Goal: Information Seeking & Learning: Learn about a topic

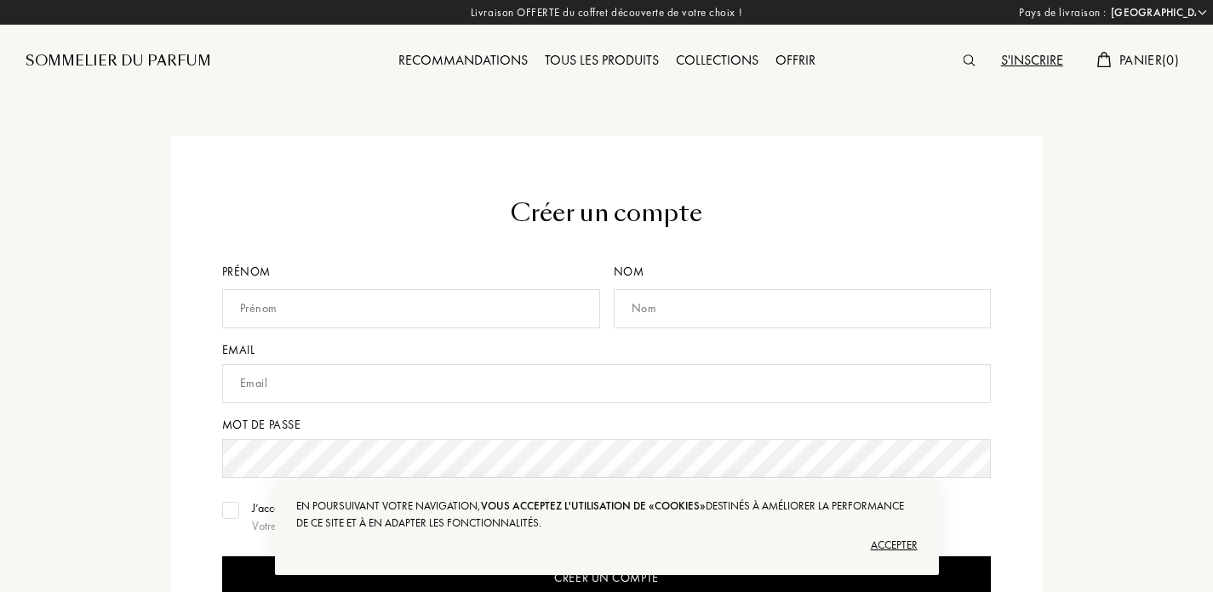
select select "FR"
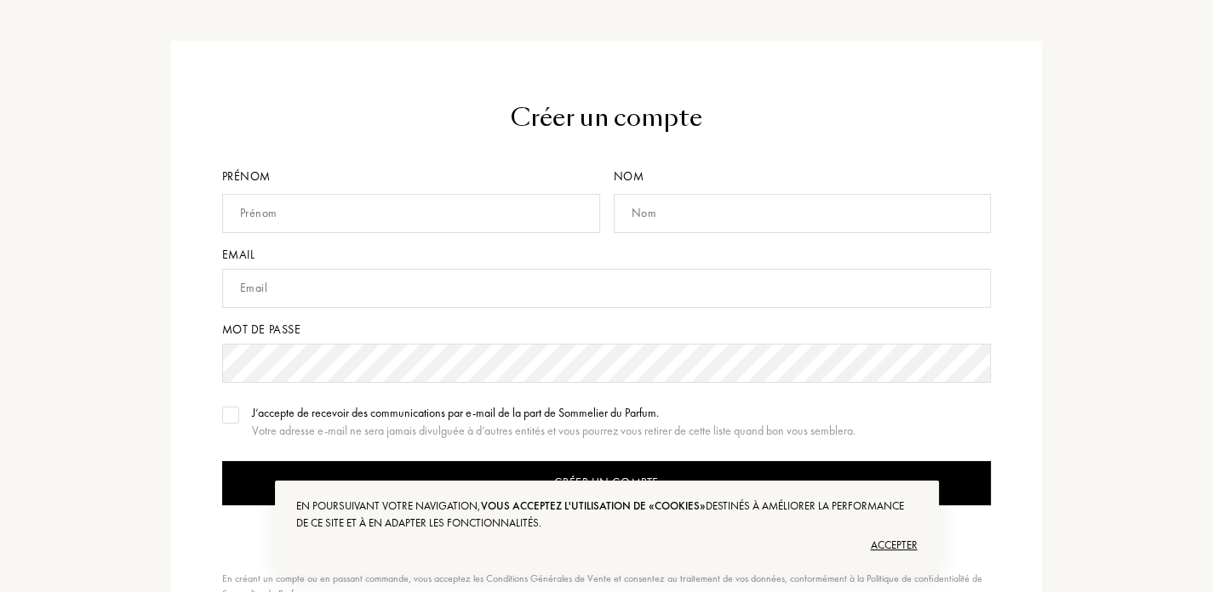
scroll to position [85, 0]
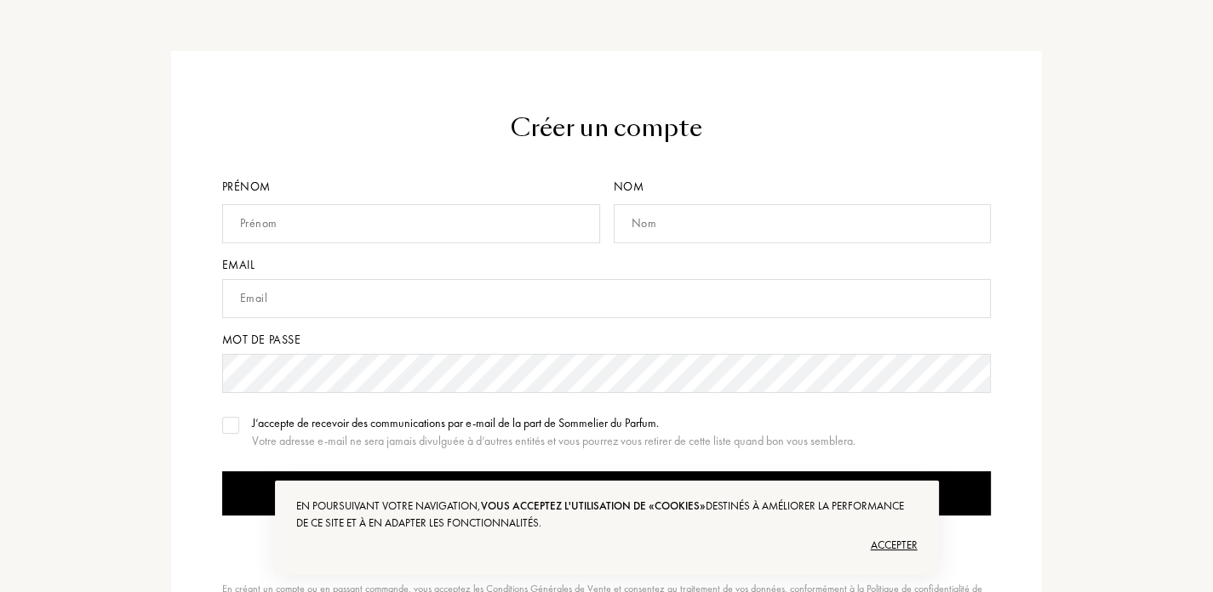
click at [349, 210] on input "text" at bounding box center [411, 223] width 378 height 39
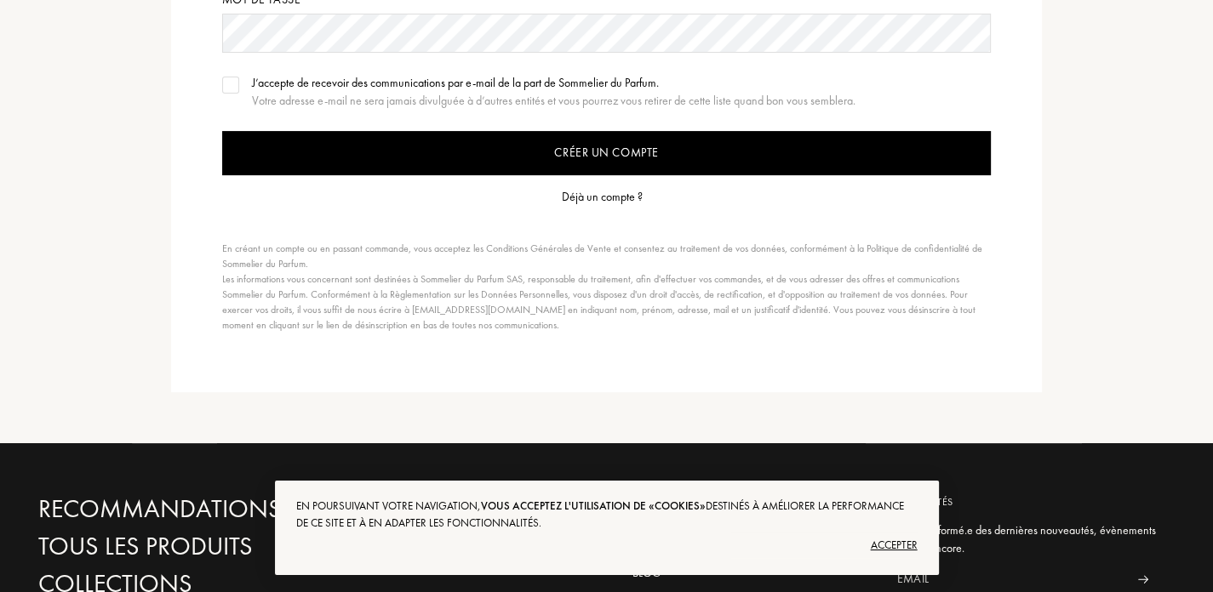
scroll to position [0, 0]
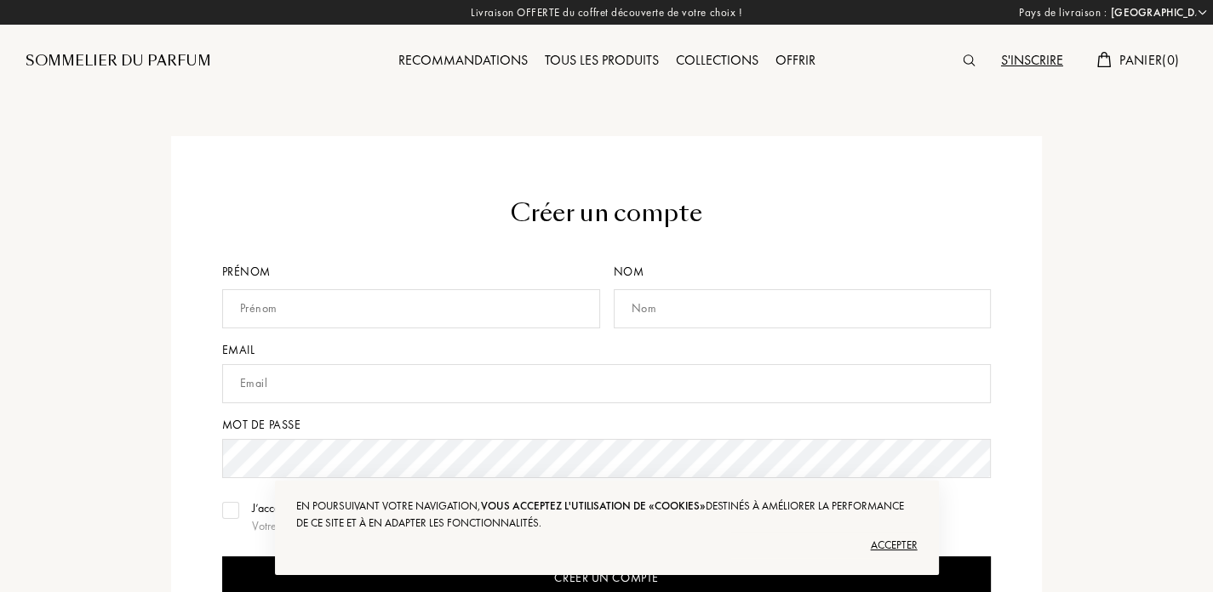
click at [893, 551] on div "Accepter" at bounding box center [606, 545] width 621 height 27
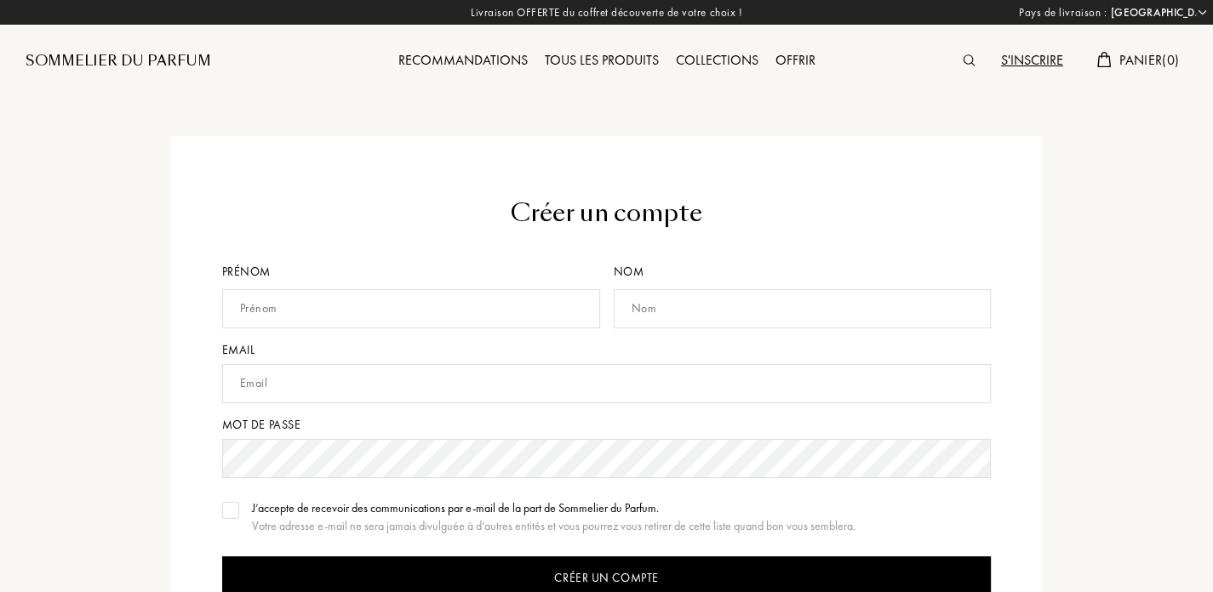
click at [383, 295] on input "text" at bounding box center [411, 308] width 378 height 39
click at [312, 309] on input "text" at bounding box center [411, 308] width 378 height 39
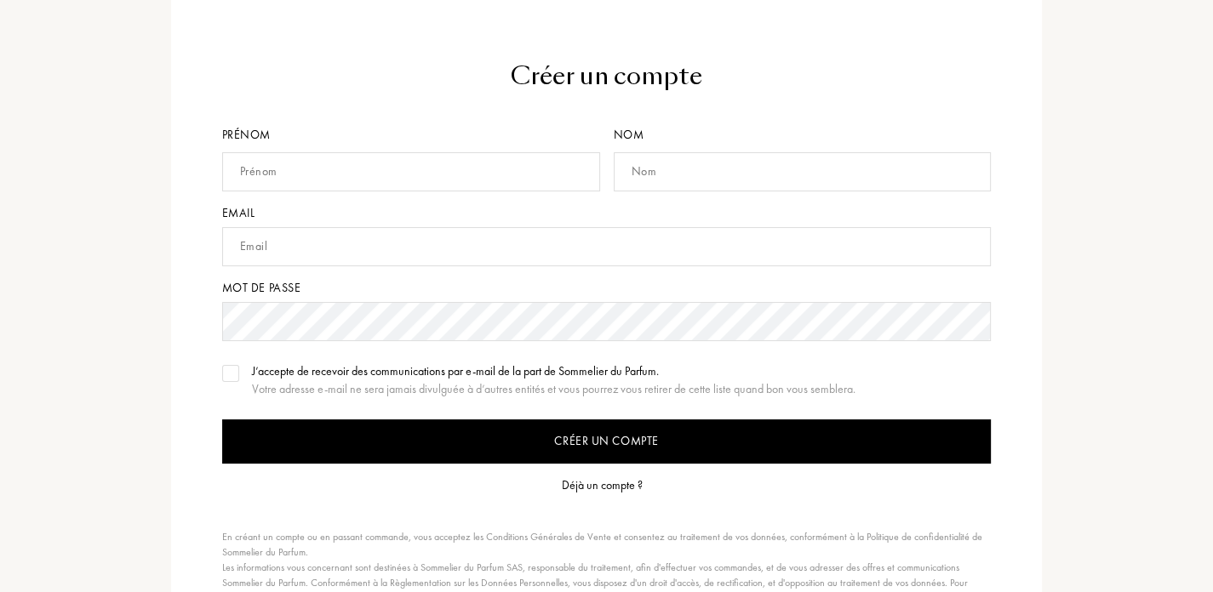
scroll to position [426, 0]
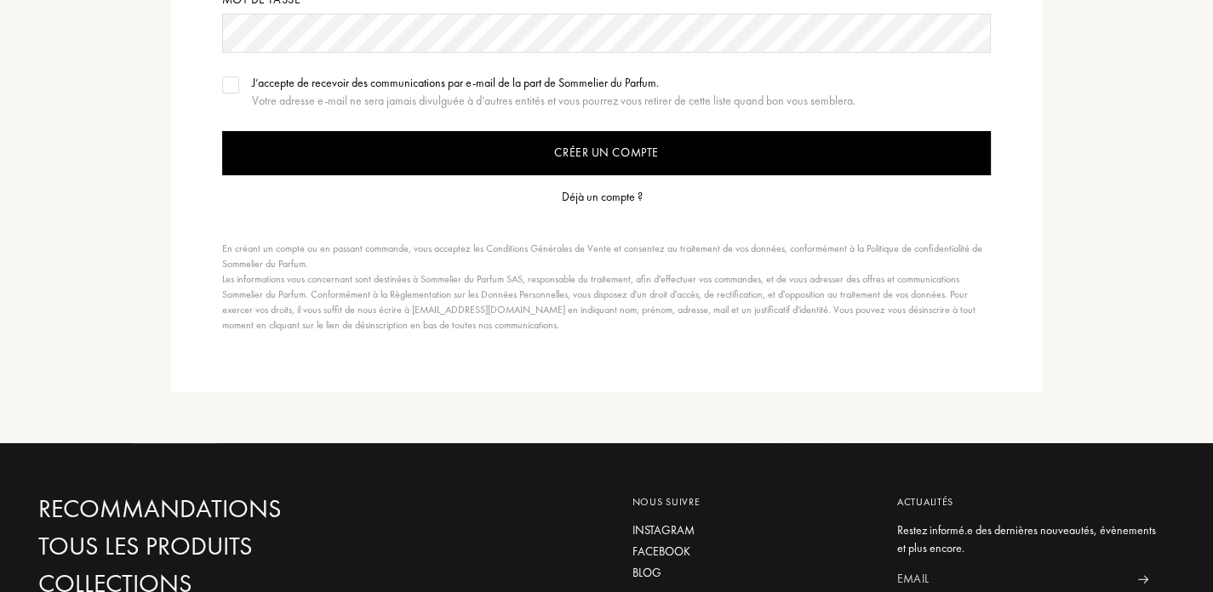
click at [568, 188] on div "Déjà un compte ?" at bounding box center [602, 197] width 81 height 18
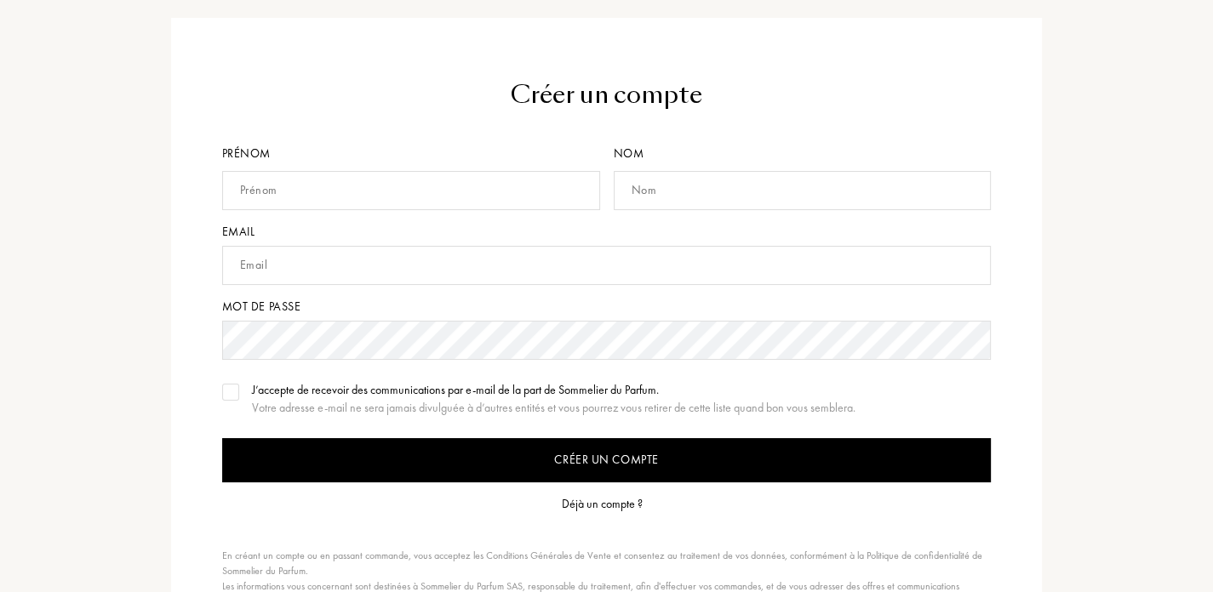
scroll to position [0, 0]
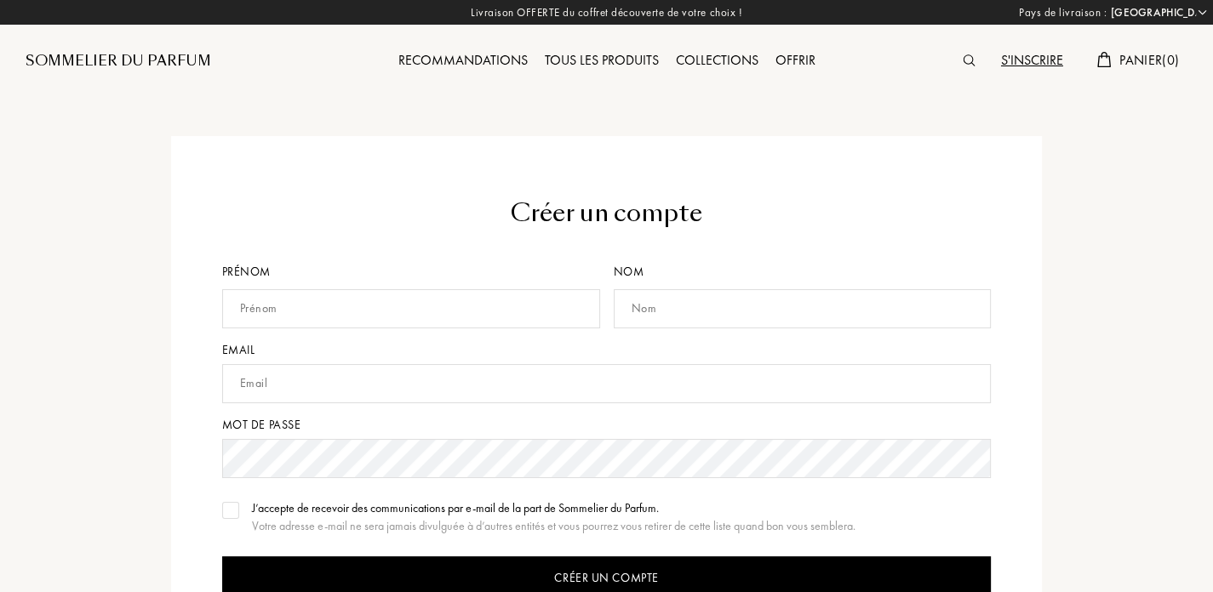
click at [322, 315] on input "text" at bounding box center [411, 308] width 378 height 39
click at [342, 303] on input "text" at bounding box center [411, 308] width 378 height 39
type input "Valérie"
click at [721, 292] on input "text" at bounding box center [803, 308] width 378 height 39
type input "Degoulet"
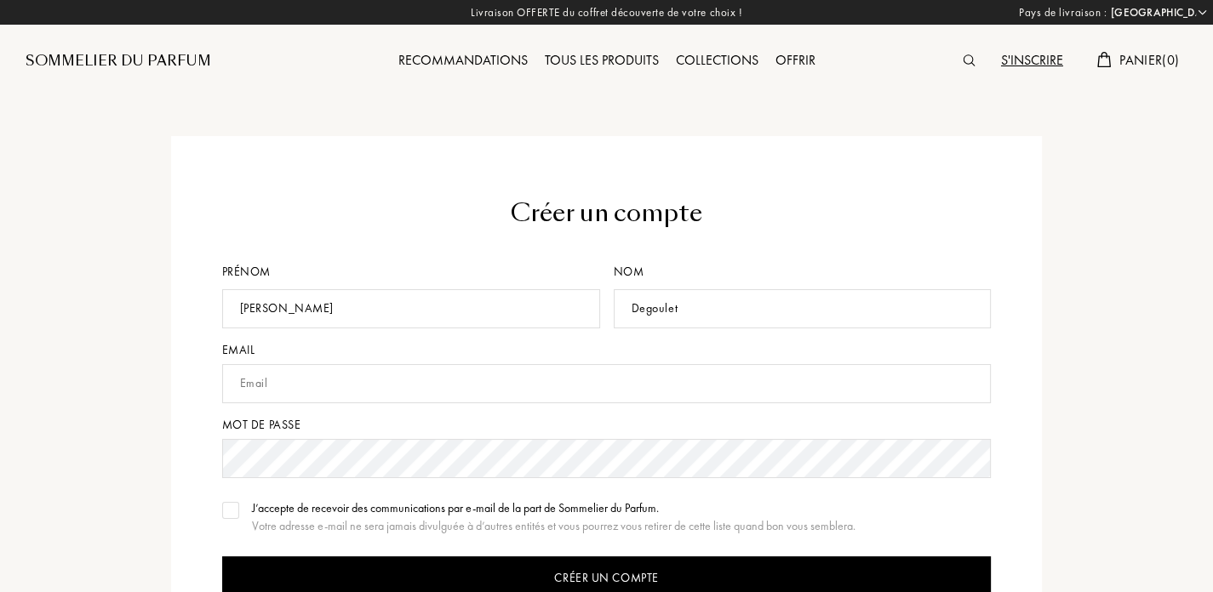
click at [682, 395] on input "text" at bounding box center [606, 383] width 769 height 39
type input "saintmalo@divine.fr"
click at [701, 568] on input "Créer un compte" at bounding box center [606, 579] width 769 height 44
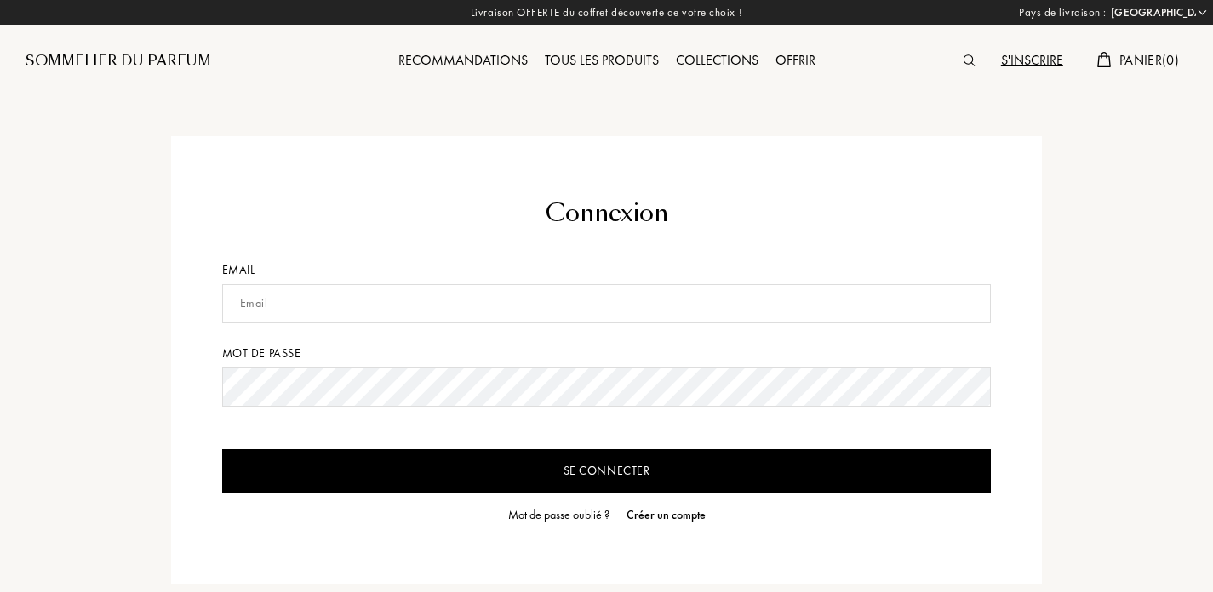
select select "FR"
click at [225, 309] on input "text" at bounding box center [606, 303] width 769 height 39
type input "V"
type input "valeriedegoulet@hotmail.fr"
click at [222, 449] on input "Se connecter" at bounding box center [606, 471] width 769 height 44
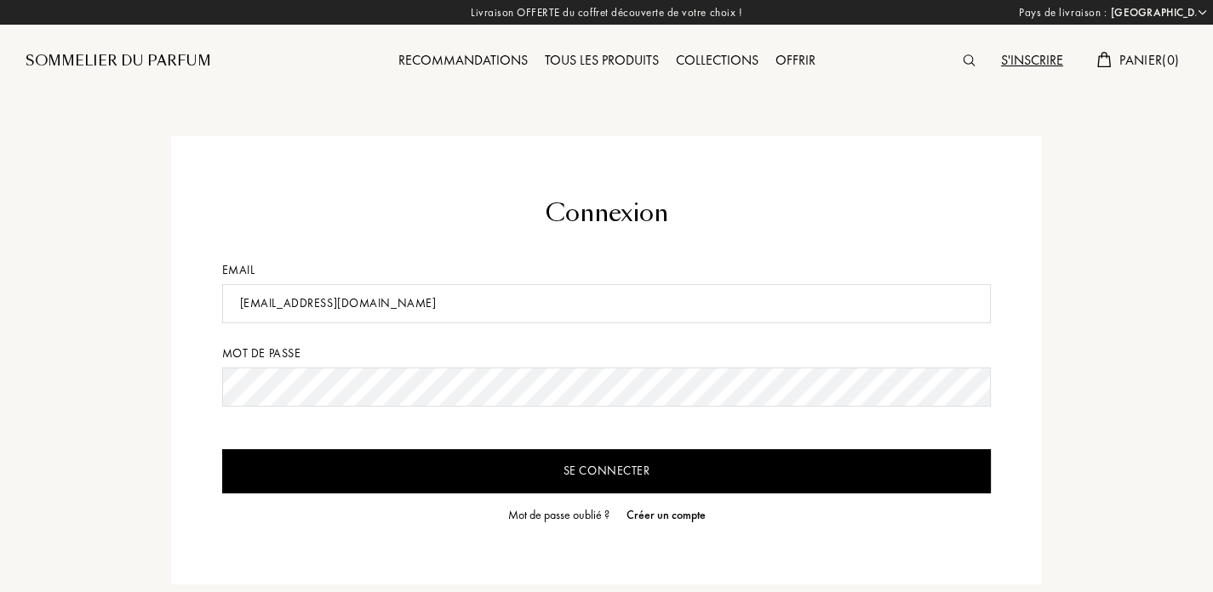
click at [572, 461] on input "Se connecter" at bounding box center [606, 471] width 769 height 44
click at [555, 474] on input "Se connecter" at bounding box center [606, 471] width 769 height 44
click at [574, 471] on input "Se connecter" at bounding box center [606, 471] width 769 height 44
click at [570, 510] on div "Mot de passe oublié ?" at bounding box center [558, 515] width 101 height 18
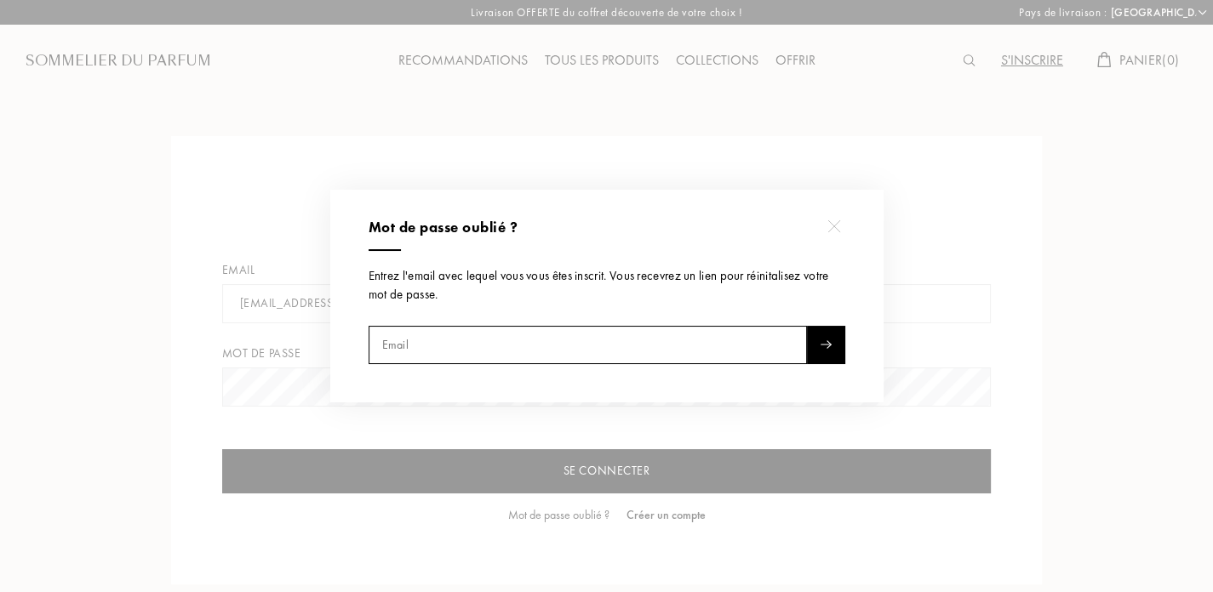
click at [839, 224] on img at bounding box center [834, 226] width 13 height 13
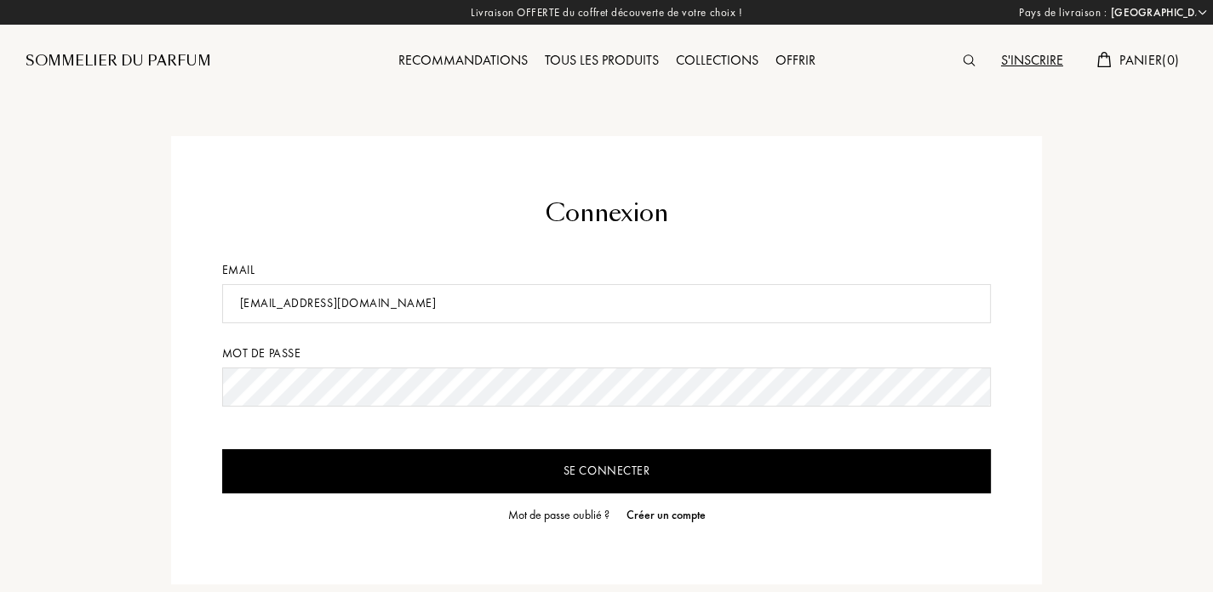
click at [466, 299] on input "valeriedegoulet@hotmail.fr" at bounding box center [606, 303] width 769 height 39
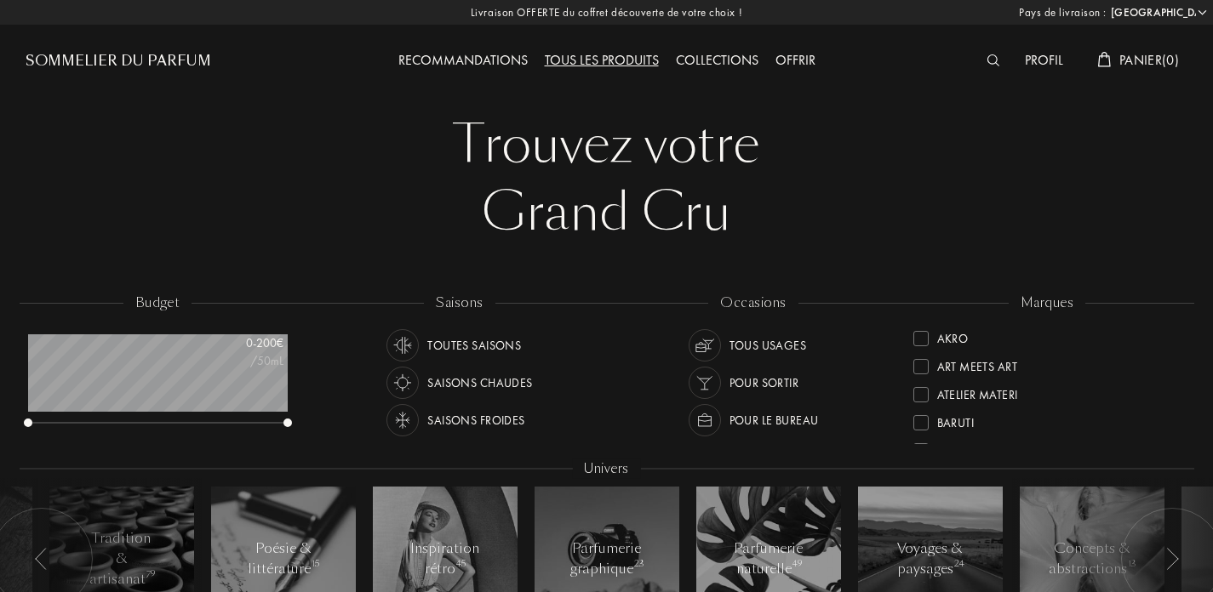
select select "FR"
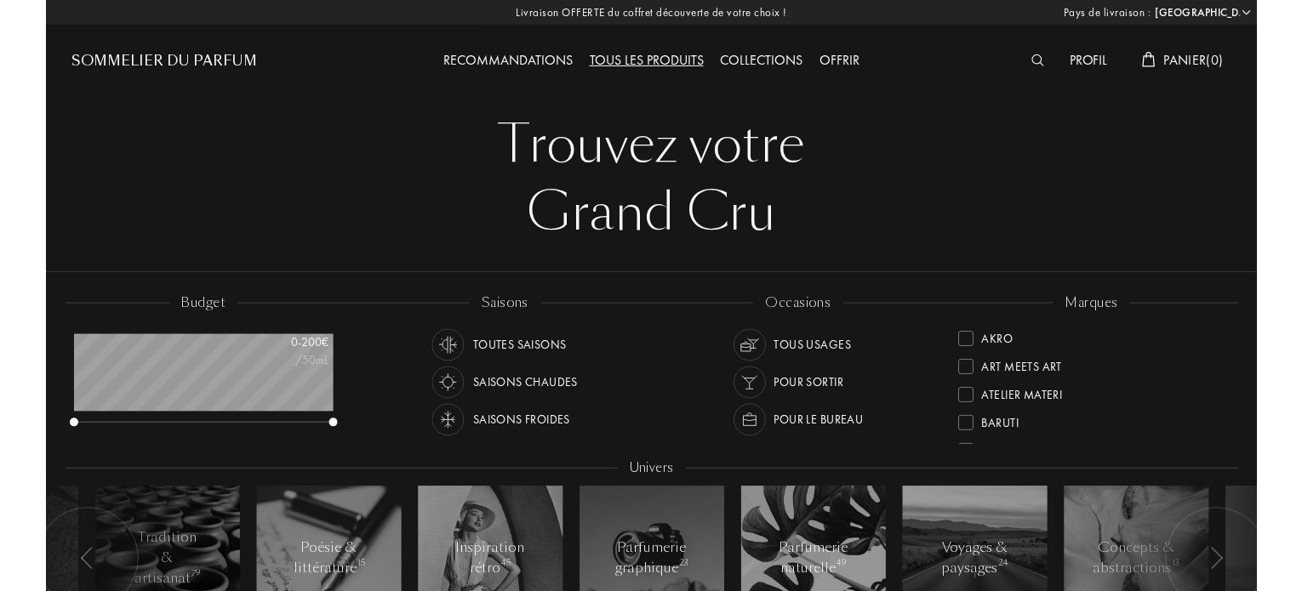
scroll to position [85, 260]
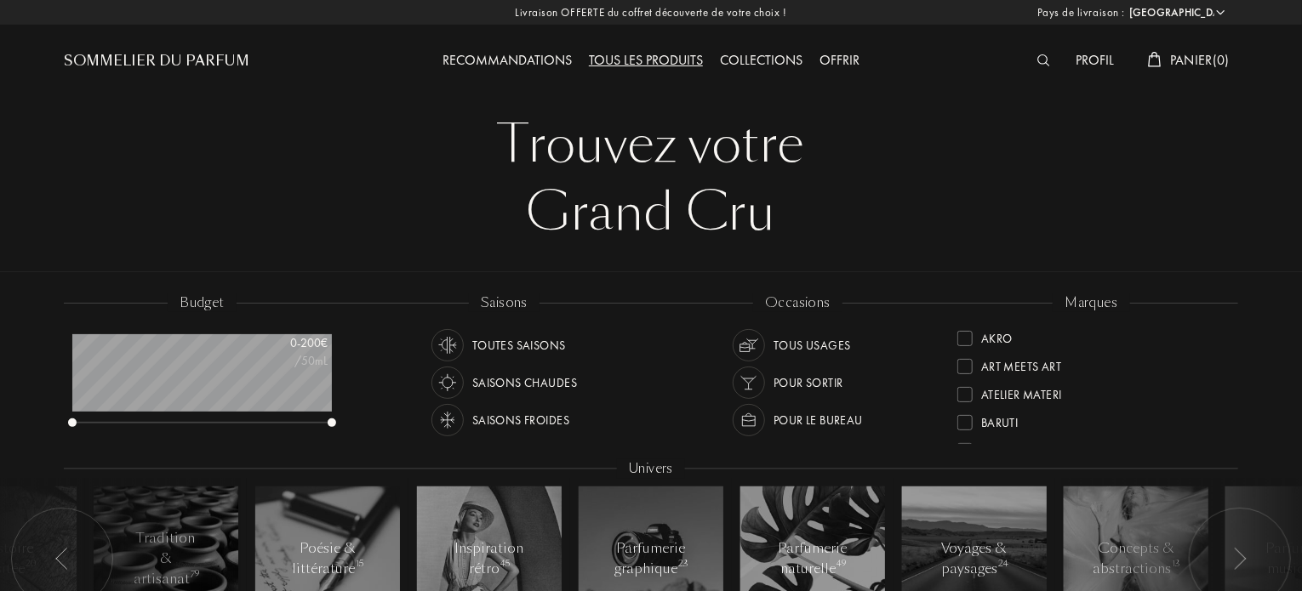
click at [455, 205] on div "Grand Cru" at bounding box center [651, 213] width 1149 height 68
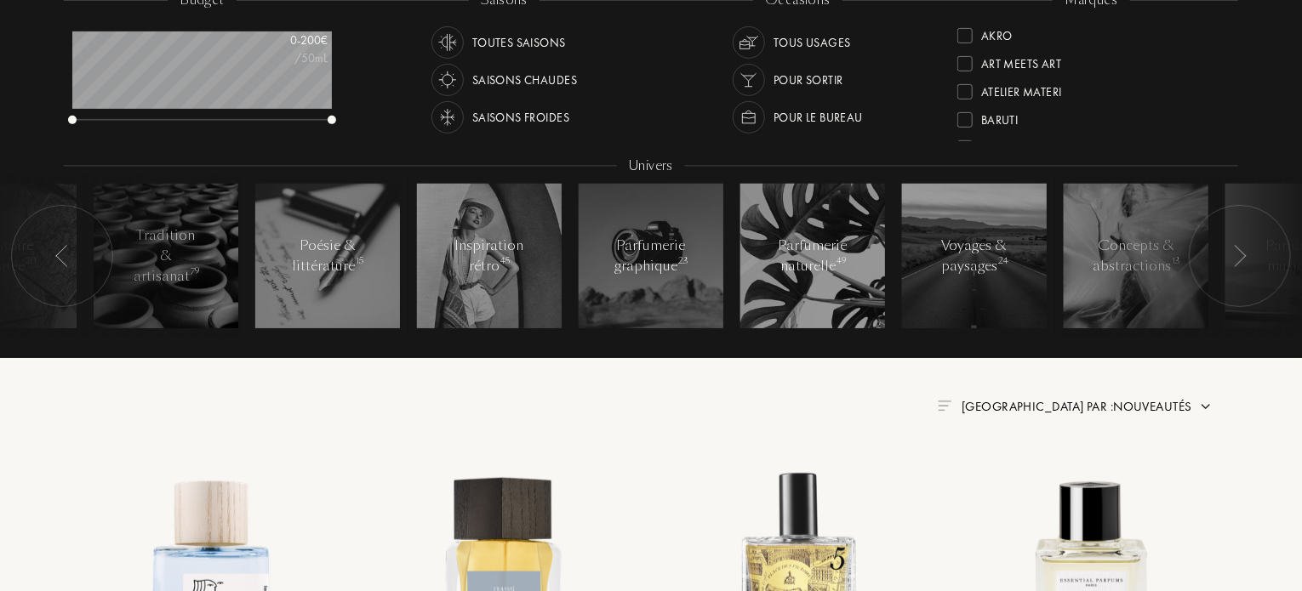
scroll to position [0, 0]
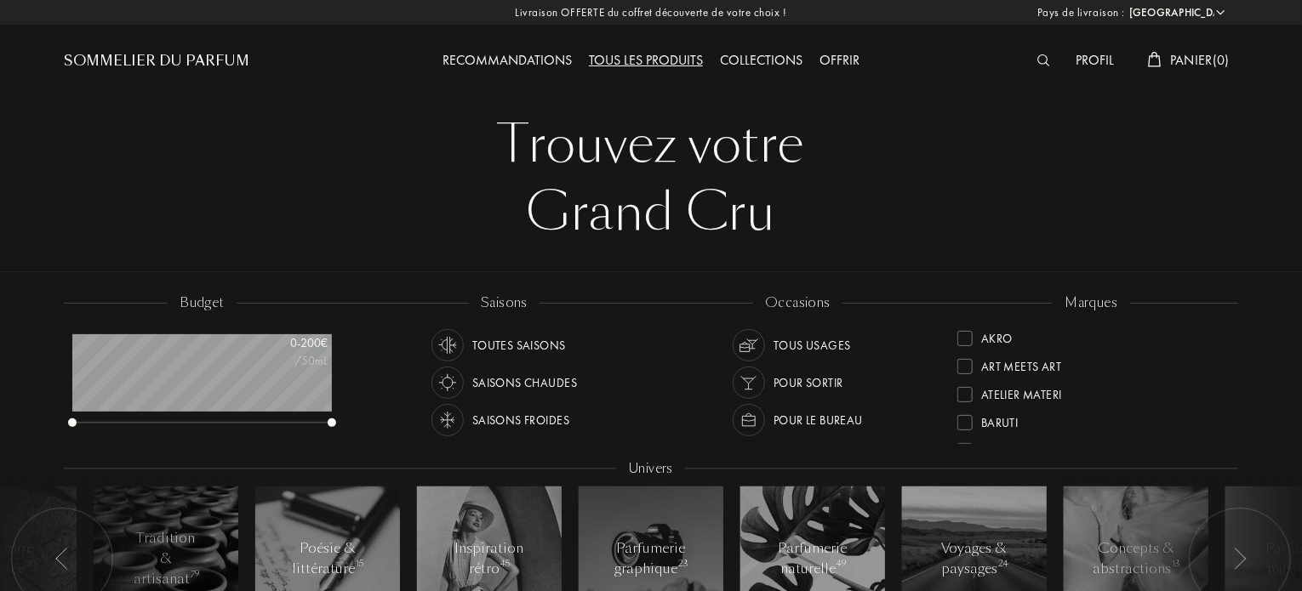
click at [337, 420] on div "budget 0 - 200 € /50mL" at bounding box center [211, 370] width 294 height 153
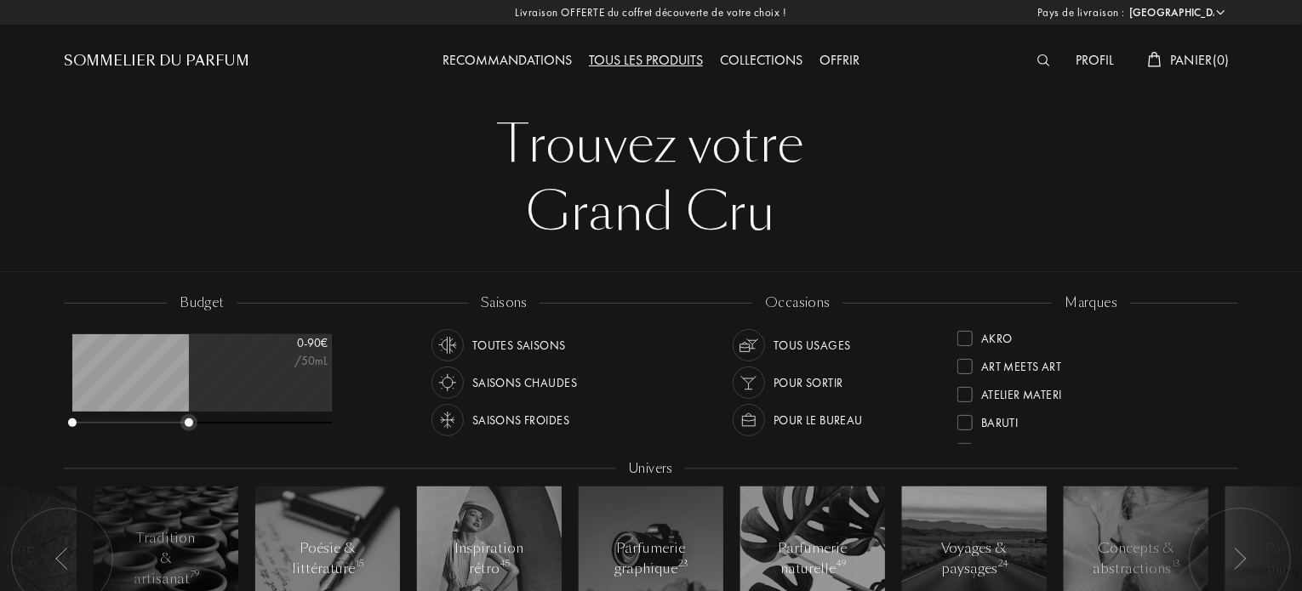
drag, startPoint x: 329, startPoint y: 425, endPoint x: 187, endPoint y: 509, distance: 165.2
click at [187, 509] on div "budget 0 - 90 € /50mL saisons Toutes saisons Saisons chaudes Saisons froides oc…" at bounding box center [651, 476] width 1174 height 364
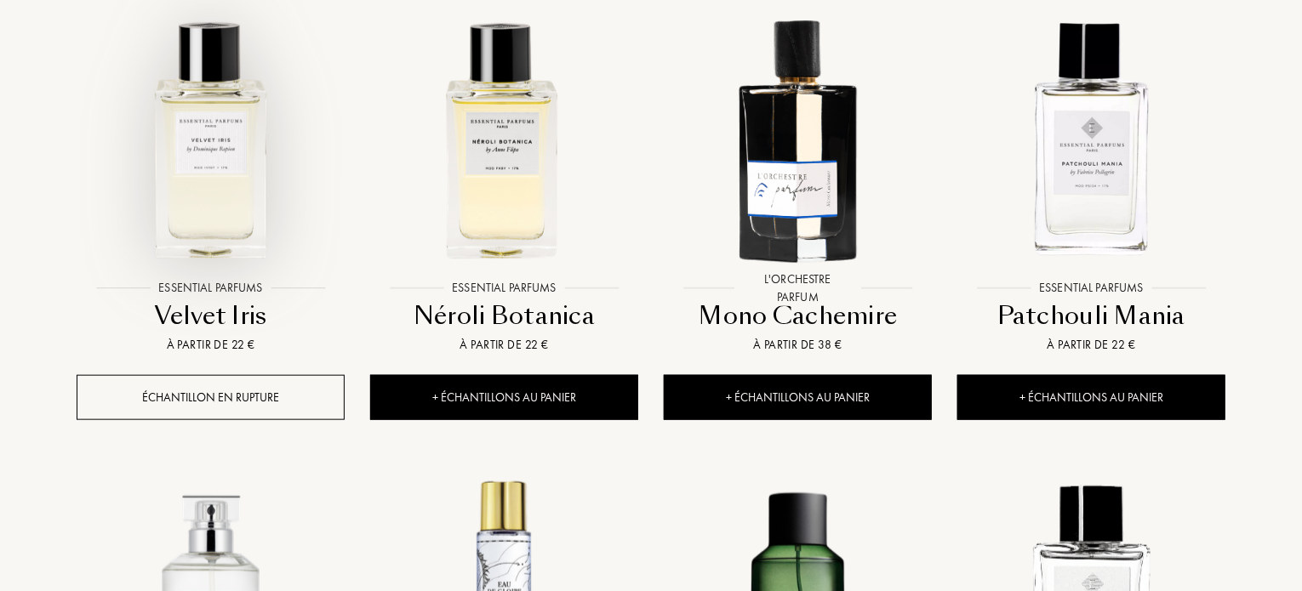
scroll to position [766, 0]
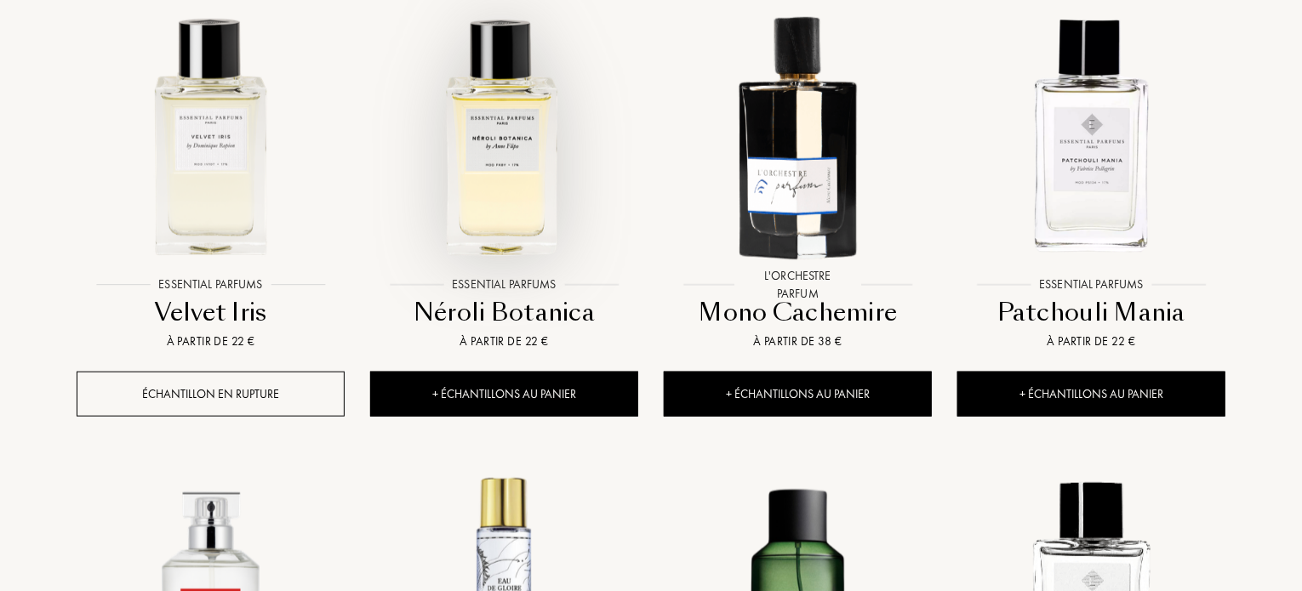
click at [513, 138] on img at bounding box center [504, 135] width 265 height 265
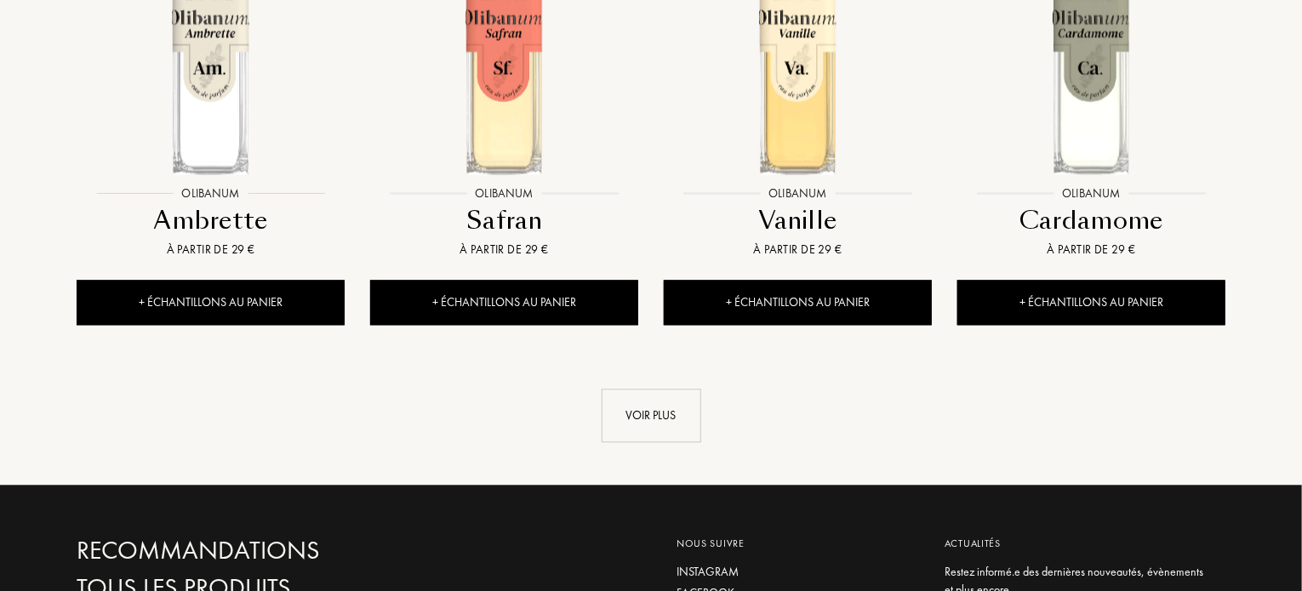
scroll to position [2128, 0]
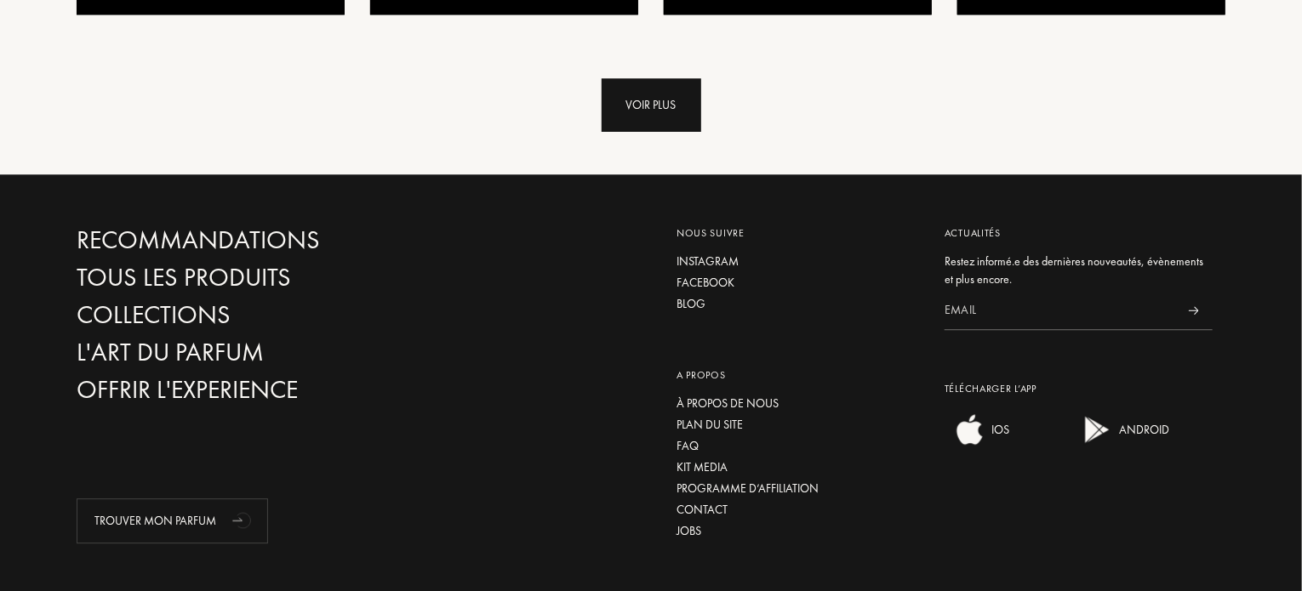
click at [660, 121] on div "Voir plus" at bounding box center [652, 105] width 100 height 54
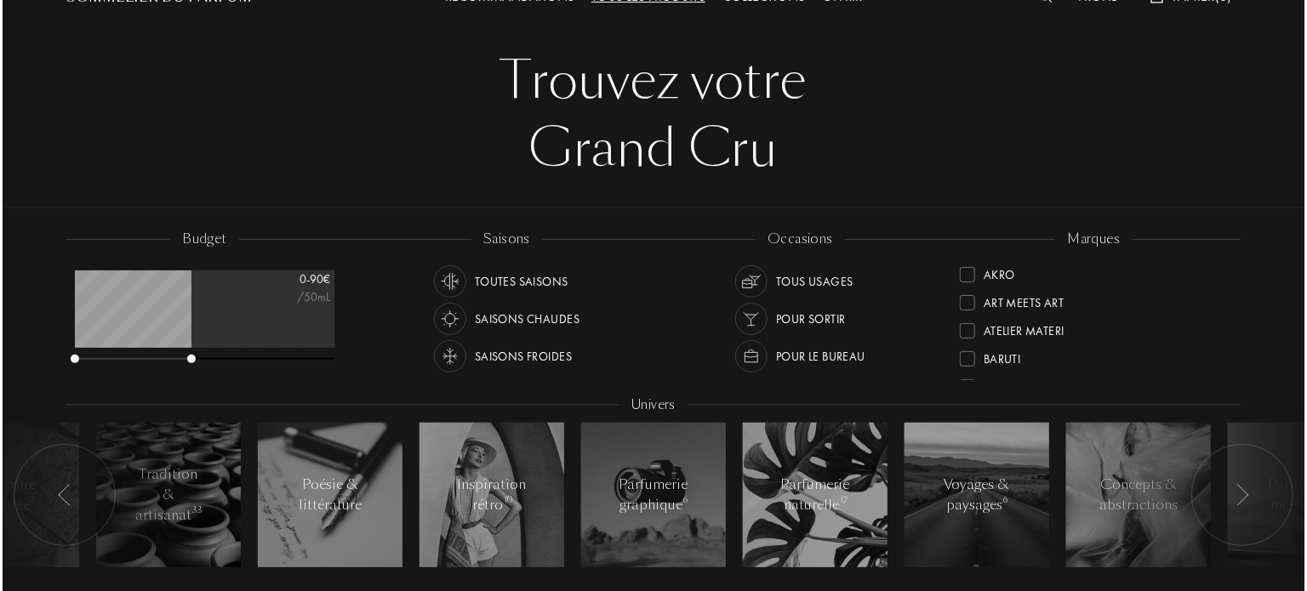
scroll to position [0, 0]
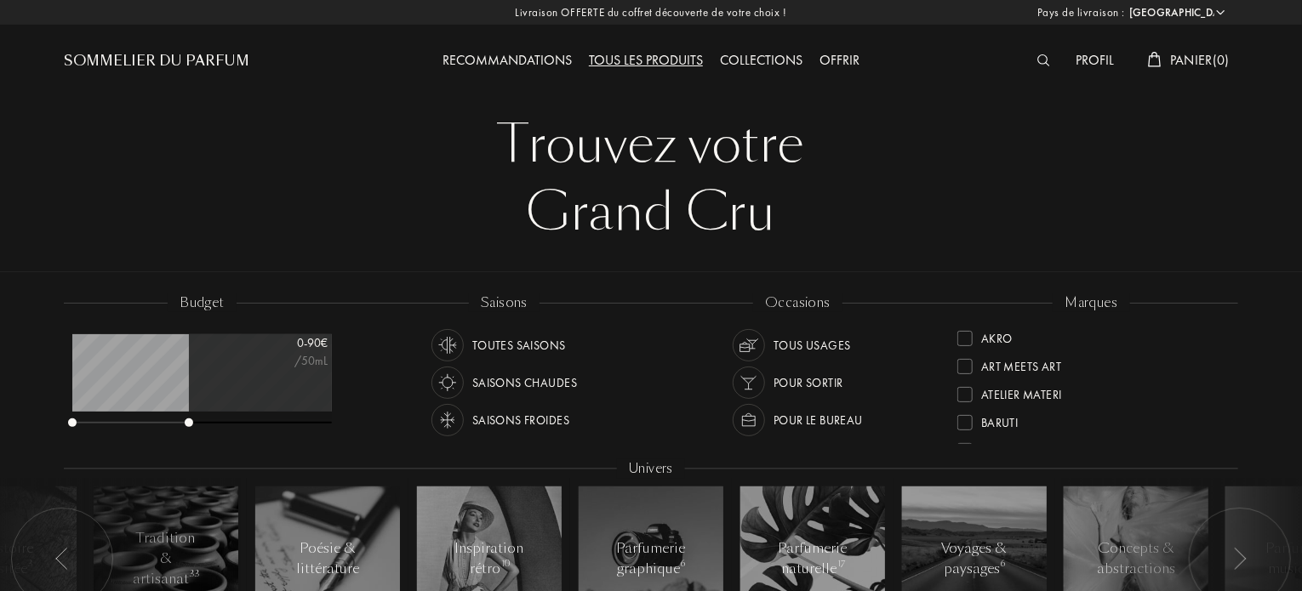
click at [1032, 67] on div at bounding box center [1048, 61] width 38 height 22
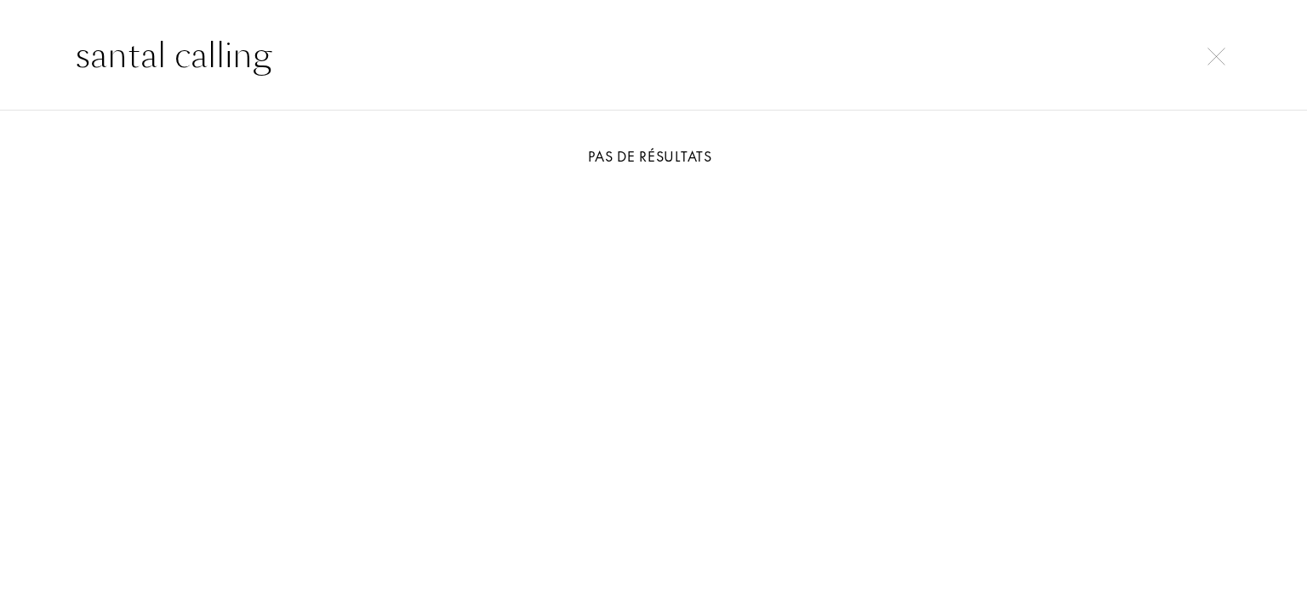
type input "santal calling"
click at [1209, 57] on img at bounding box center [1217, 57] width 18 height 18
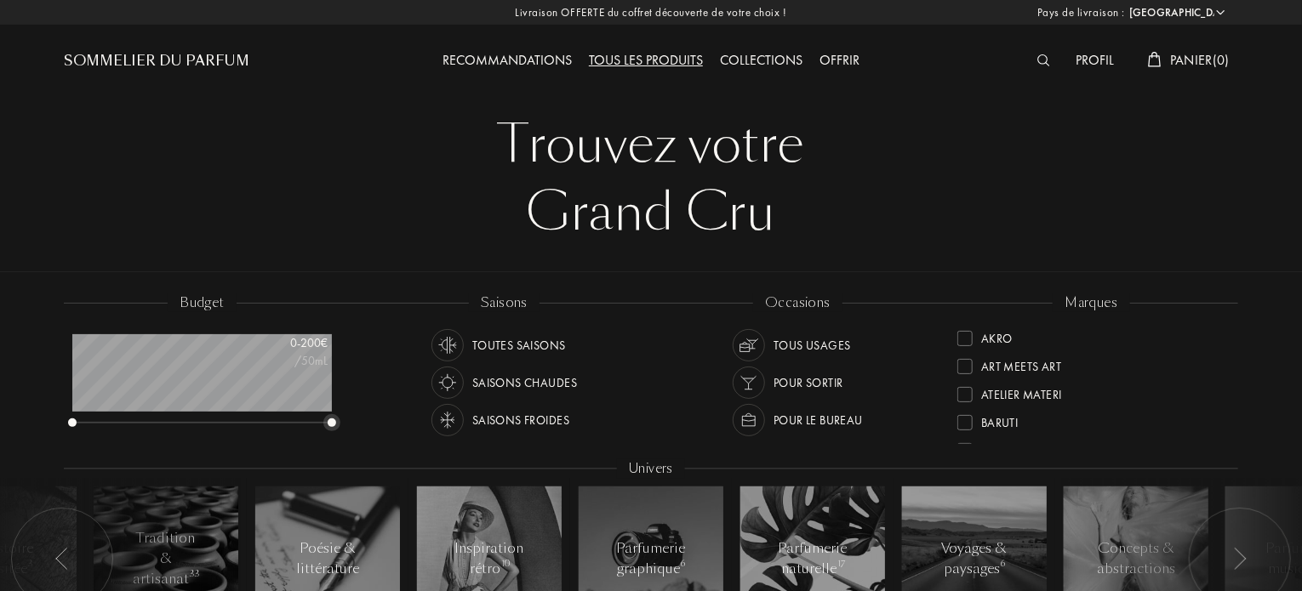
drag, startPoint x: 186, startPoint y: 423, endPoint x: 429, endPoint y: 384, distance: 246.5
click at [429, 384] on div "budget 0 - 200 € /50mL saisons Toutes saisons Saisons chaudes Saisons froides o…" at bounding box center [651, 476] width 1174 height 364
click at [1052, 69] on div at bounding box center [1048, 61] width 38 height 22
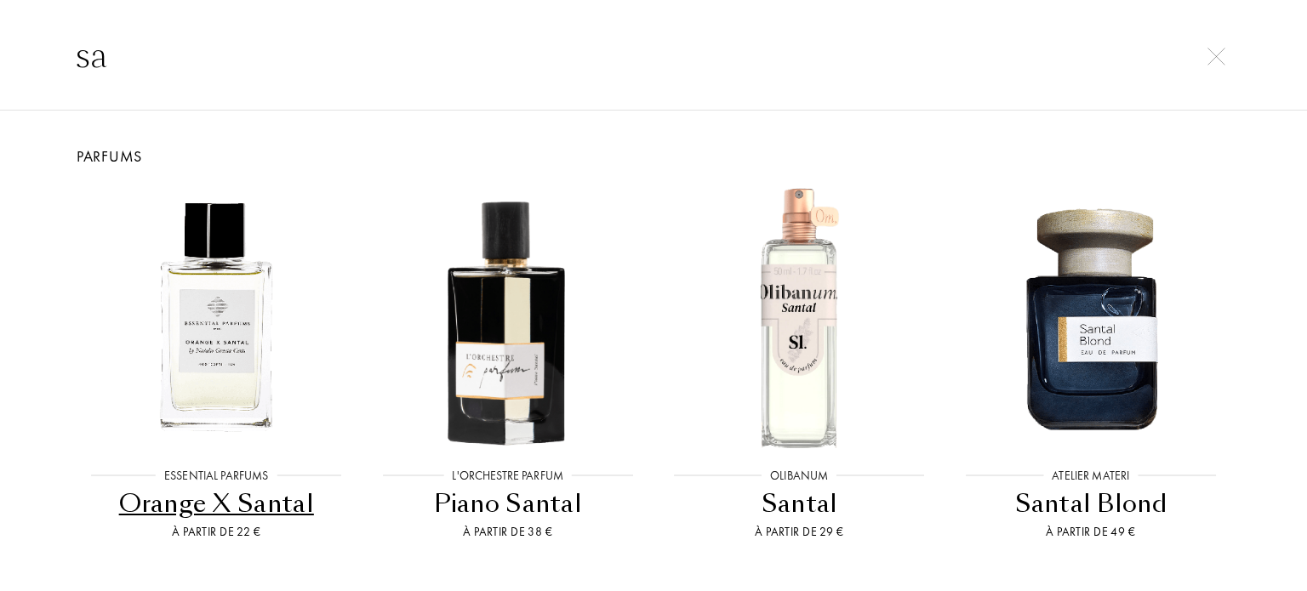
type input "s"
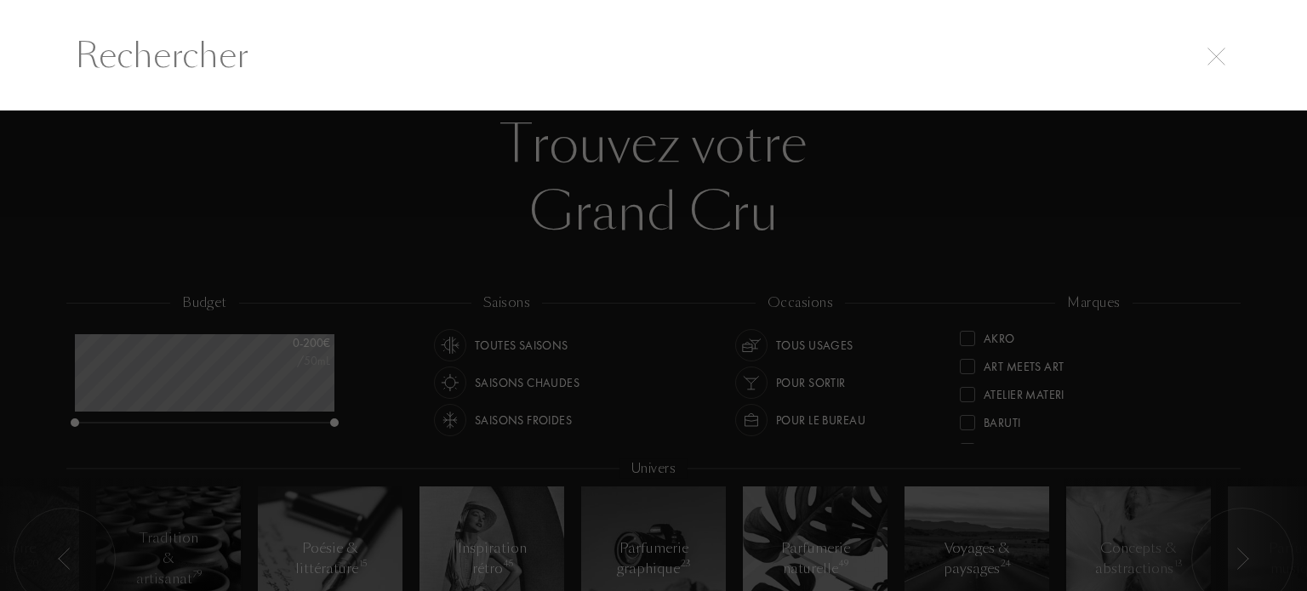
type input "S"
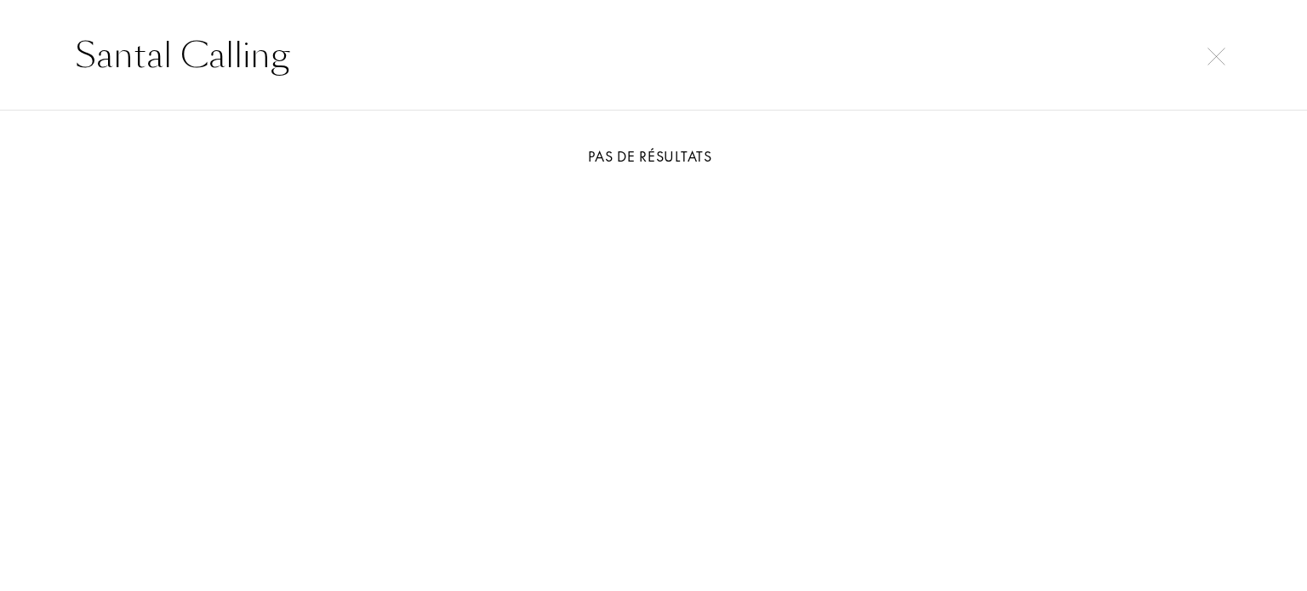
click at [550, 71] on input "Santal Calling" at bounding box center [654, 55] width 1226 height 51
type input "e"
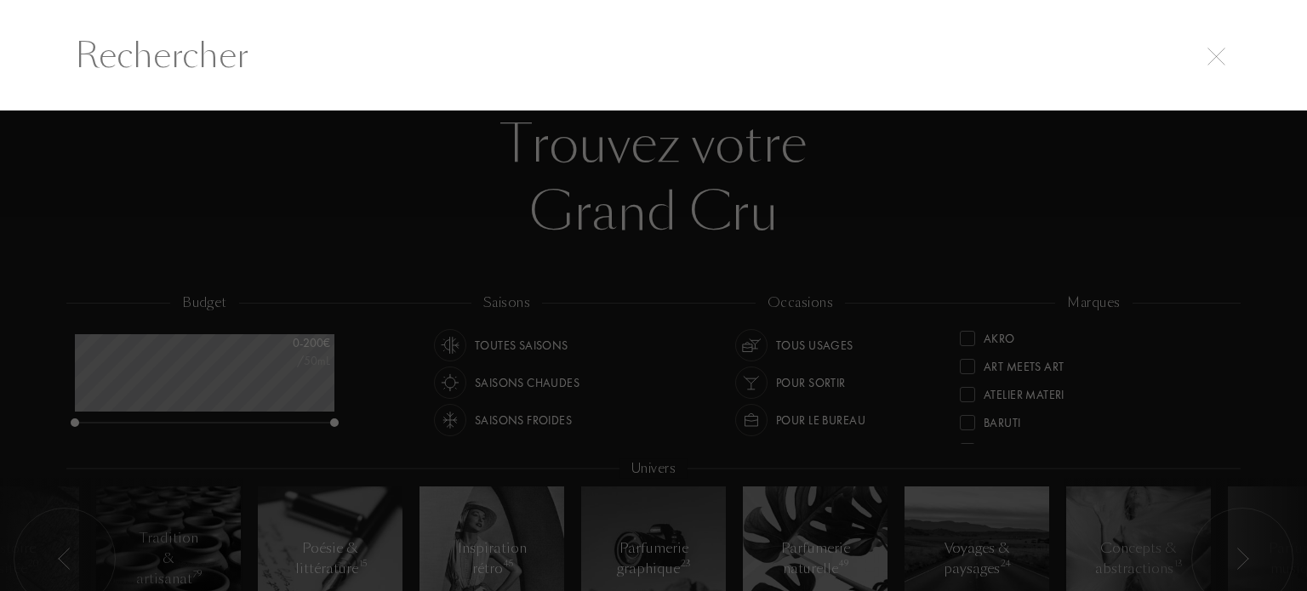
click at [522, 215] on div at bounding box center [653, 352] width 1307 height 482
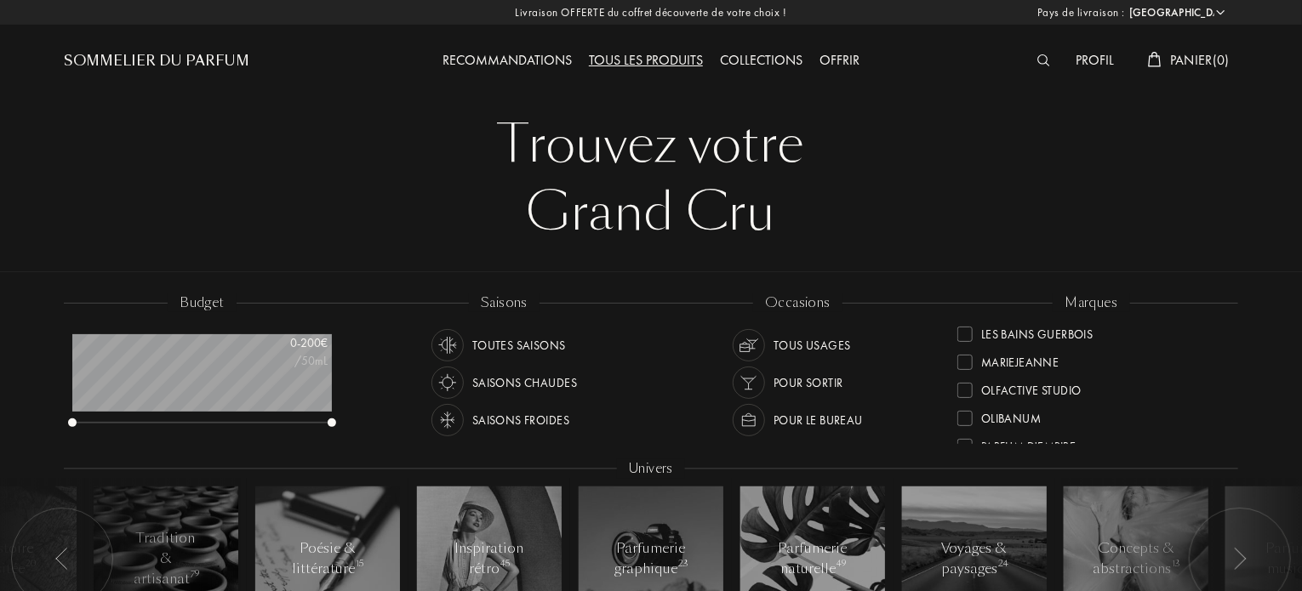
scroll to position [617, 0]
click at [623, 77] on div "Recommandations Tous les produits Collections Offrir" at bounding box center [650, 47] width 587 height 94
click at [625, 63] on div "Tous les produits" at bounding box center [645, 61] width 131 height 22
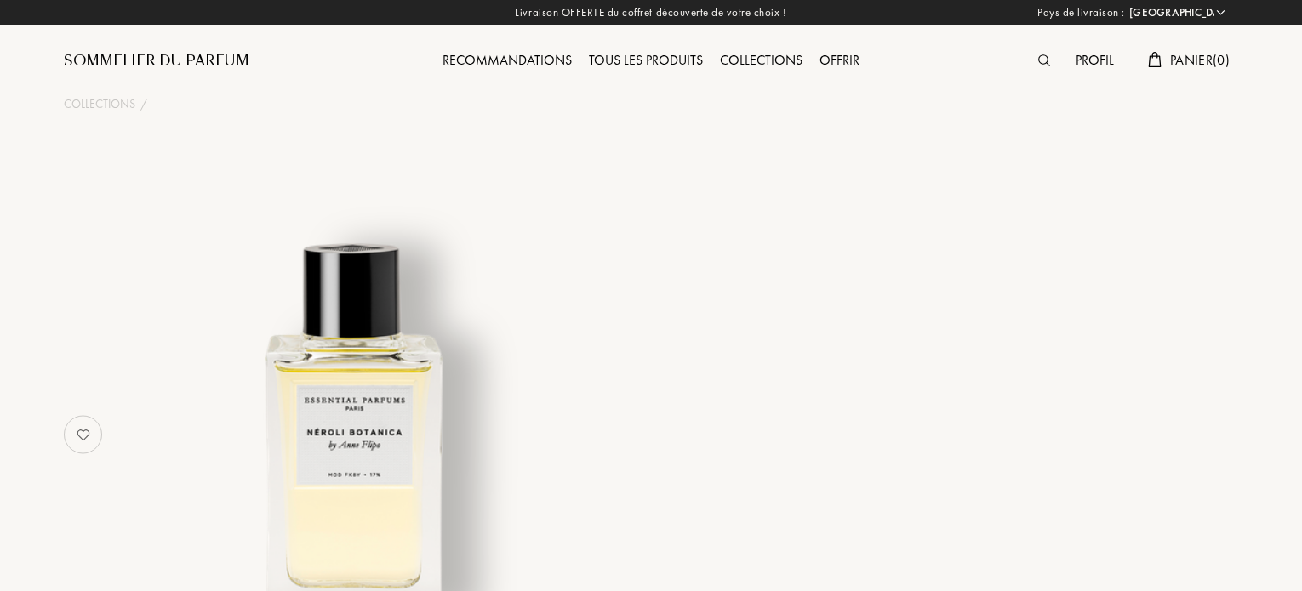
select select "FR"
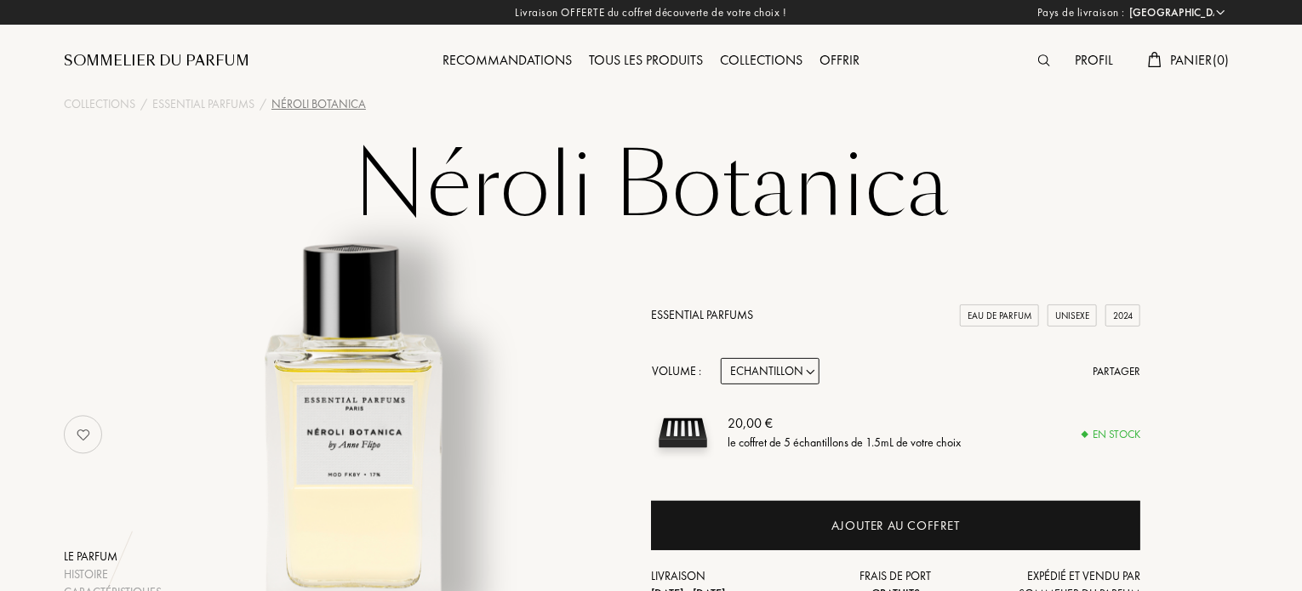
scroll to position [511, 0]
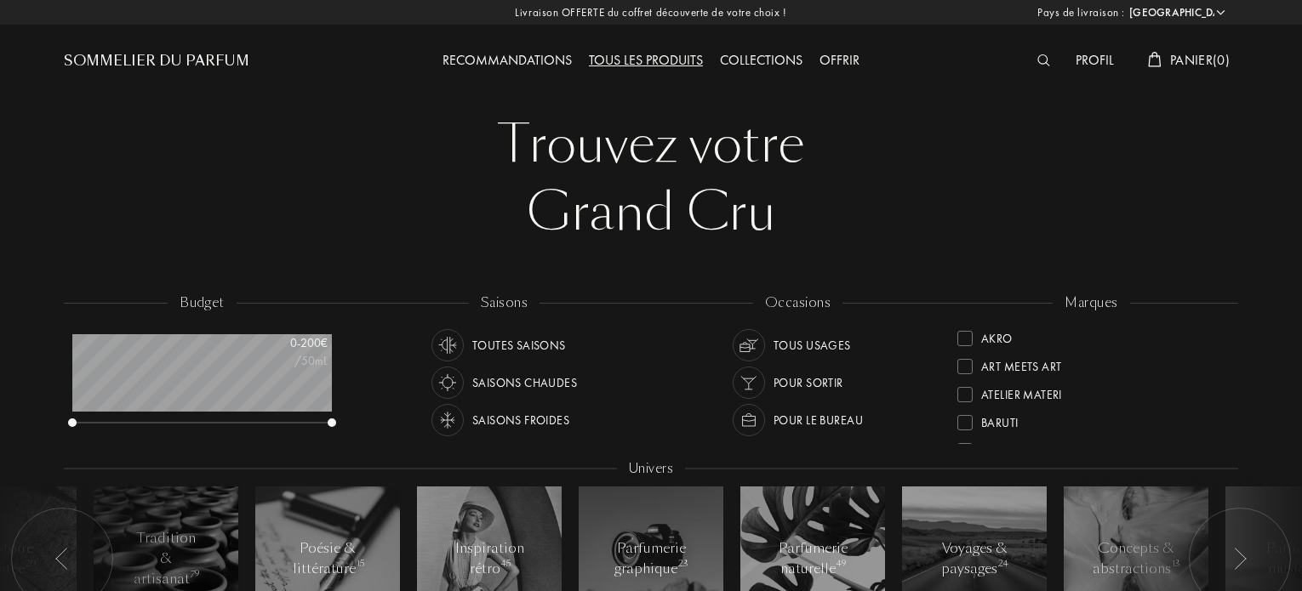
select select "FR"
click at [556, 48] on div "Recommandations Tous les produits Collections Offrir" at bounding box center [650, 47] width 587 height 94
click at [86, 66] on div "Sommelier du Parfum" at bounding box center [157, 61] width 186 height 20
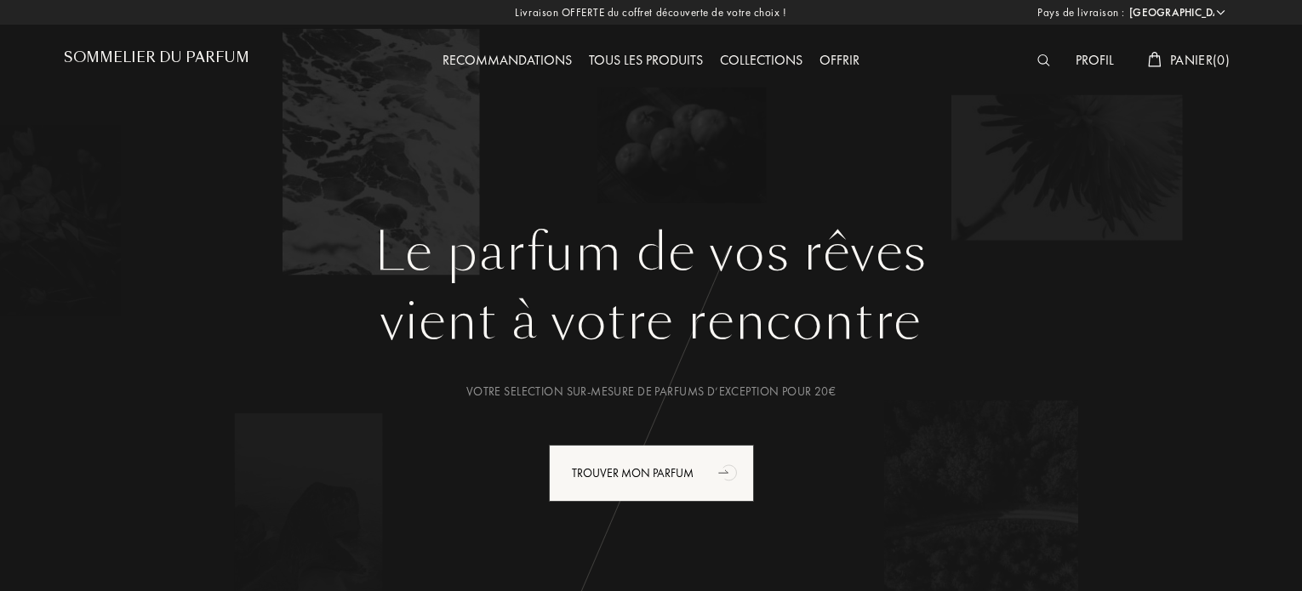
select select "FR"
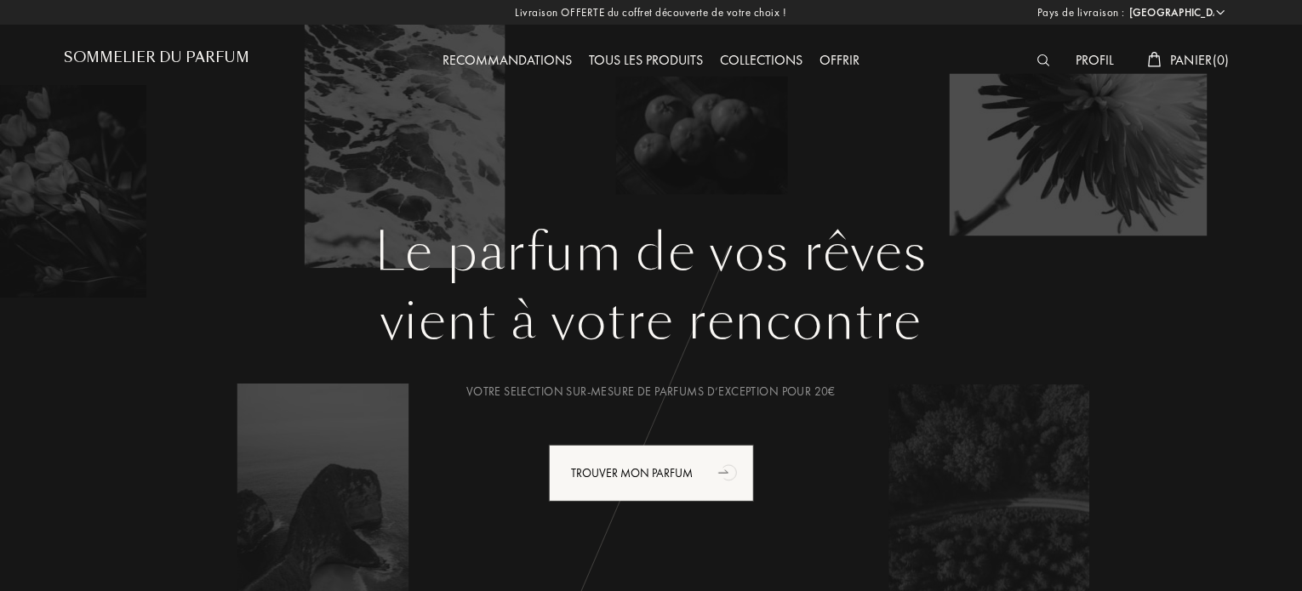
drag, startPoint x: 994, startPoint y: 140, endPoint x: 1043, endPoint y: 62, distance: 91.4
click at [1043, 62] on img at bounding box center [1043, 60] width 13 height 12
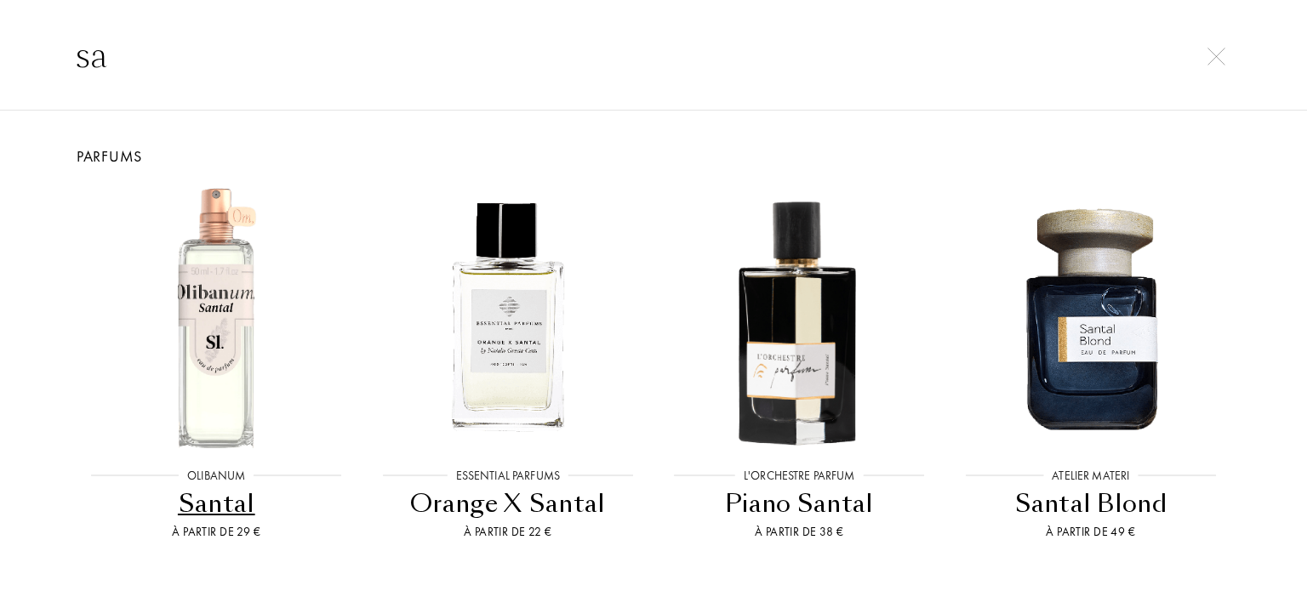
type input "s"
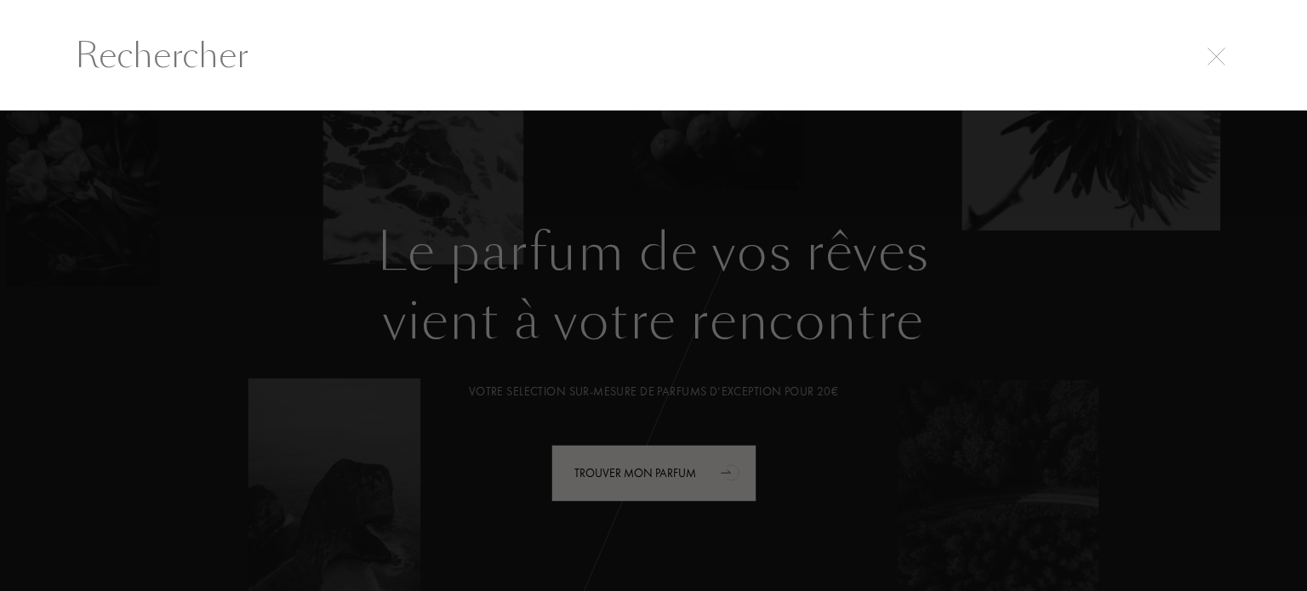
click at [1214, 48] on img at bounding box center [1217, 57] width 18 height 18
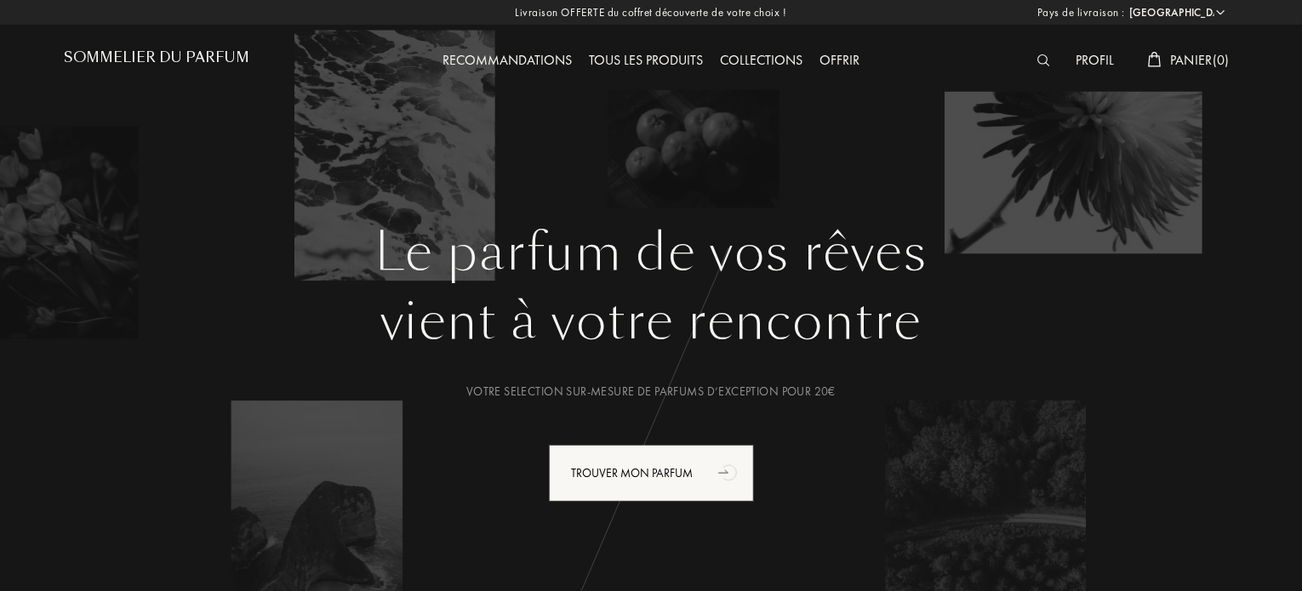
drag, startPoint x: 892, startPoint y: 306, endPoint x: 877, endPoint y: 306, distance: 14.5
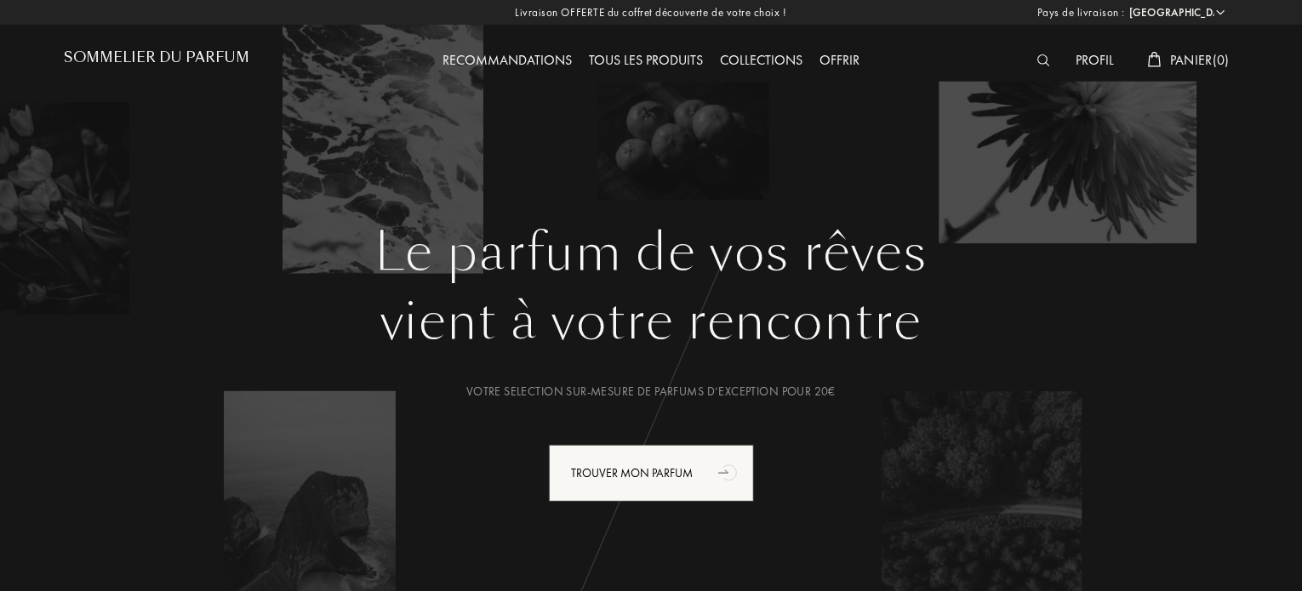
drag, startPoint x: 877, startPoint y: 306, endPoint x: 331, endPoint y: 89, distance: 587.9
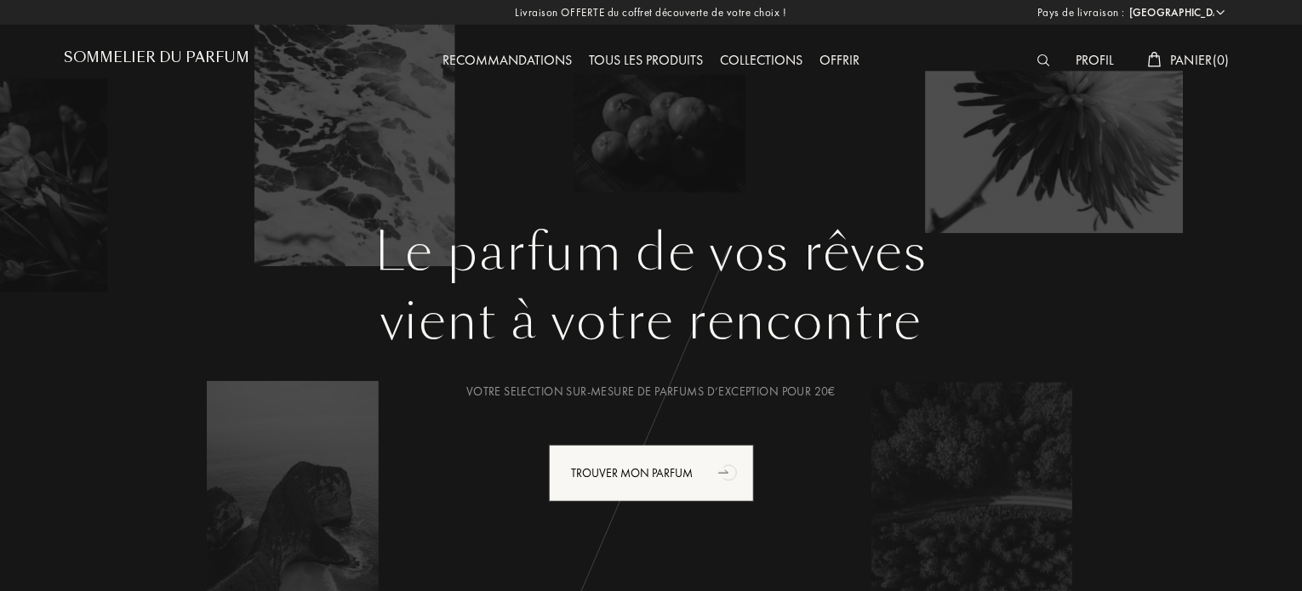
drag, startPoint x: 331, startPoint y: 89, endPoint x: 762, endPoint y: 122, distance: 431.9
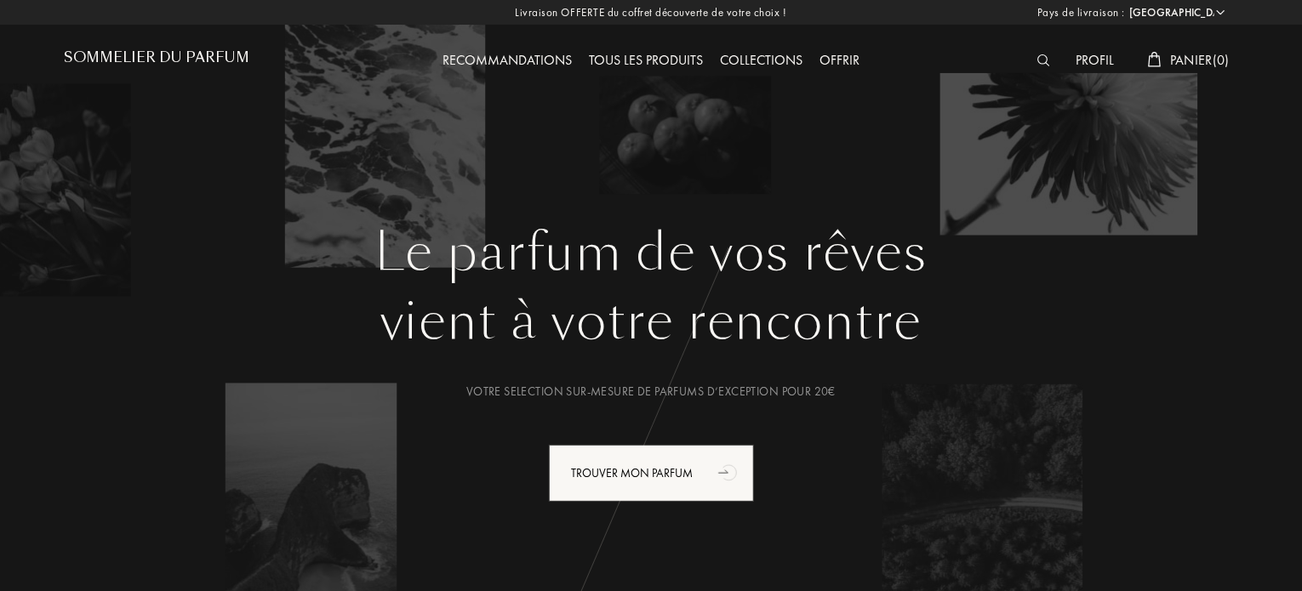
drag, startPoint x: 762, startPoint y: 122, endPoint x: 563, endPoint y: 153, distance: 201.6
click at [563, 152] on div "Le parfum de vos rêves vient à votre rencontre Votre selection sur-mesure de pa…" at bounding box center [651, 319] width 1226 height 638
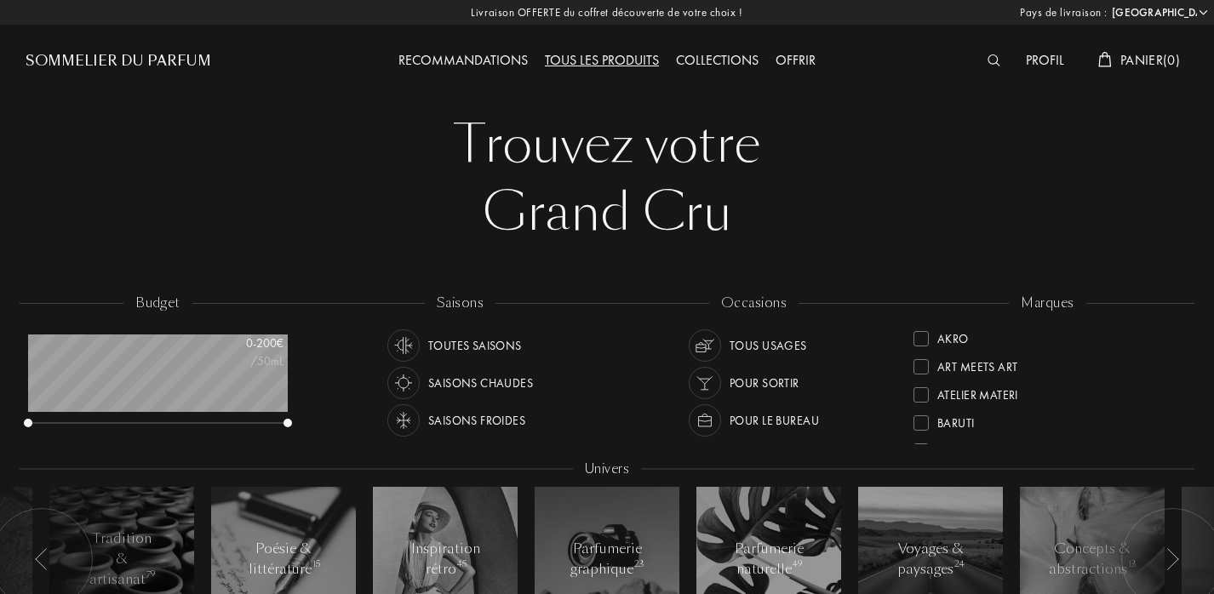
select select "FR"
click at [996, 61] on img at bounding box center [993, 60] width 13 height 12
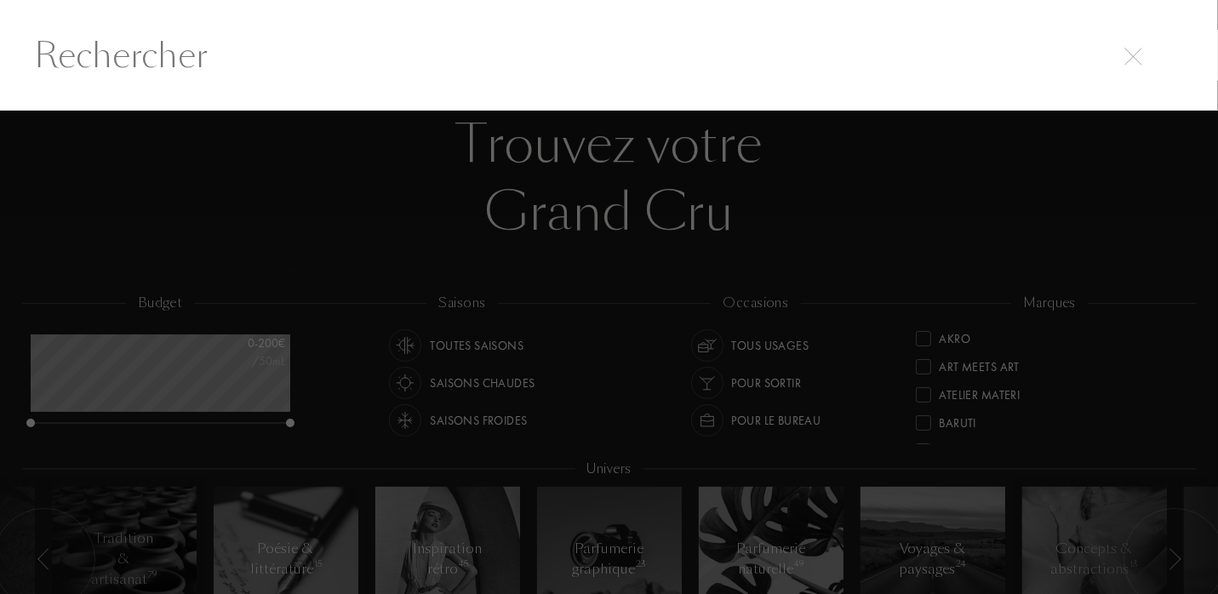
click at [927, 171] on div at bounding box center [609, 353] width 1218 height 484
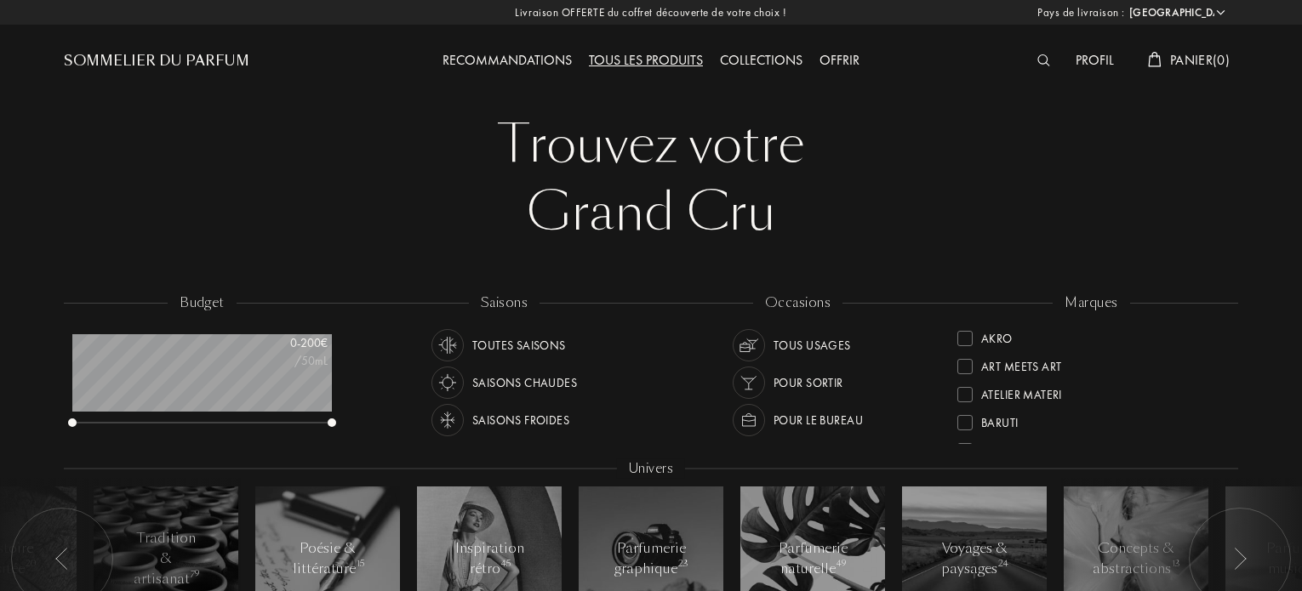
select select "FR"
click at [1029, 56] on div at bounding box center [1048, 61] width 38 height 22
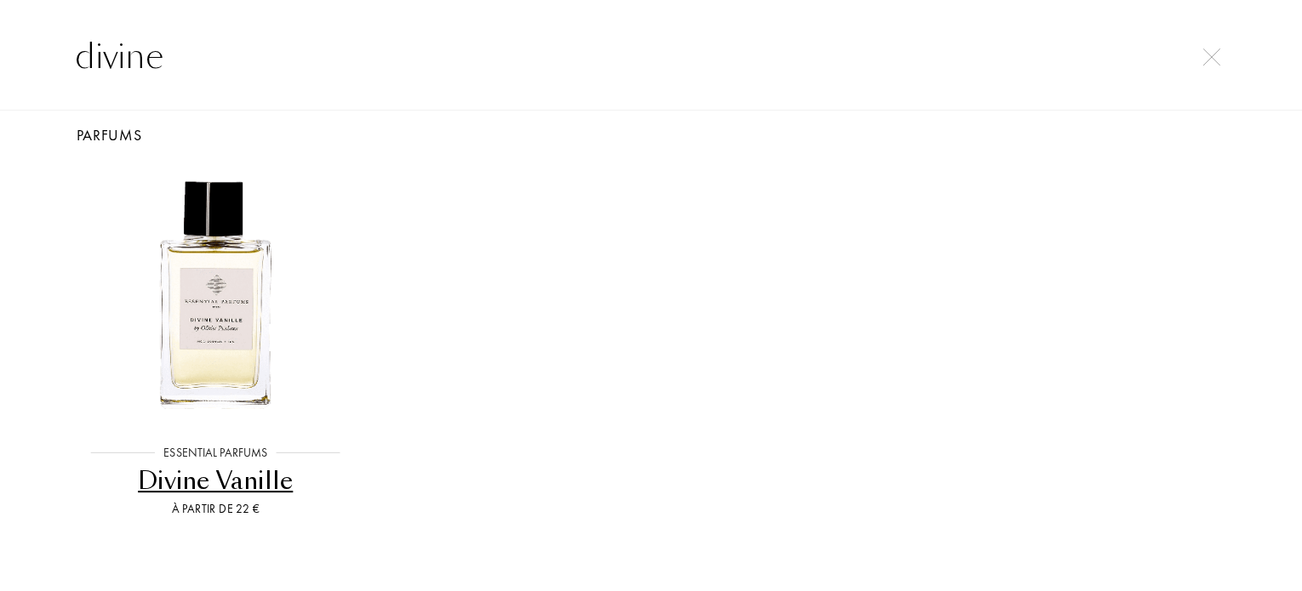
scroll to position [0, 0]
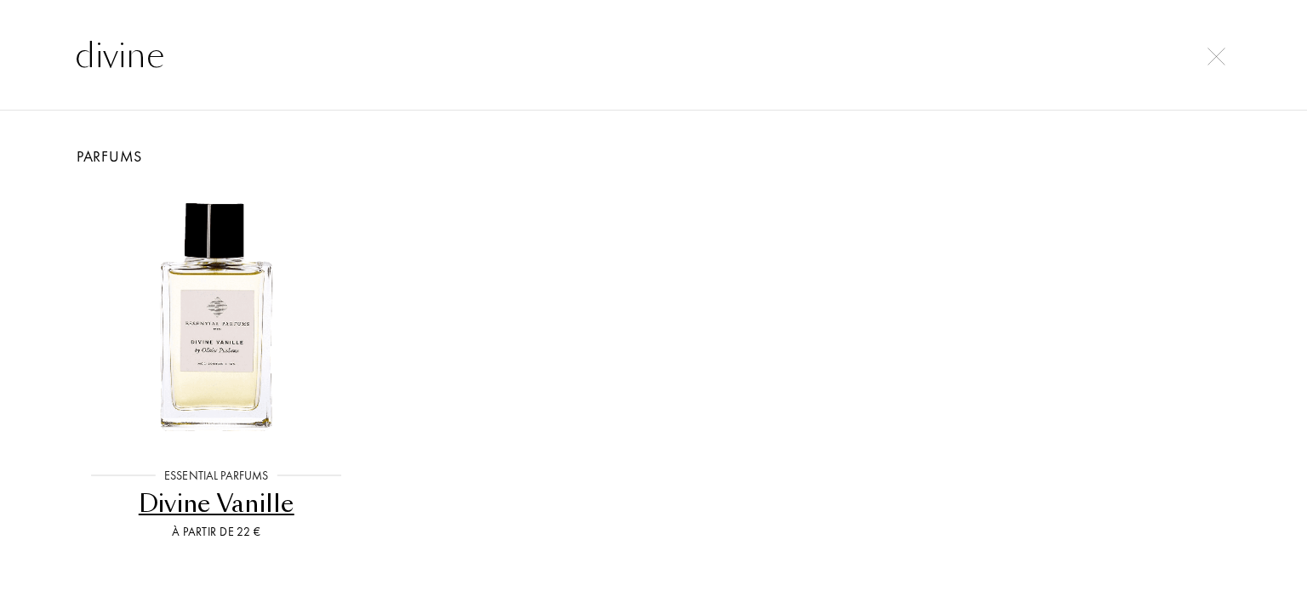
click at [323, 37] on input "divine" at bounding box center [654, 55] width 1226 height 51
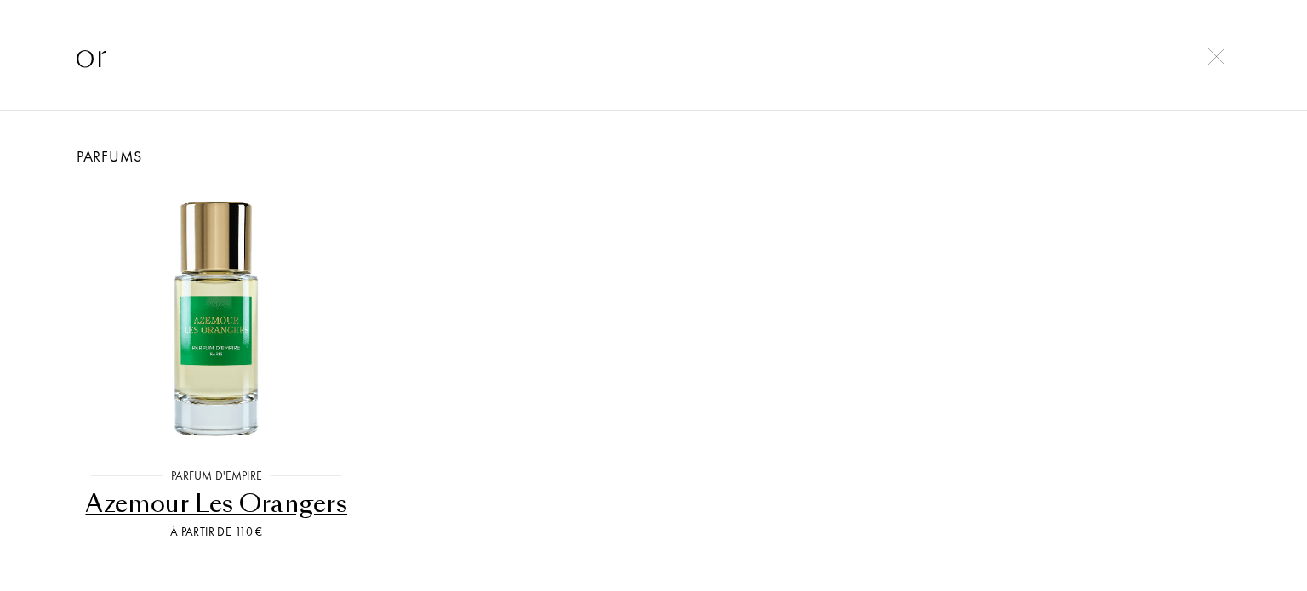
type input "o"
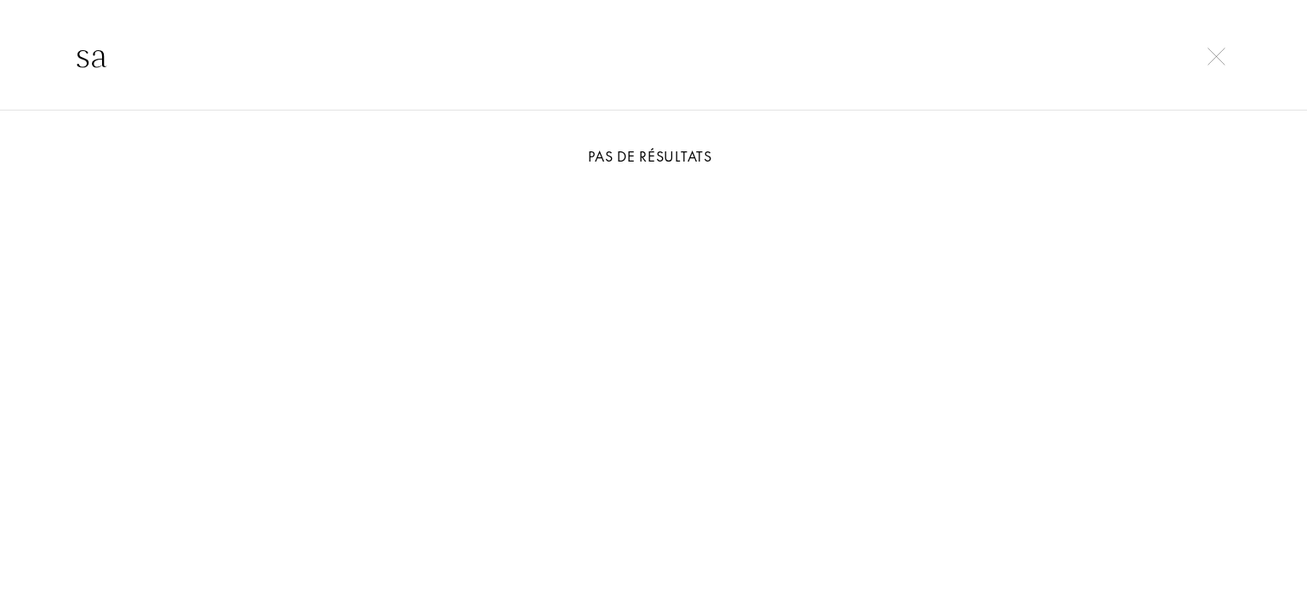
type input "s"
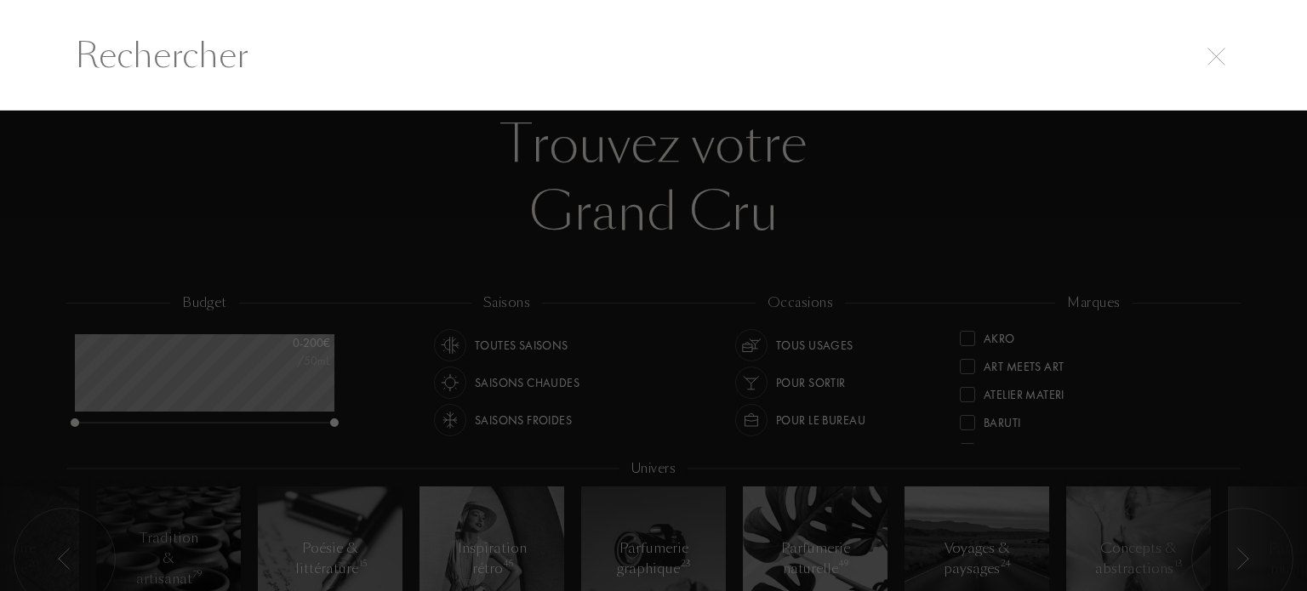
click at [683, 292] on div at bounding box center [653, 352] width 1307 height 482
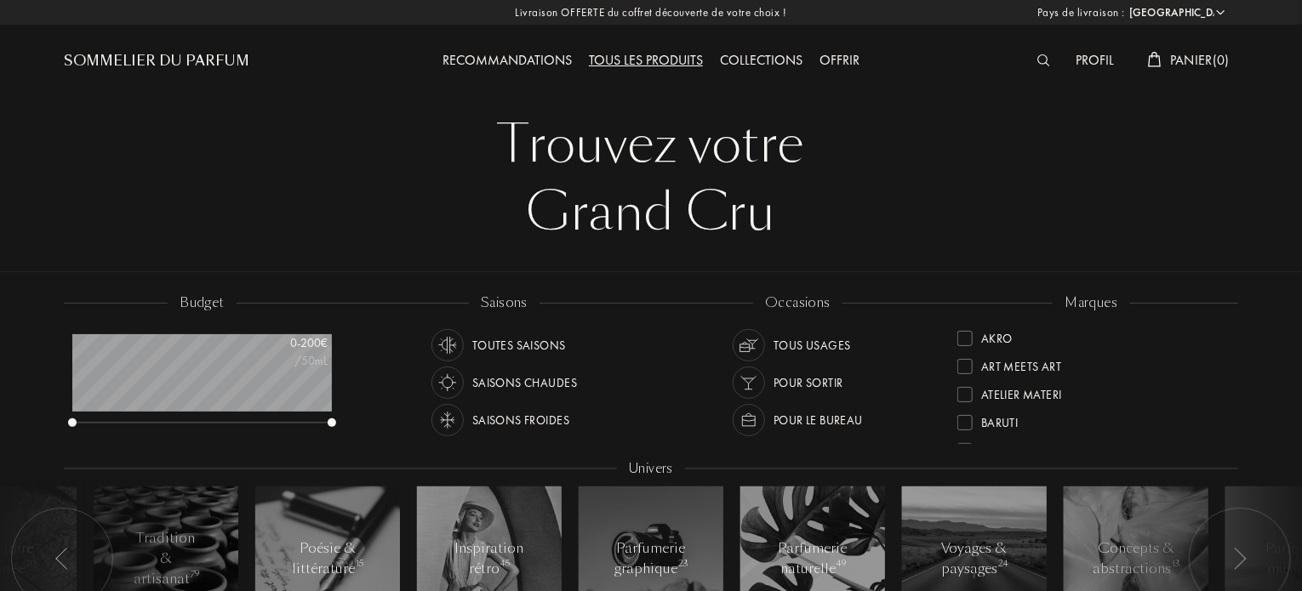
click at [547, 58] on div "Recommandations" at bounding box center [507, 61] width 146 height 22
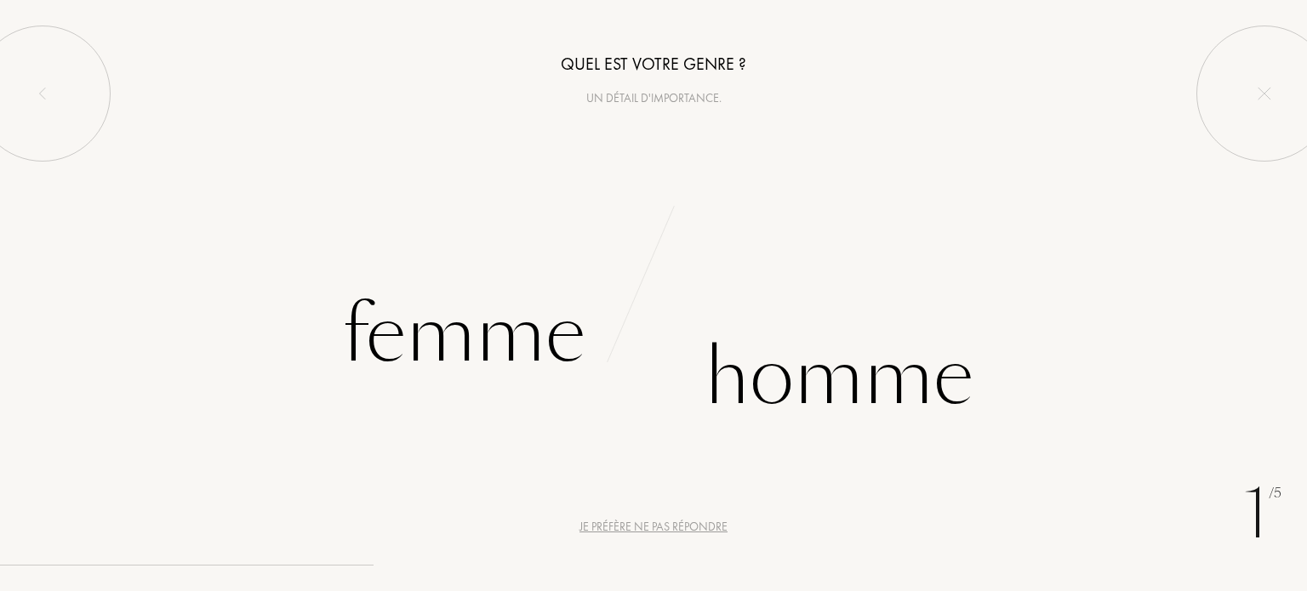
click at [694, 522] on div "Je préfère ne pas répondre" at bounding box center [654, 527] width 148 height 18
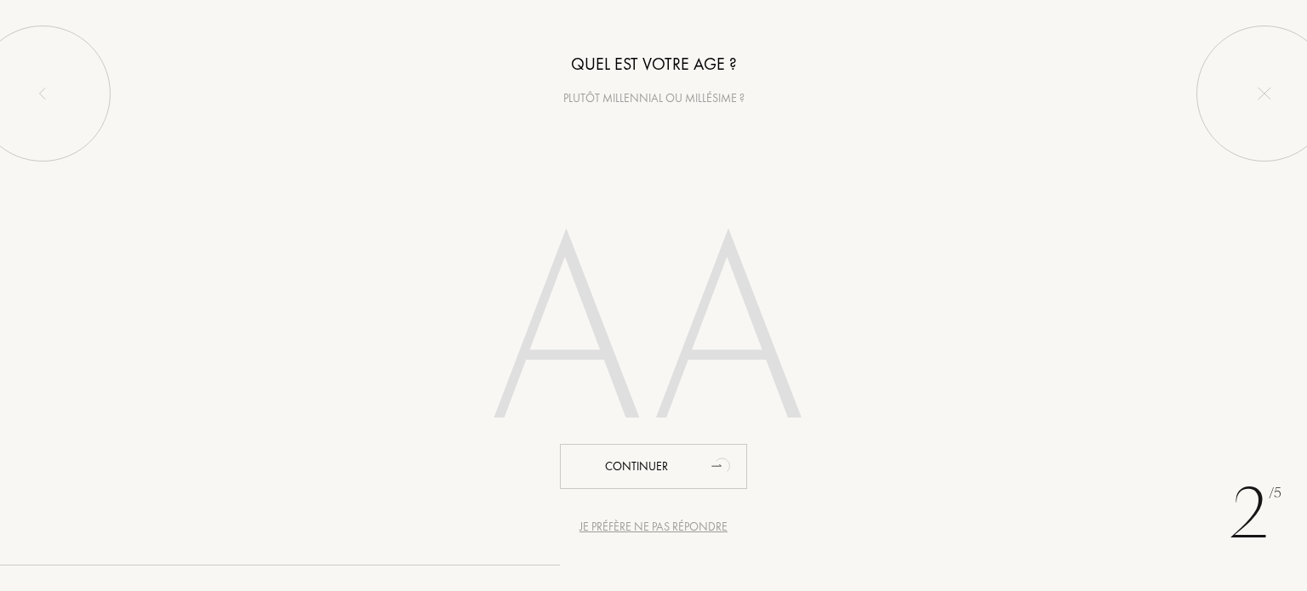
click at [692, 522] on div "Je préfère ne pas répondre" at bounding box center [654, 527] width 148 height 18
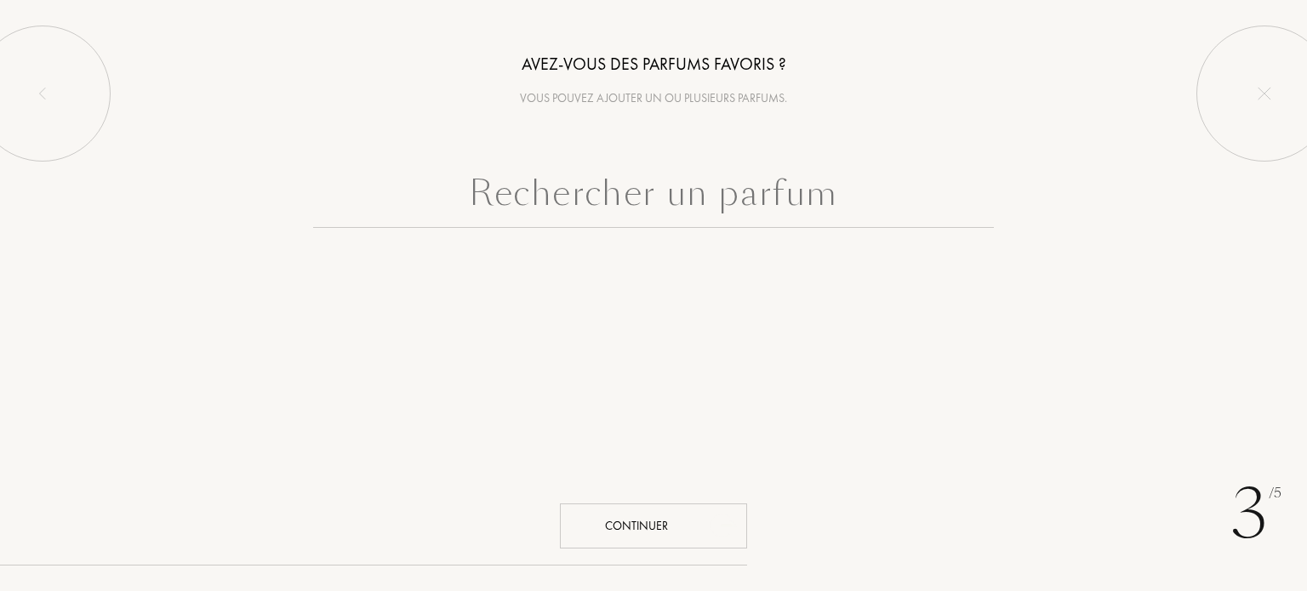
click at [692, 522] on div "Continuer" at bounding box center [653, 526] width 187 height 45
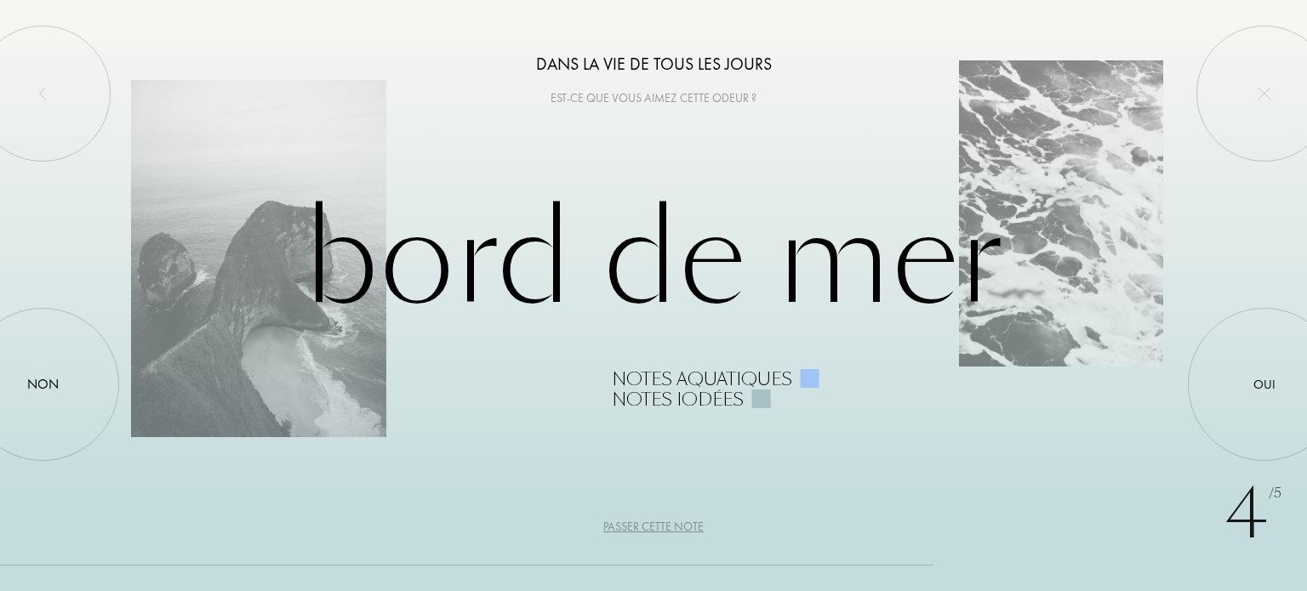
click at [692, 522] on div "Passer cette note" at bounding box center [653, 527] width 100 height 18
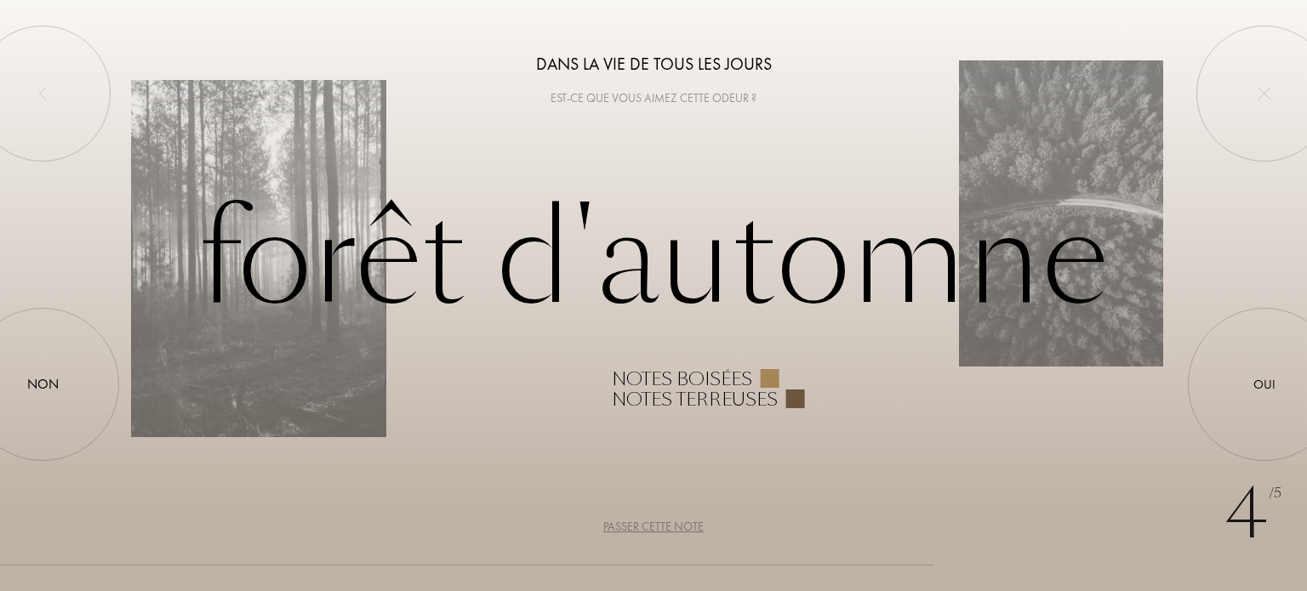
click at [692, 522] on div "Passer cette note" at bounding box center [653, 527] width 100 height 18
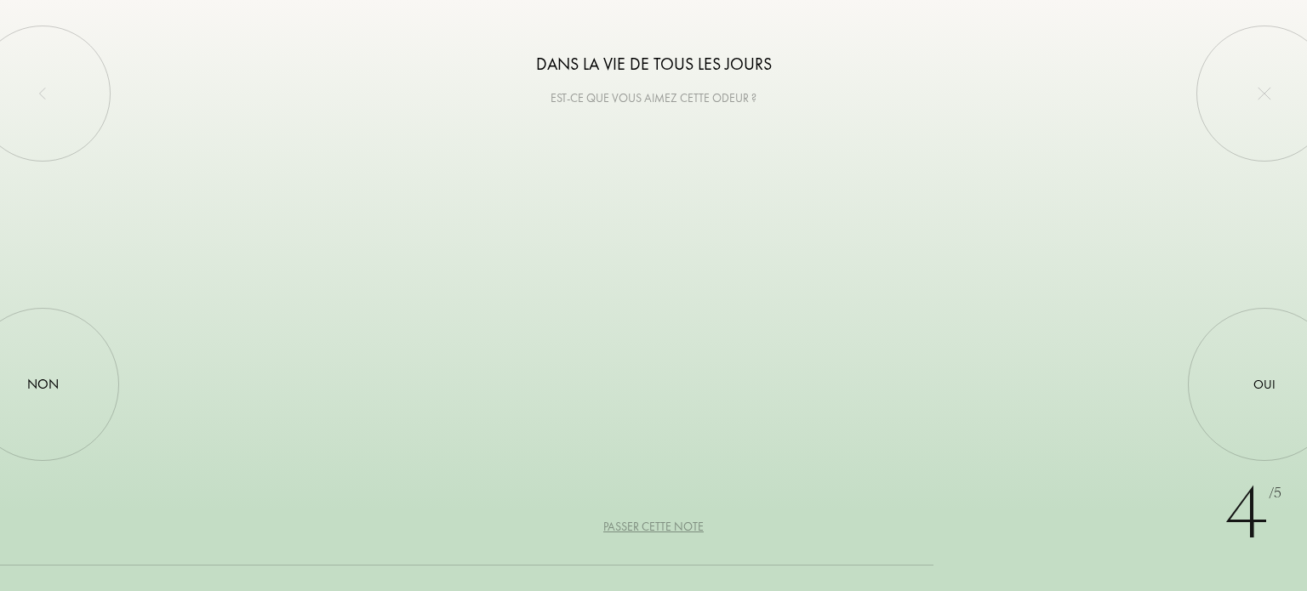
click at [692, 522] on div "Passer cette note" at bounding box center [653, 527] width 100 height 18
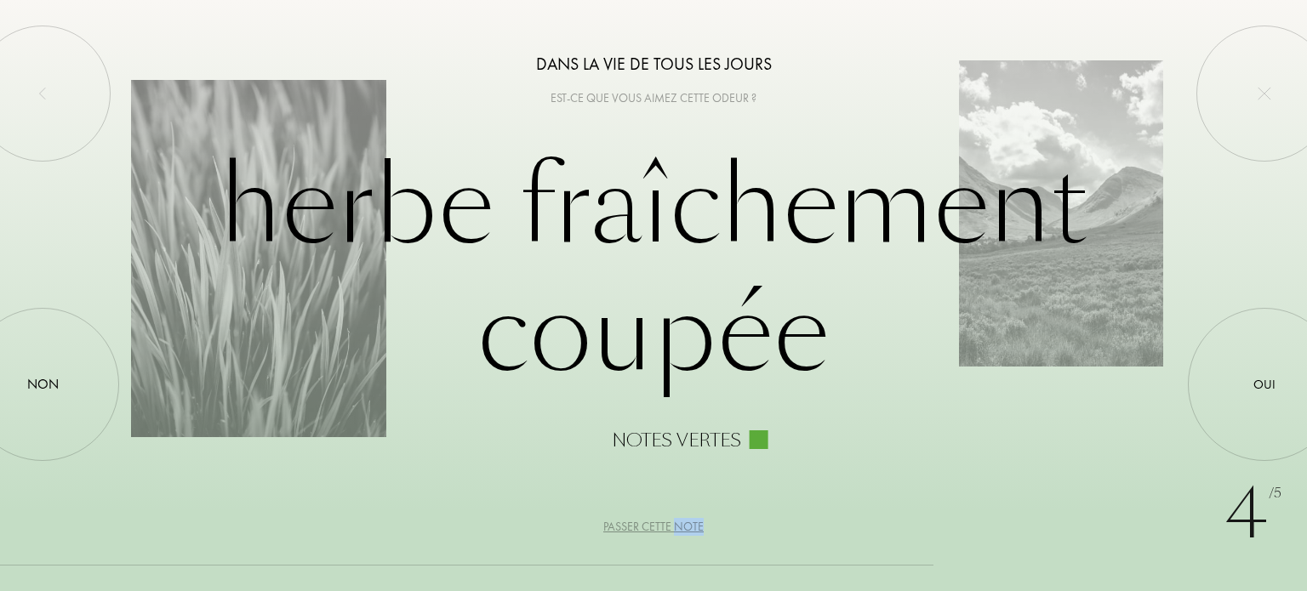
click at [692, 522] on div "Passer cette note" at bounding box center [653, 527] width 100 height 18
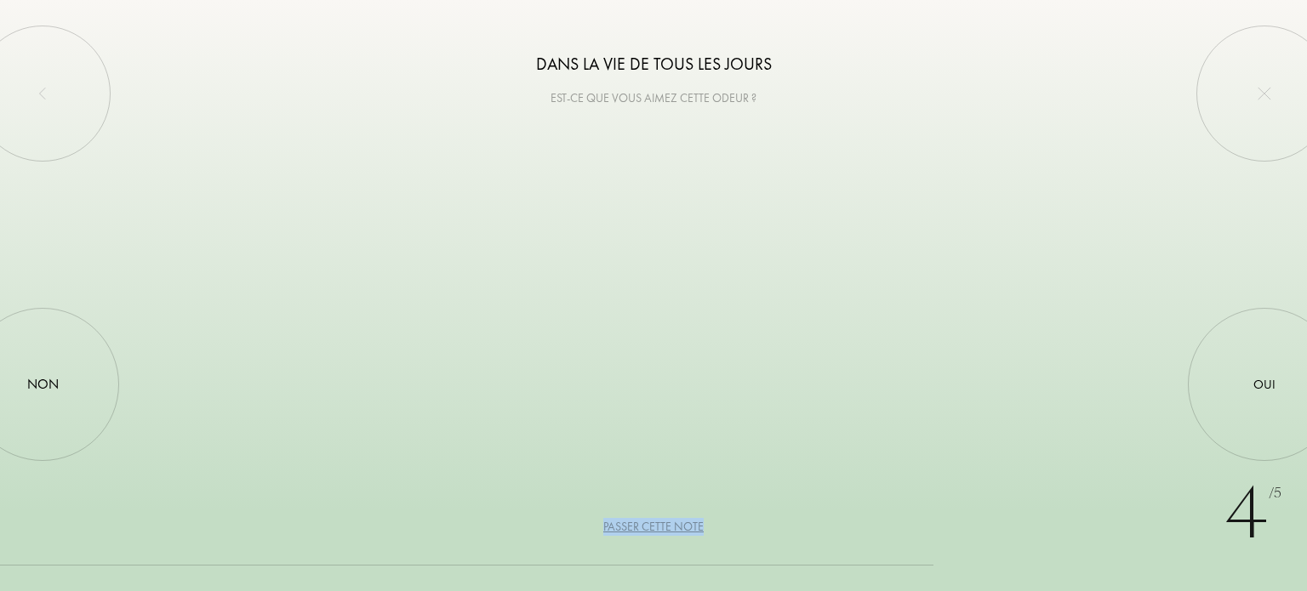
click at [692, 522] on div "Passer cette note" at bounding box center [653, 527] width 100 height 18
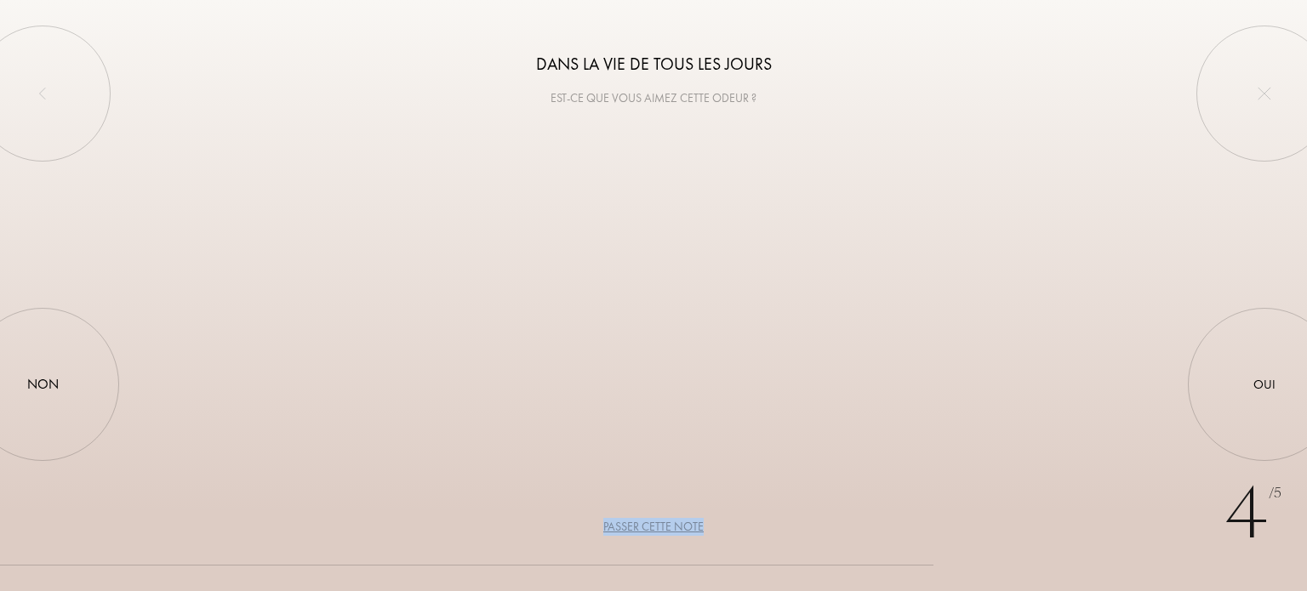
click at [692, 522] on div "Passer cette note" at bounding box center [653, 527] width 100 height 18
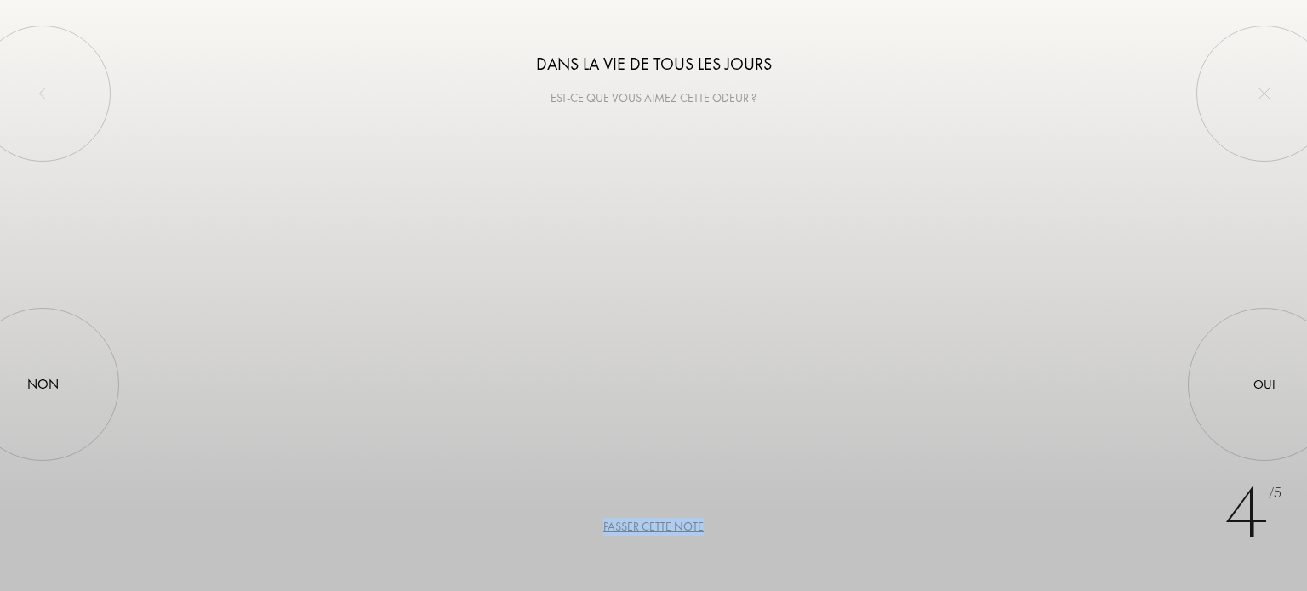
click at [692, 522] on div "Passer cette note" at bounding box center [653, 527] width 100 height 18
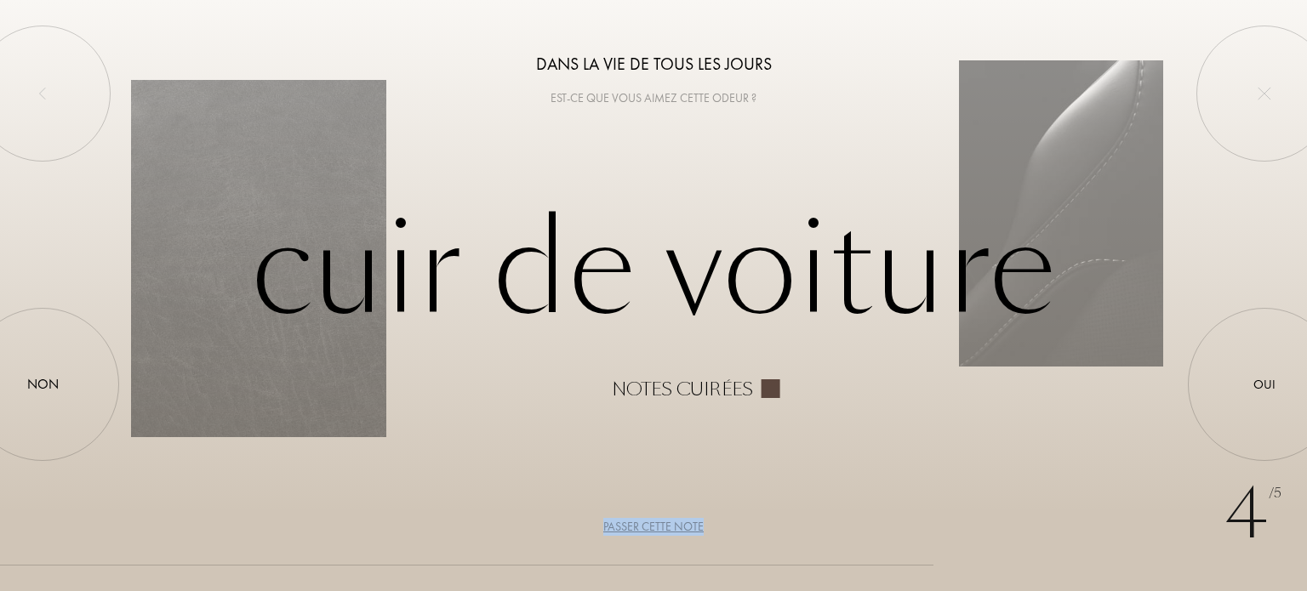
click at [692, 522] on div "Passer cette note" at bounding box center [653, 527] width 100 height 18
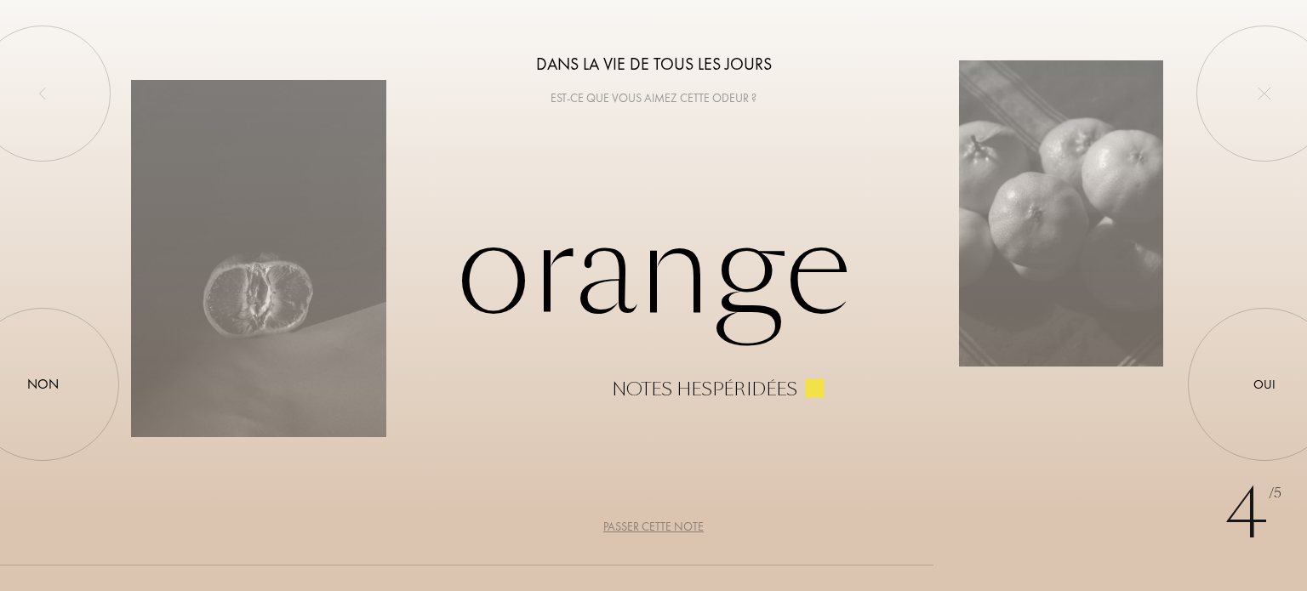
click at [692, 522] on div "Passer cette note" at bounding box center [653, 527] width 100 height 18
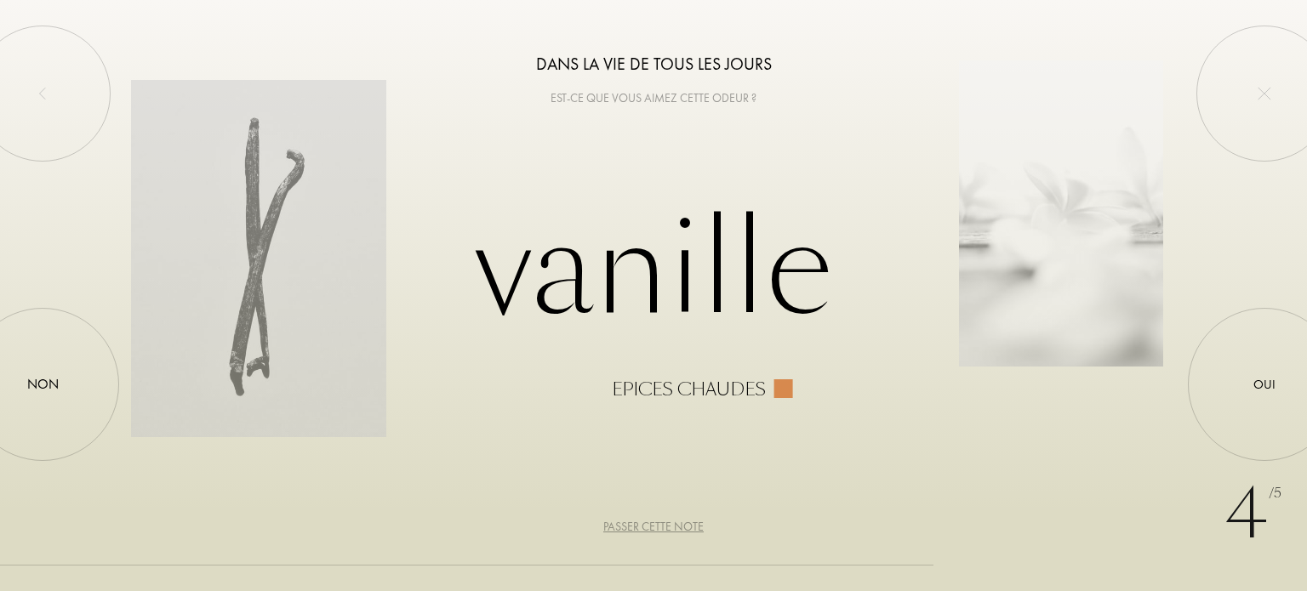
click at [692, 522] on div "Passer cette note" at bounding box center [653, 527] width 100 height 18
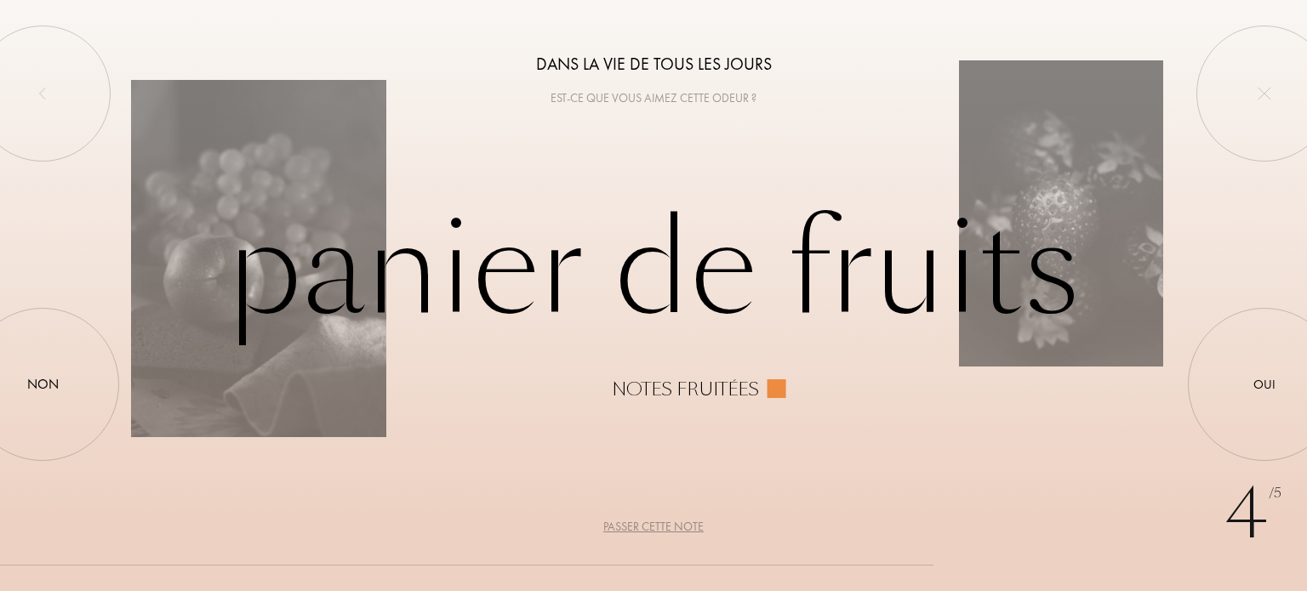
click at [692, 522] on div "Passer cette note" at bounding box center [653, 527] width 100 height 18
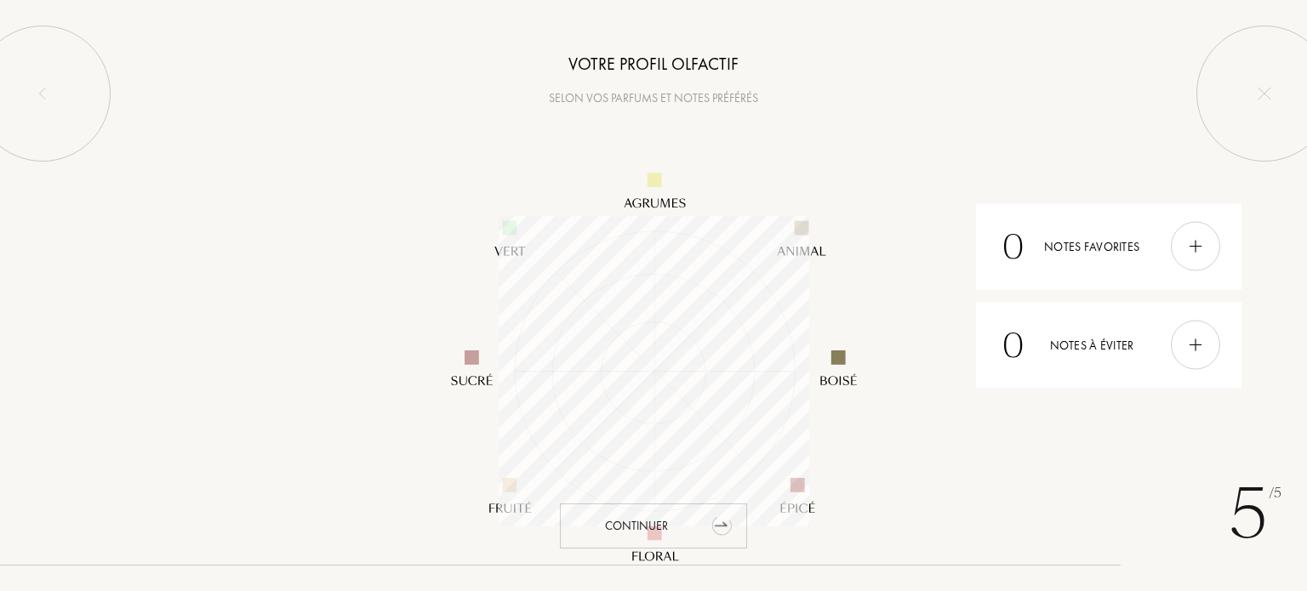
scroll to position [311, 311]
click at [669, 540] on div "Continuer" at bounding box center [653, 526] width 187 height 45
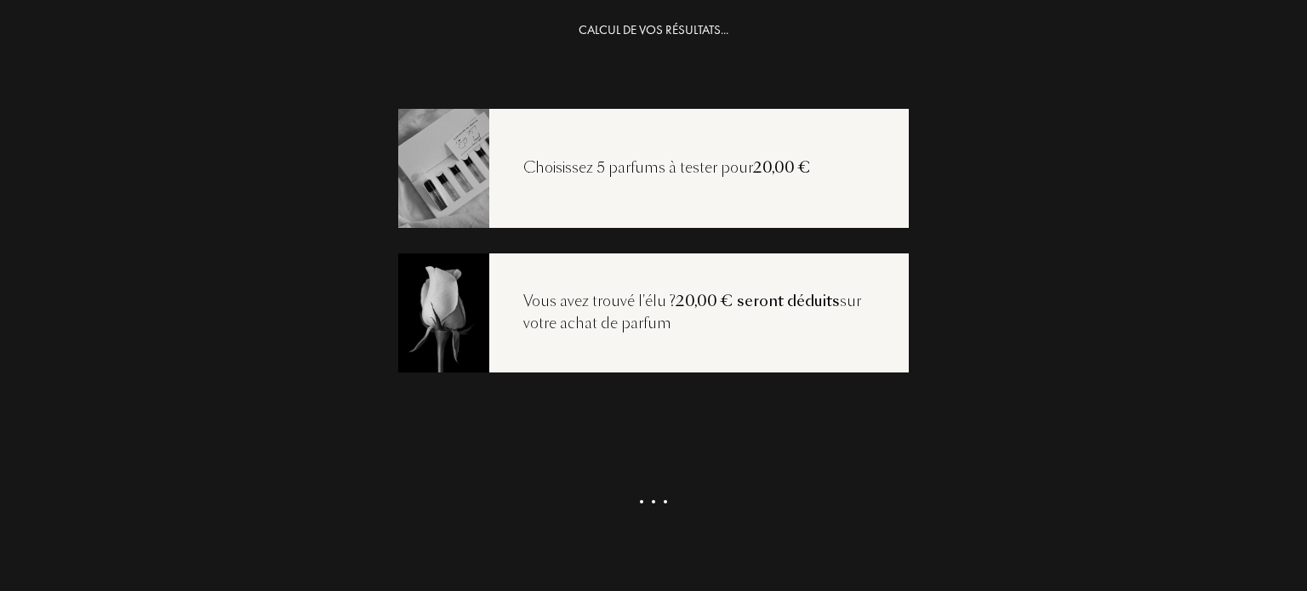
scroll to position [0, 0]
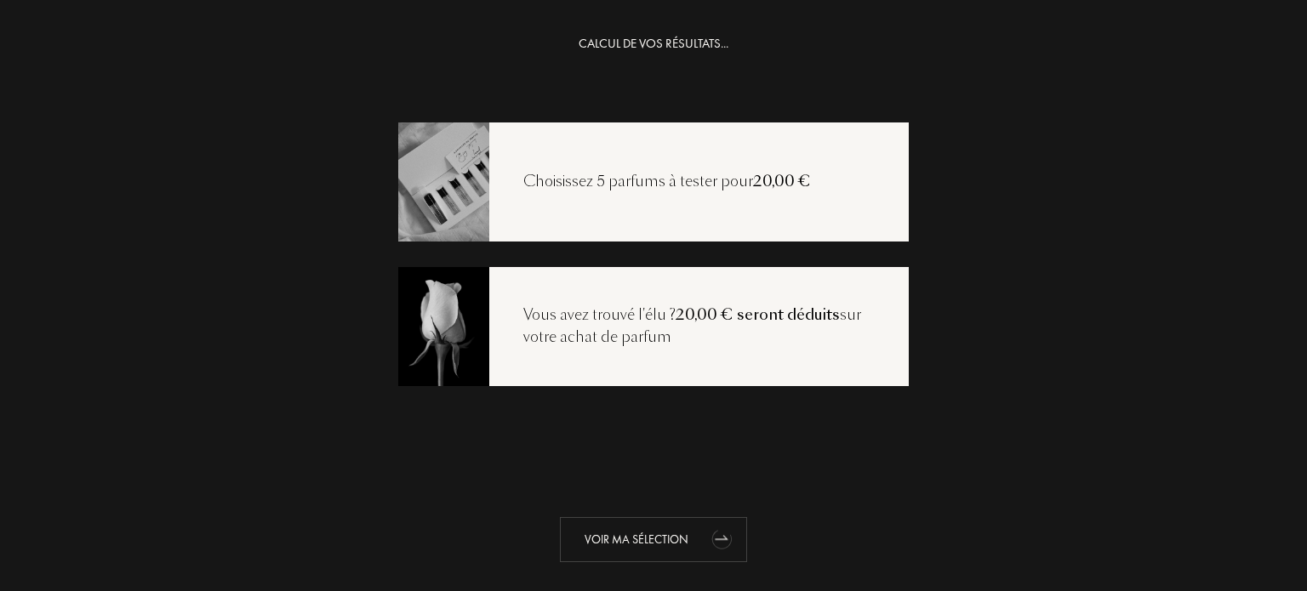
click at [706, 522] on icon "animation" at bounding box center [723, 539] width 34 height 34
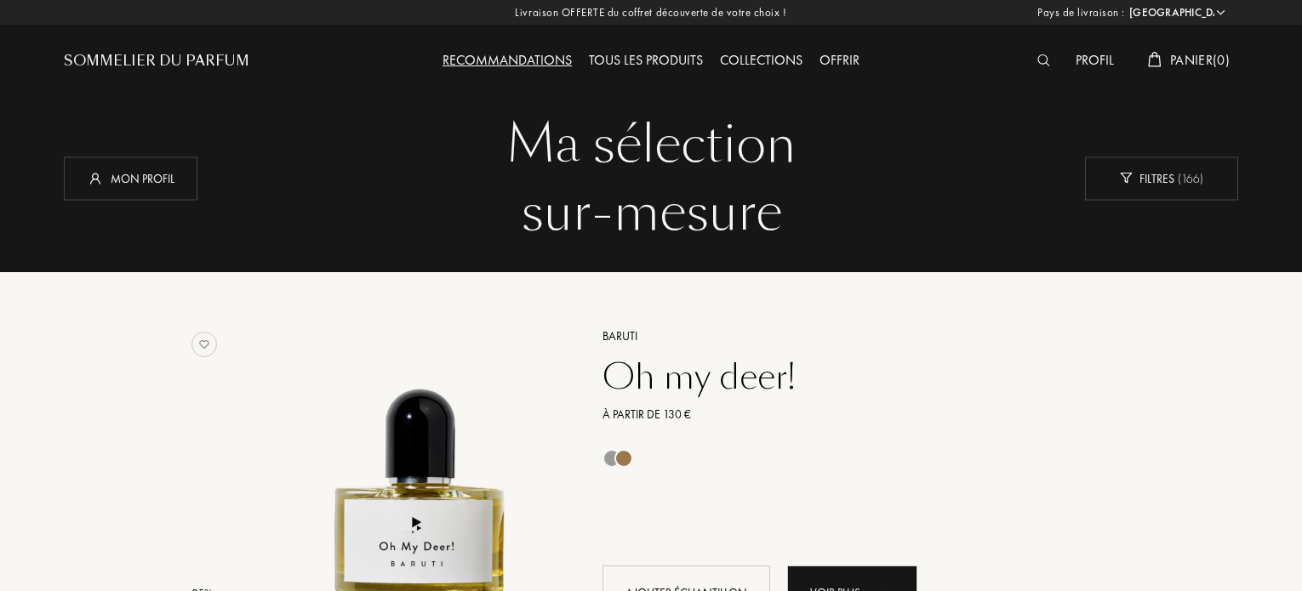
select select "FR"
click at [1106, 61] on div "Profil" at bounding box center [1094, 61] width 55 height 22
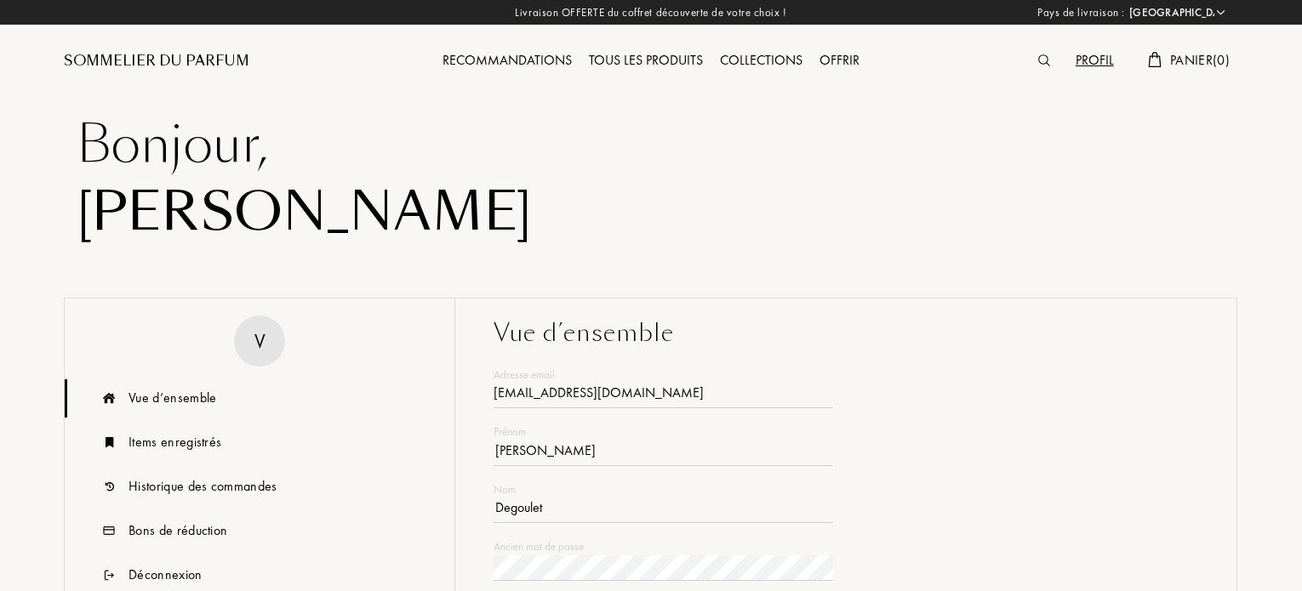
select select "FR"
type input "[EMAIL_ADDRESS][DOMAIN_NAME]"
click at [1038, 57] on img at bounding box center [1044, 60] width 12 height 12
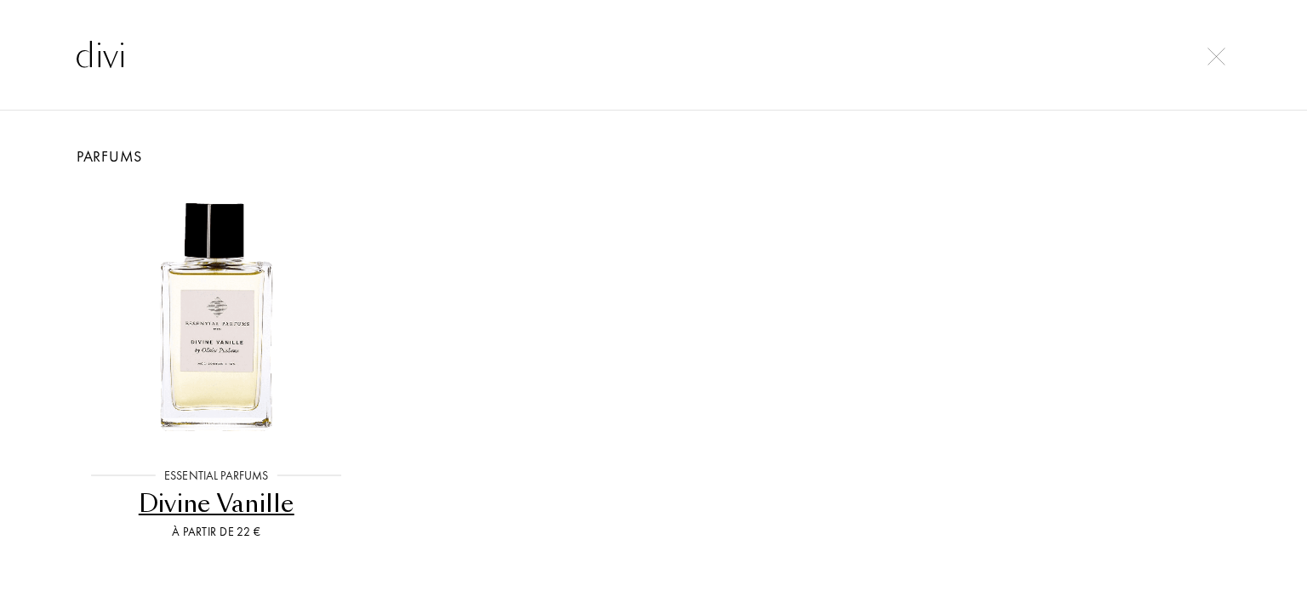
click at [1215, 66] on input "divi" at bounding box center [654, 55] width 1226 height 51
click at [1211, 37] on input "divi" at bounding box center [654, 55] width 1226 height 51
type input "d"
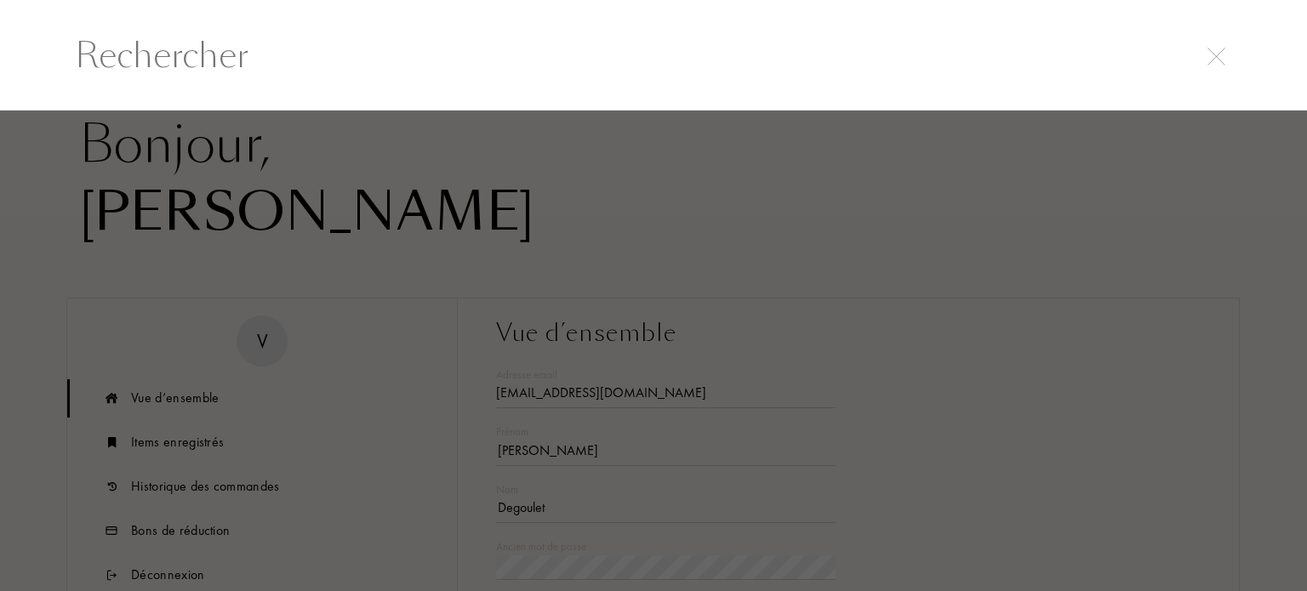
click at [1212, 49] on img at bounding box center [1217, 57] width 18 height 18
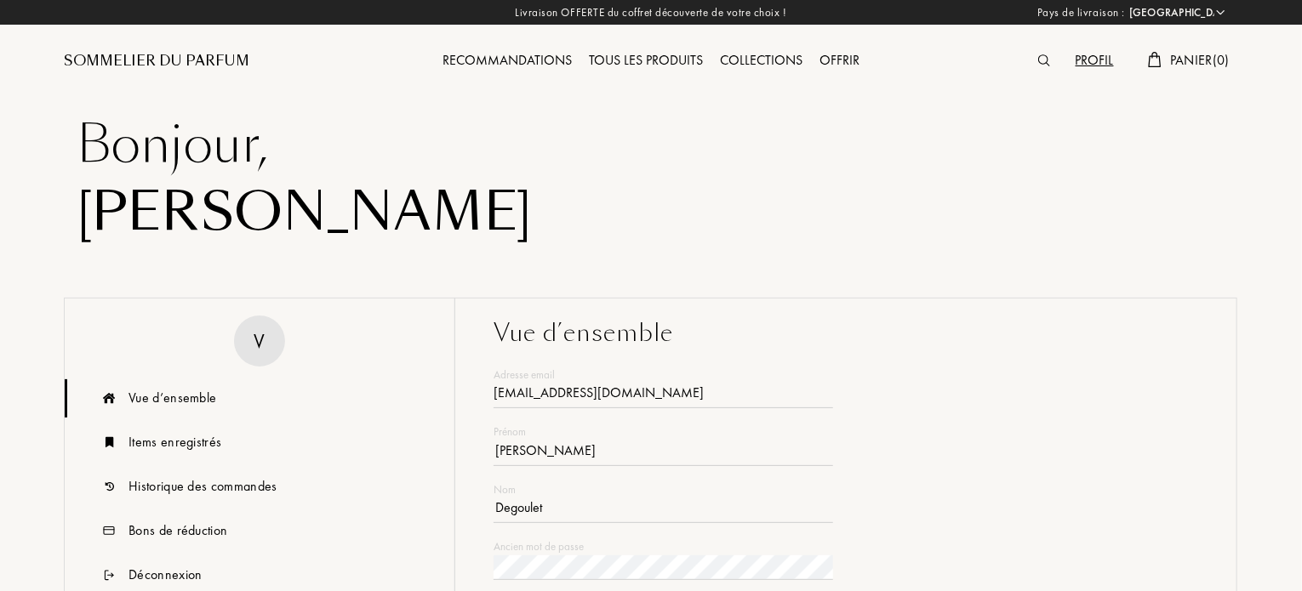
click at [506, 54] on div "Recommandations" at bounding box center [507, 61] width 146 height 22
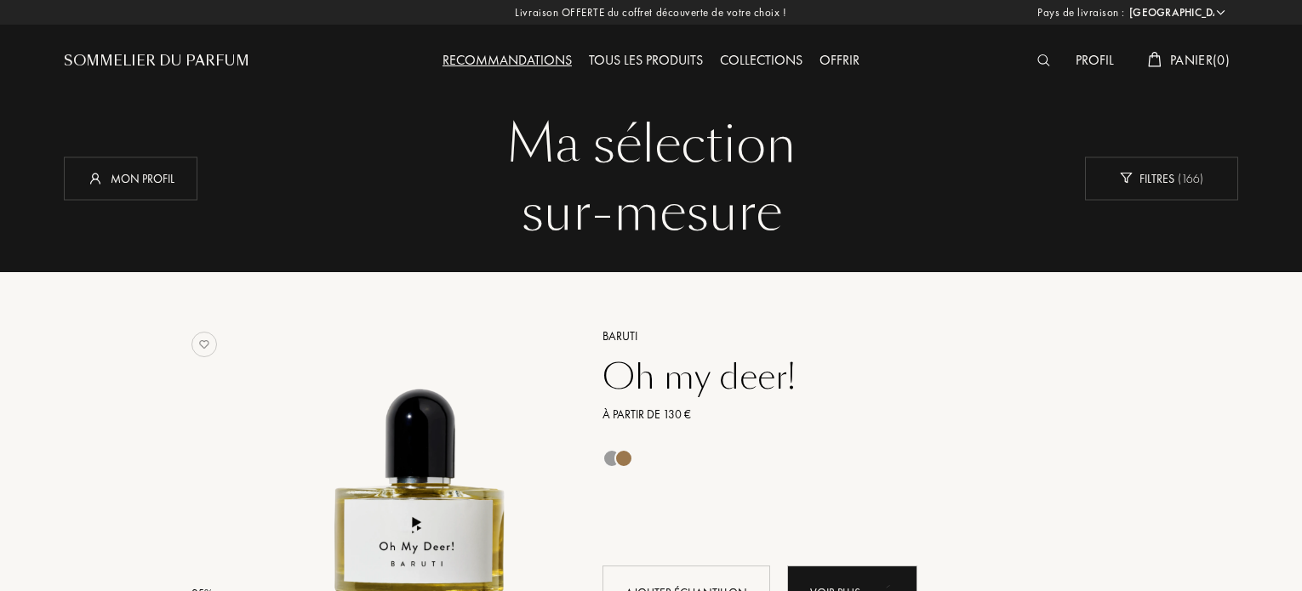
select select "FR"
click at [1081, 47] on div "Profil Panier ( 0 )" at bounding box center [1092, 47] width 294 height 94
click at [1087, 63] on div "Profil" at bounding box center [1094, 61] width 55 height 22
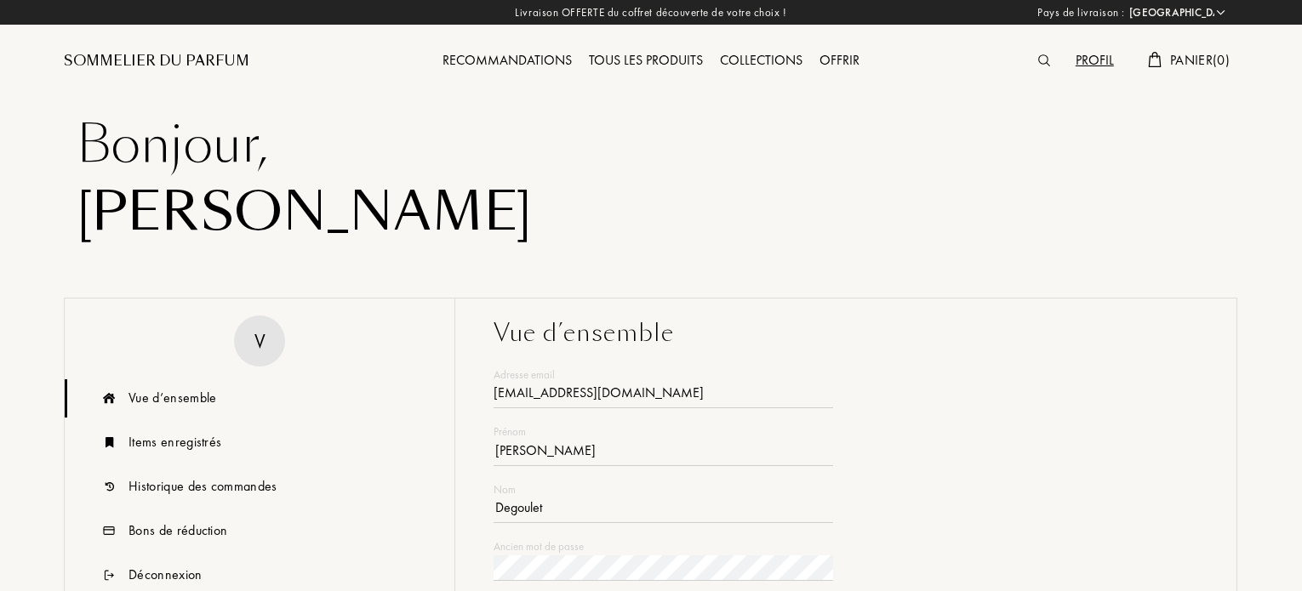
select select "FR"
type input "[EMAIL_ADDRESS][DOMAIN_NAME]"
click at [453, 71] on div "Recommandations Tous les produits Collections Offrir" at bounding box center [650, 47] width 587 height 94
click at [460, 57] on div "Recommandations" at bounding box center [507, 61] width 146 height 22
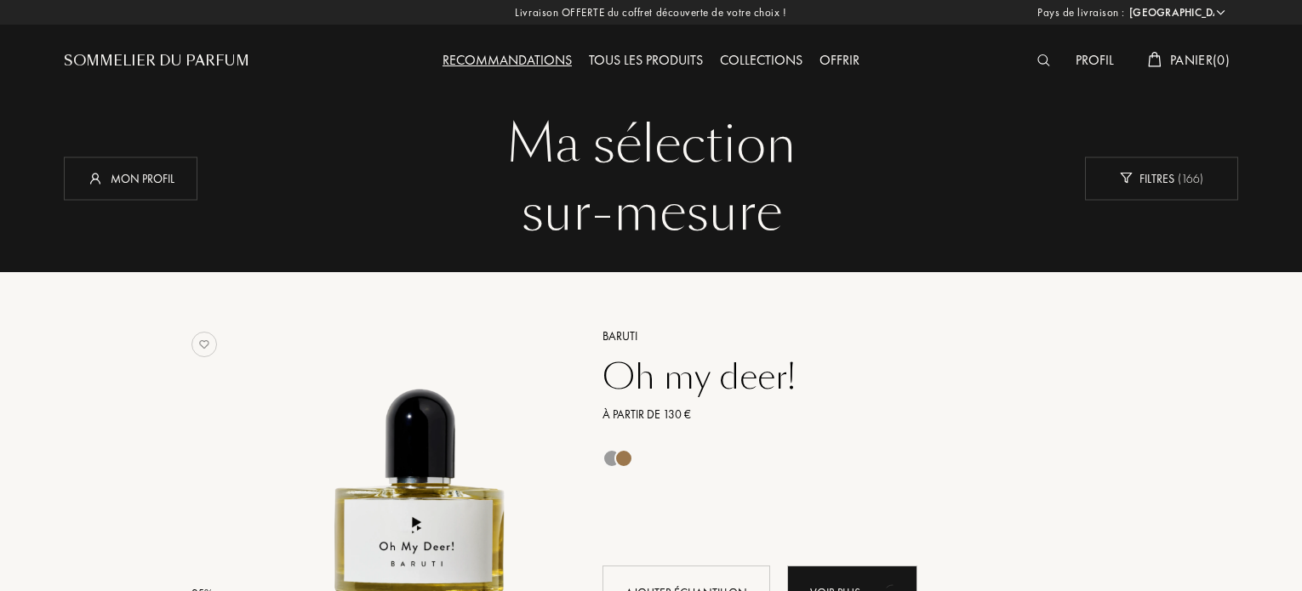
select select "FR"
click at [1037, 63] on img at bounding box center [1043, 60] width 13 height 12
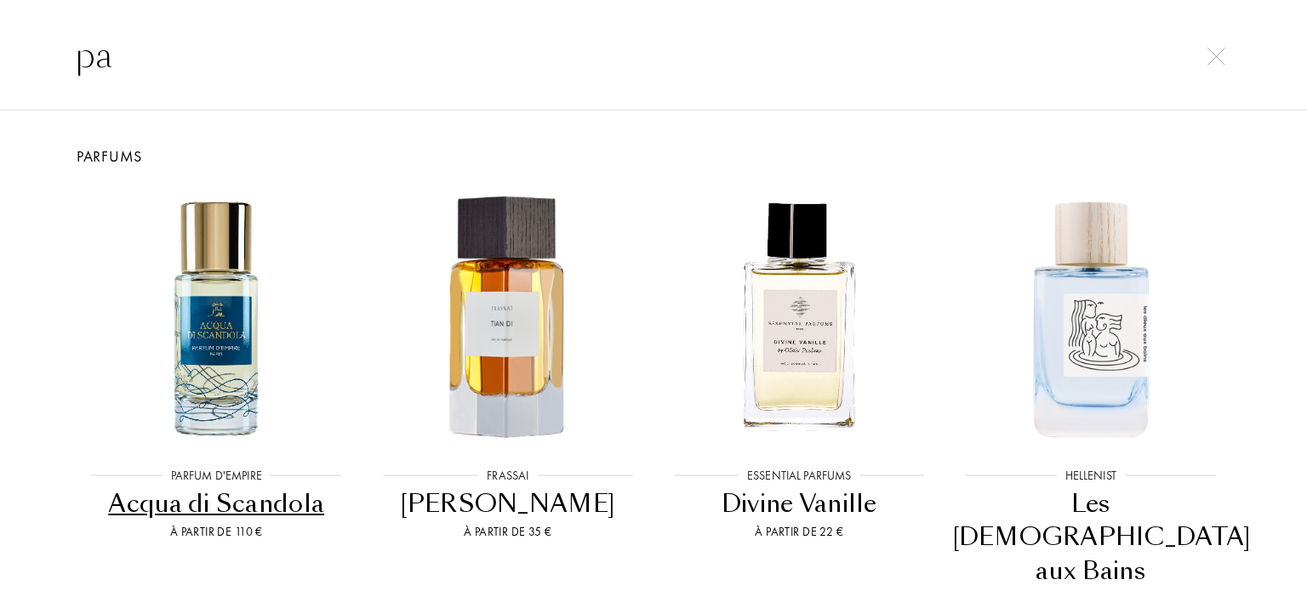
type input "p"
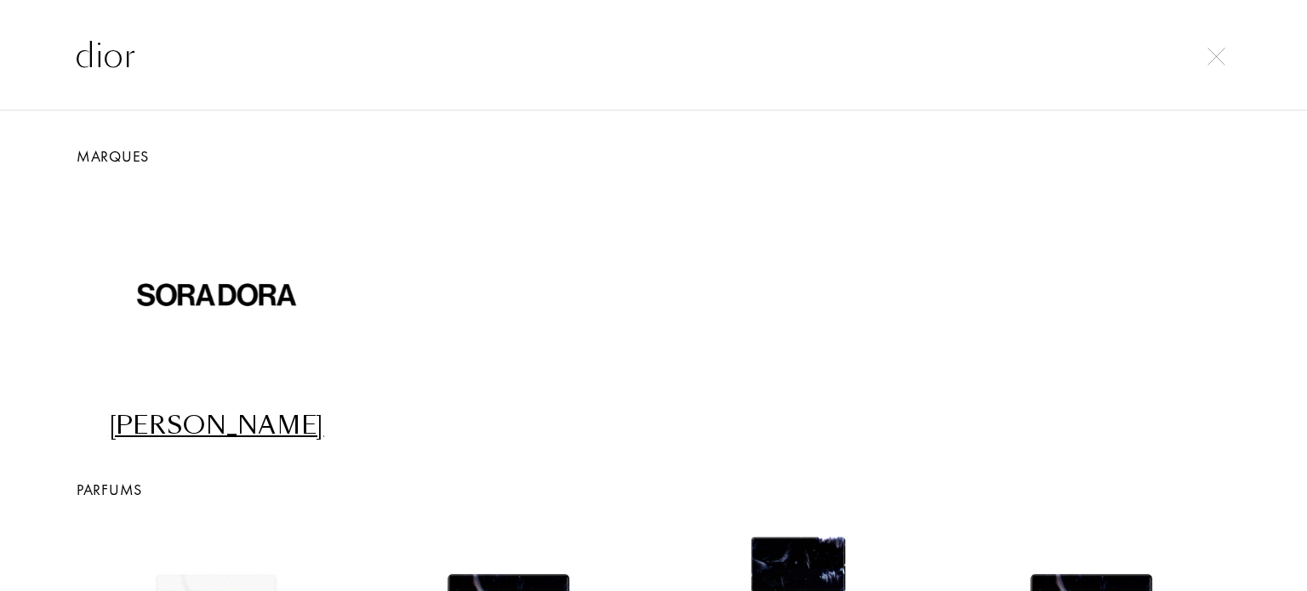
type input "dior"
click at [1222, 62] on img at bounding box center [1217, 57] width 18 height 18
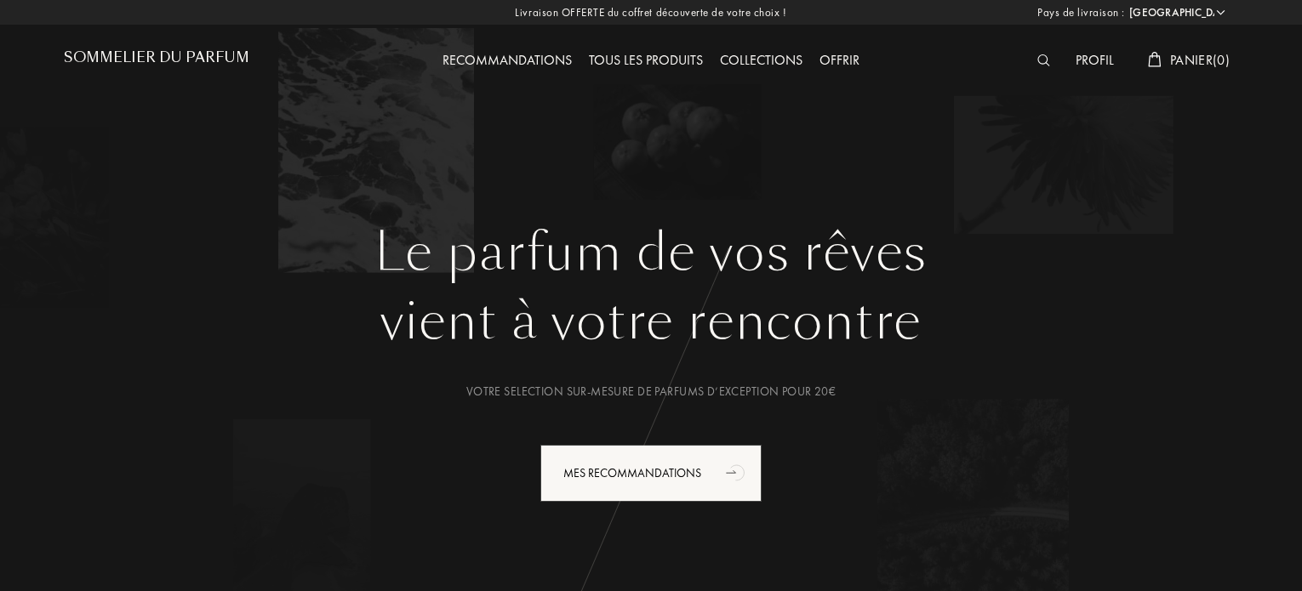
select select "FR"
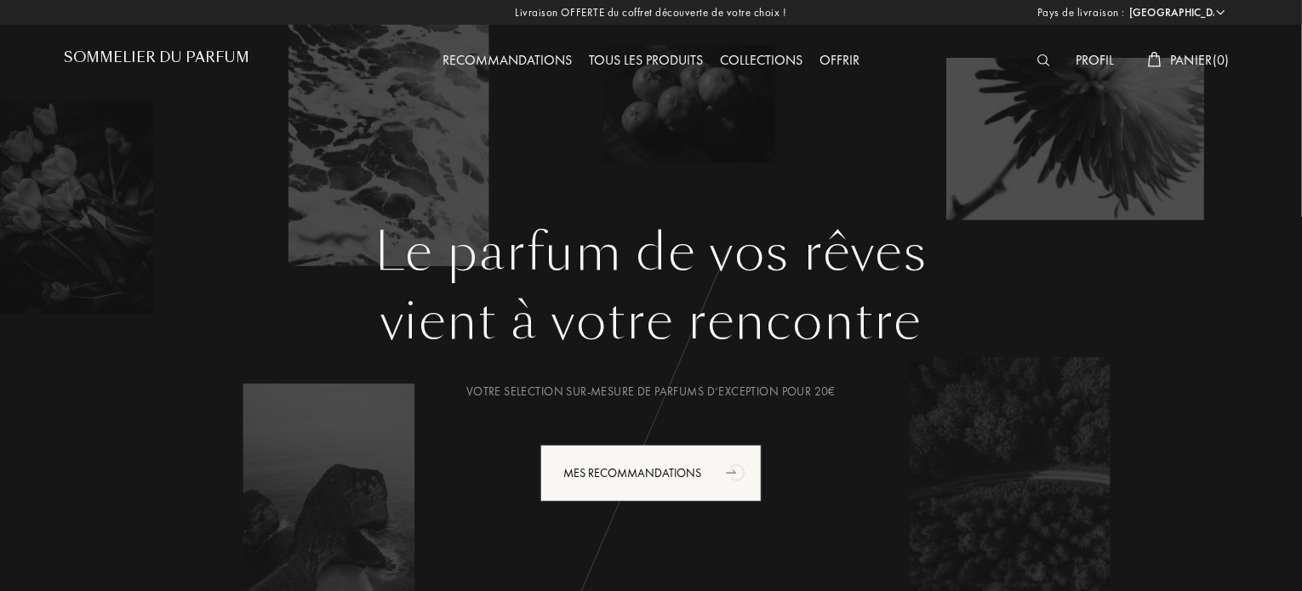
click at [1041, 59] on img at bounding box center [1043, 60] width 13 height 12
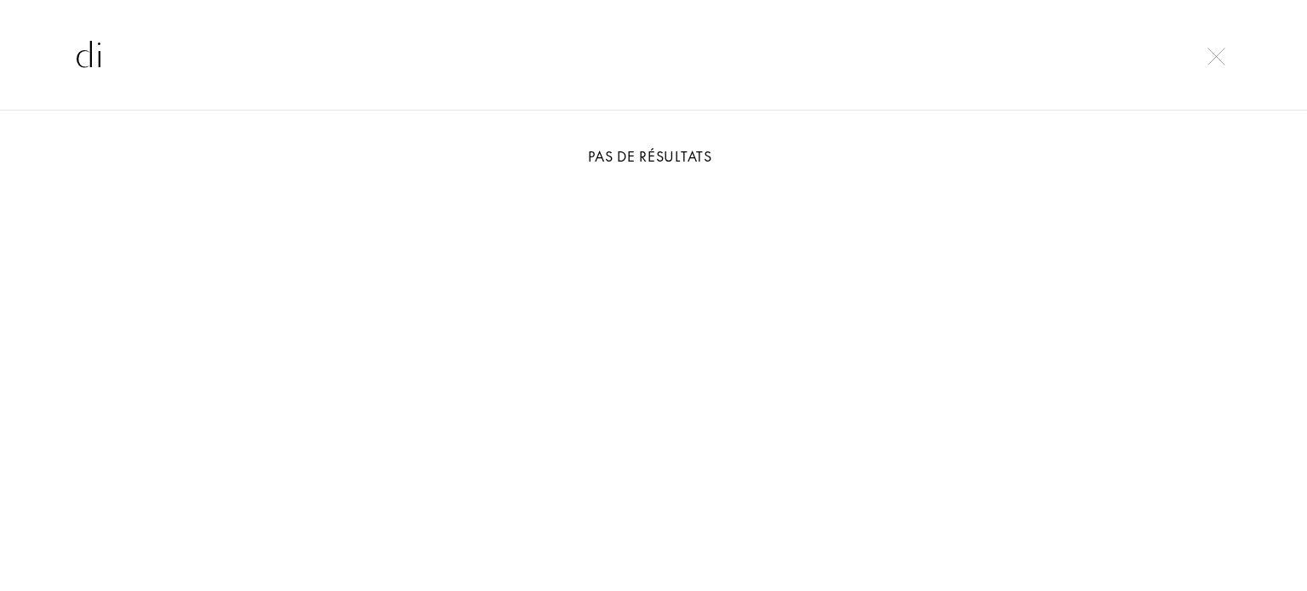
type input "d"
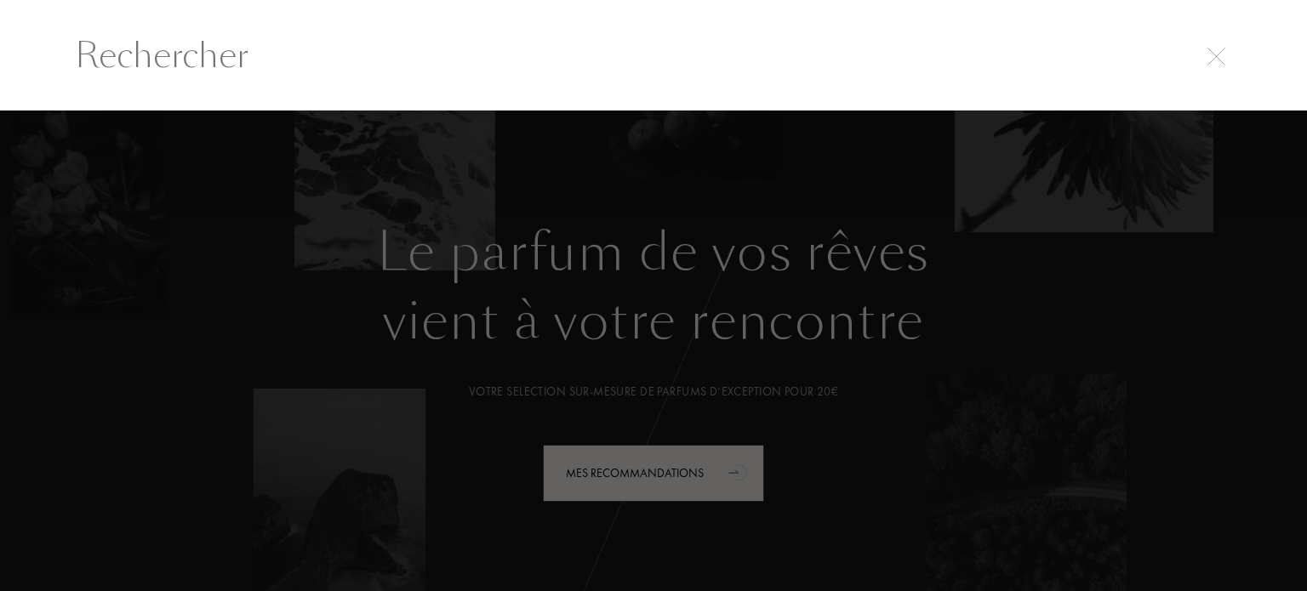
drag, startPoint x: 1222, startPoint y: 97, endPoint x: 1177, endPoint y: 116, distance: 48.8
drag, startPoint x: 1177, startPoint y: 116, endPoint x: 1232, endPoint y: 43, distance: 91.1
click at [1232, 43] on input "text" at bounding box center [654, 55] width 1226 height 51
click at [1221, 57] on img at bounding box center [1217, 57] width 18 height 18
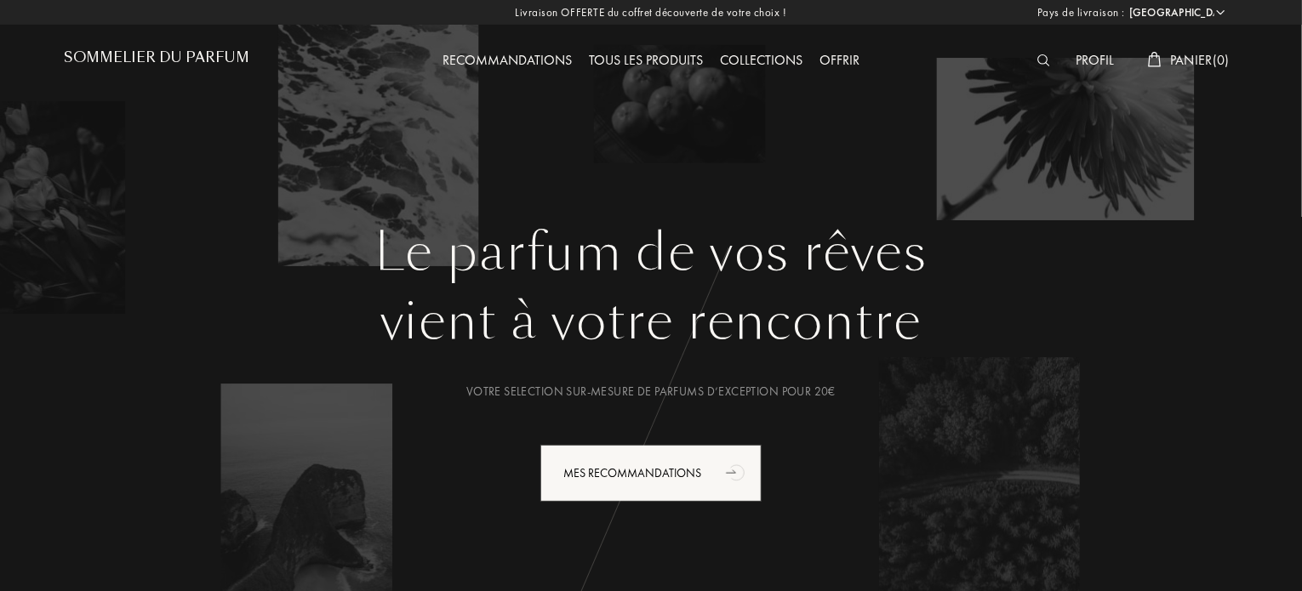
click at [634, 59] on div "Tous les produits" at bounding box center [645, 61] width 131 height 22
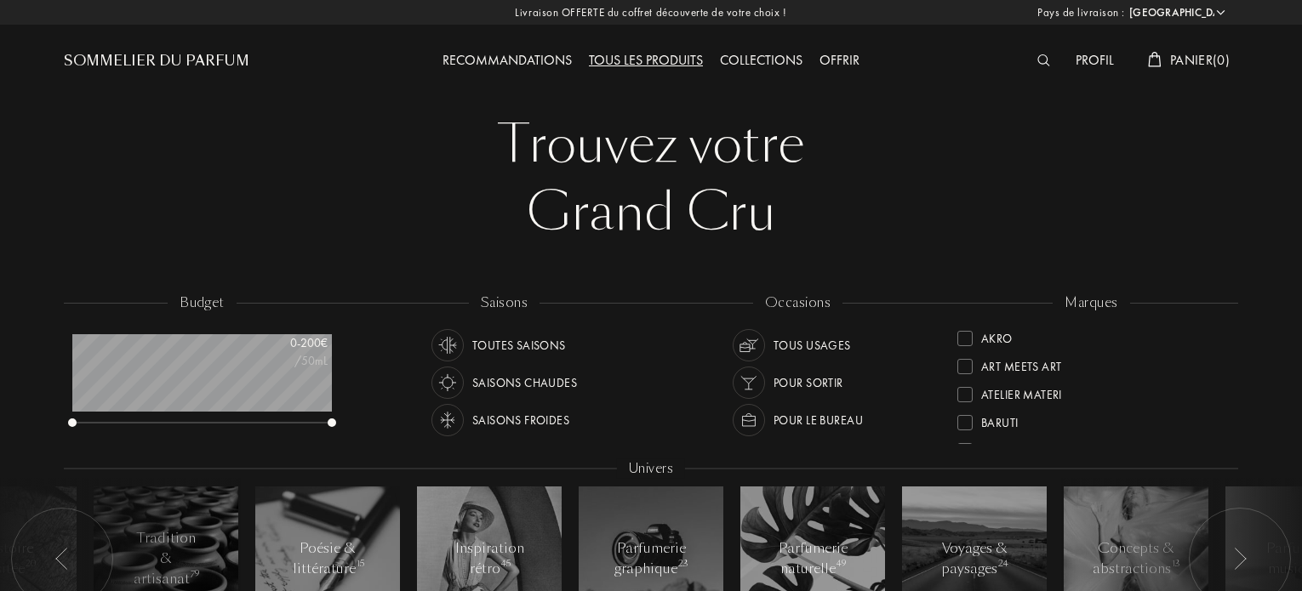
select select "FR"
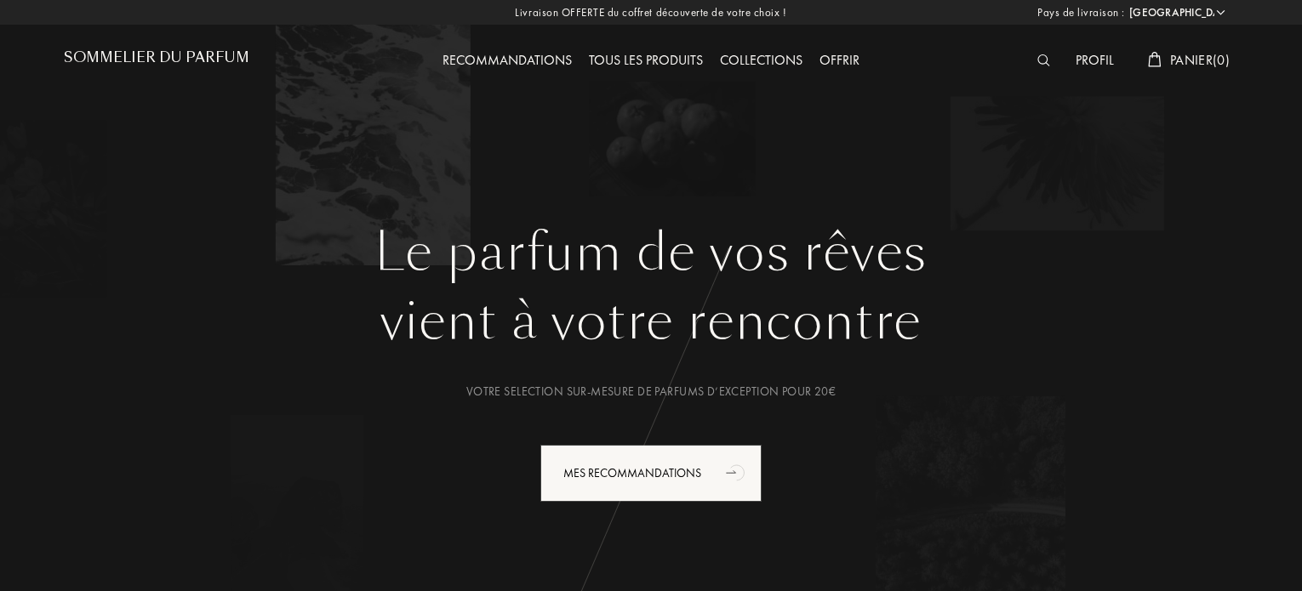
select select "FR"
